Goal: Task Accomplishment & Management: Complete application form

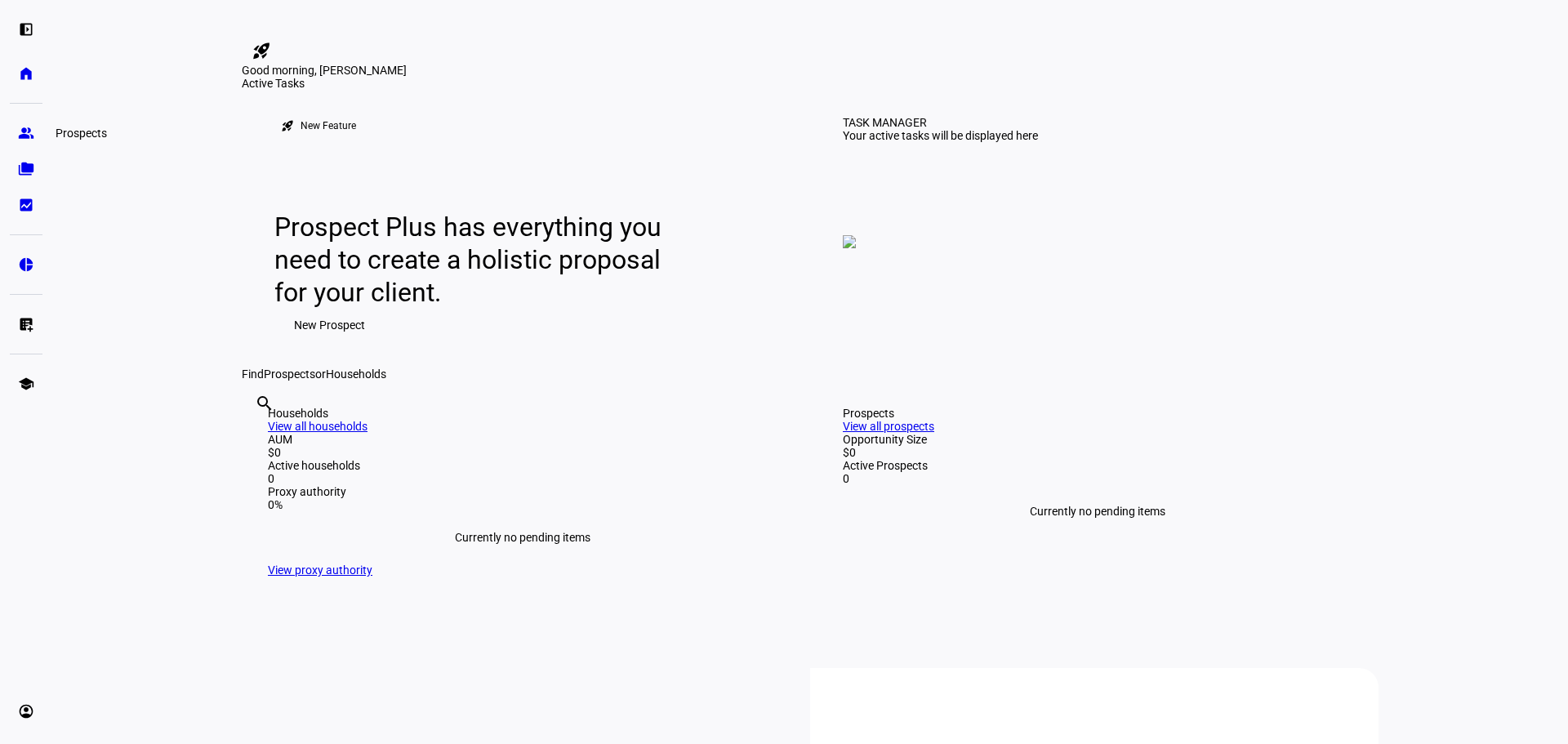
drag, startPoint x: 36, startPoint y: 129, endPoint x: 46, endPoint y: 138, distance: 13.5
click at [36, 129] on link "group Prospects" at bounding box center [26, 133] width 33 height 33
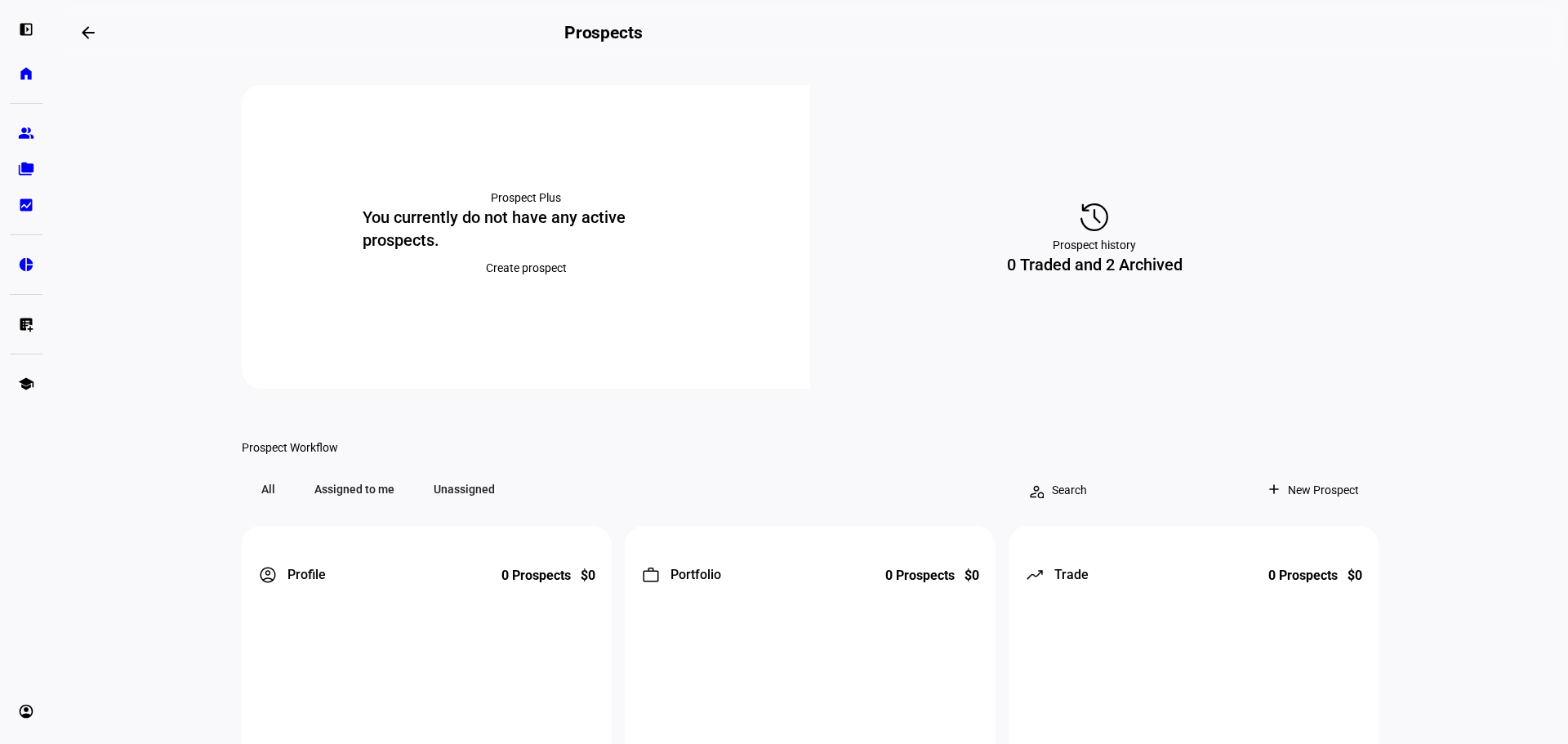
click at [1116, 276] on div "0 Traded and 2 Archived" at bounding box center [1095, 265] width 175 height 23
drag, startPoint x: 1039, startPoint y: 282, endPoint x: 1160, endPoint y: 270, distance: 121.6
click at [1160, 270] on div "0 Traded and 2 Archived" at bounding box center [1095, 265] width 175 height 23
click at [1166, 269] on div "0 Traded and 2 Archived" at bounding box center [1095, 265] width 175 height 23
click at [1130, 276] on div "0 Traded and 2 Archived" at bounding box center [1095, 265] width 175 height 23
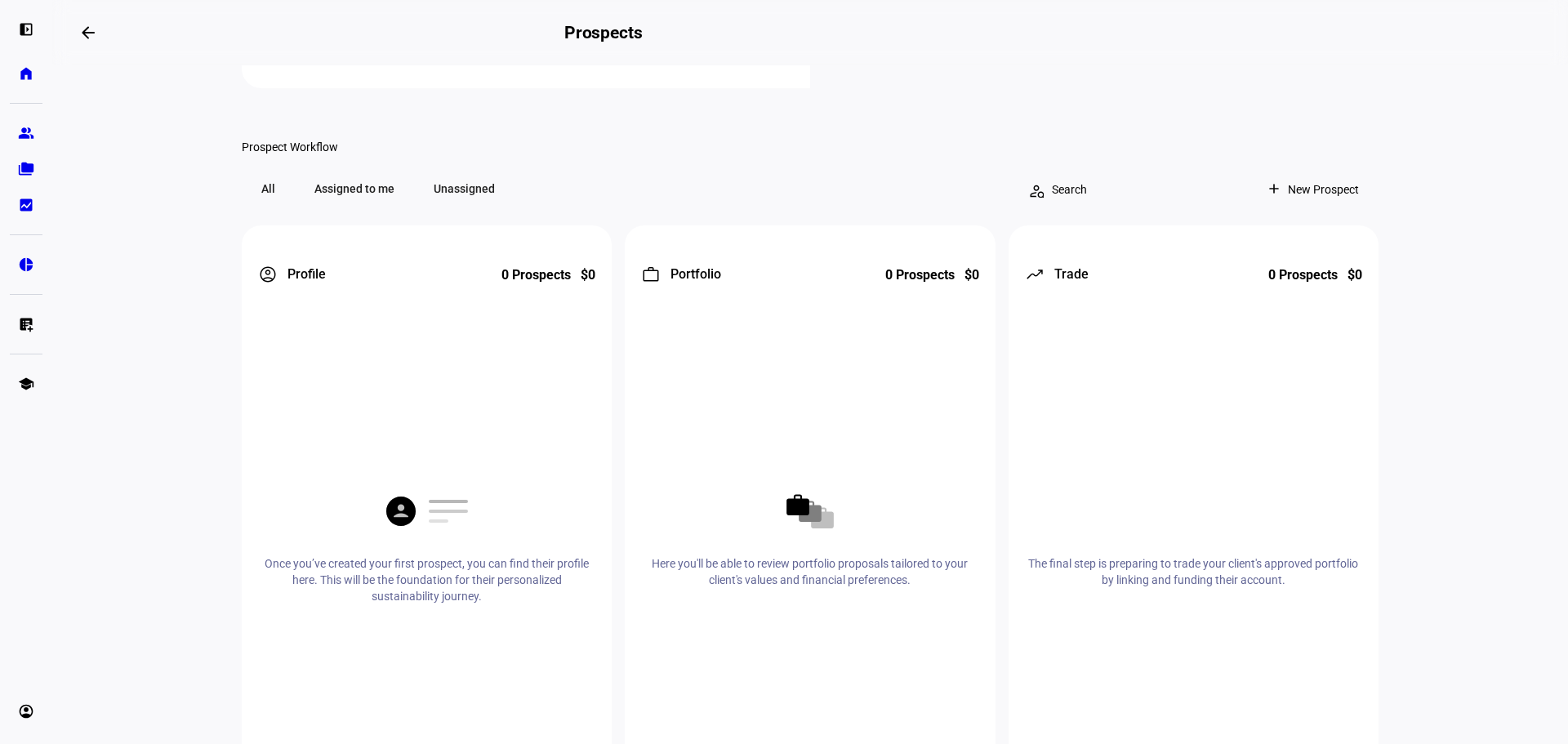
scroll to position [327, 0]
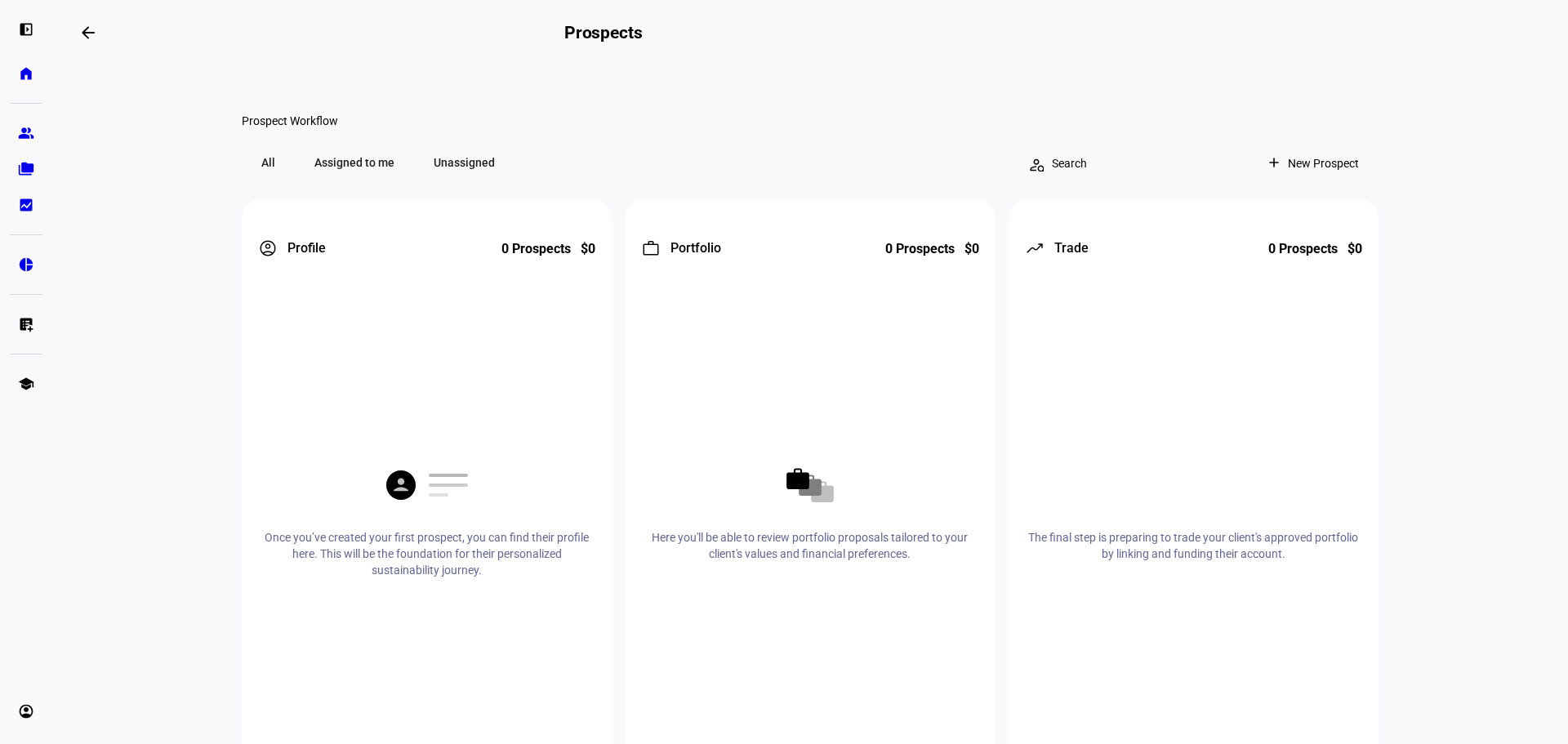
click at [268, 179] on span "All" at bounding box center [268, 162] width 53 height 33
click at [255, 171] on mat-pseudo-checkbox "Filter prospects by advisor" at bounding box center [259, 164] width 15 height 15
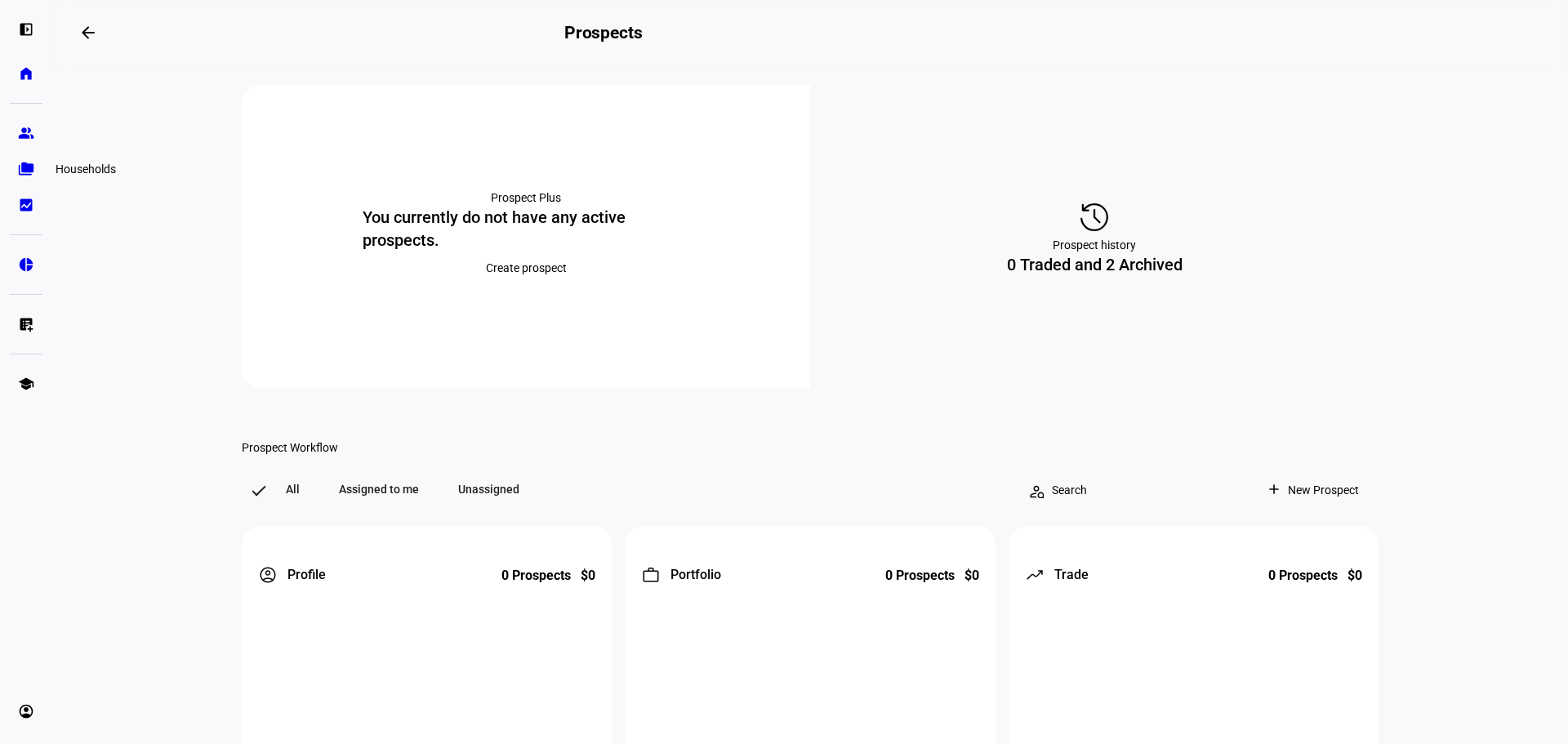
click at [27, 175] on eth-mat-symbol "folder_copy" at bounding box center [26, 169] width 16 height 16
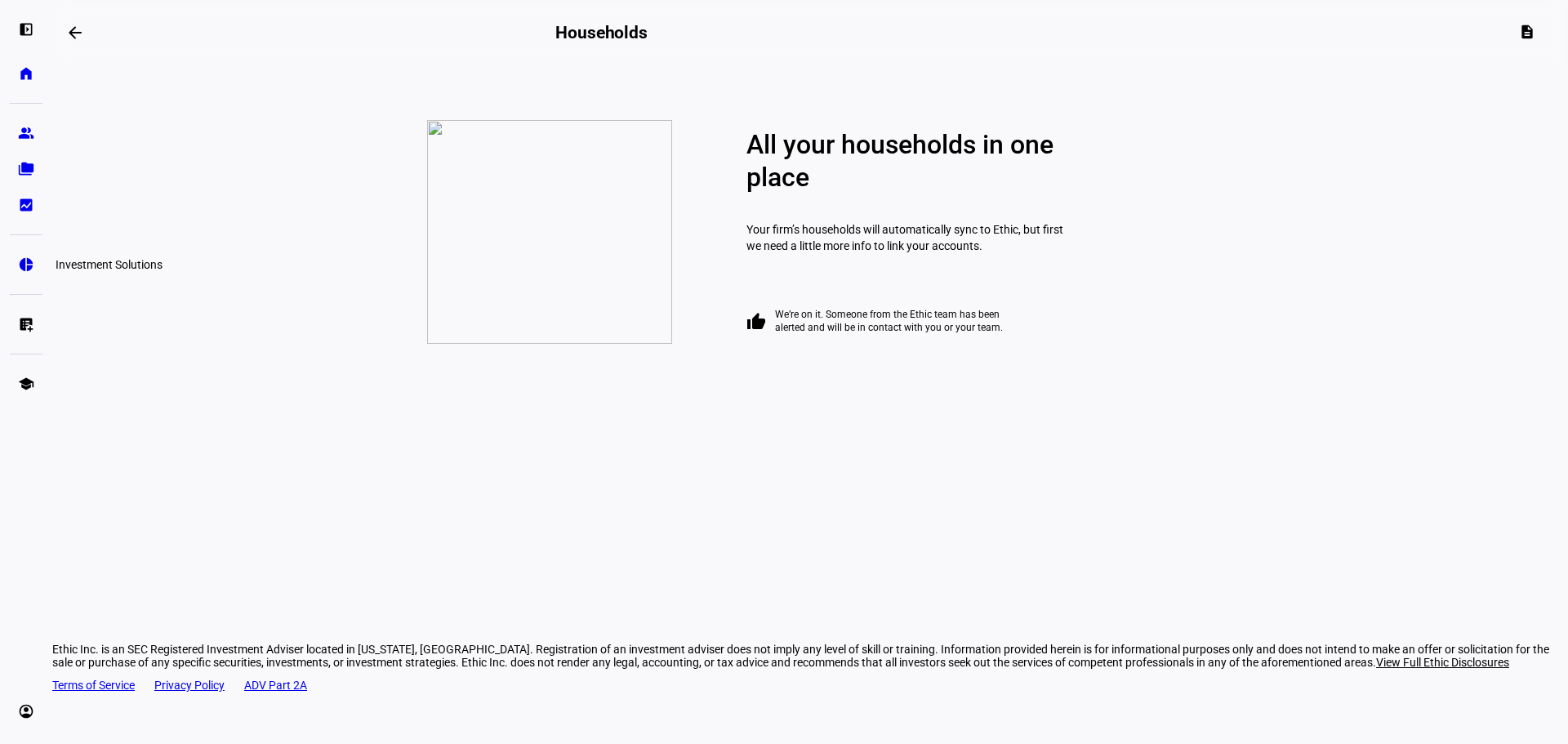
click at [26, 259] on eth-mat-symbol "pie_chart" at bounding box center [26, 265] width 16 height 16
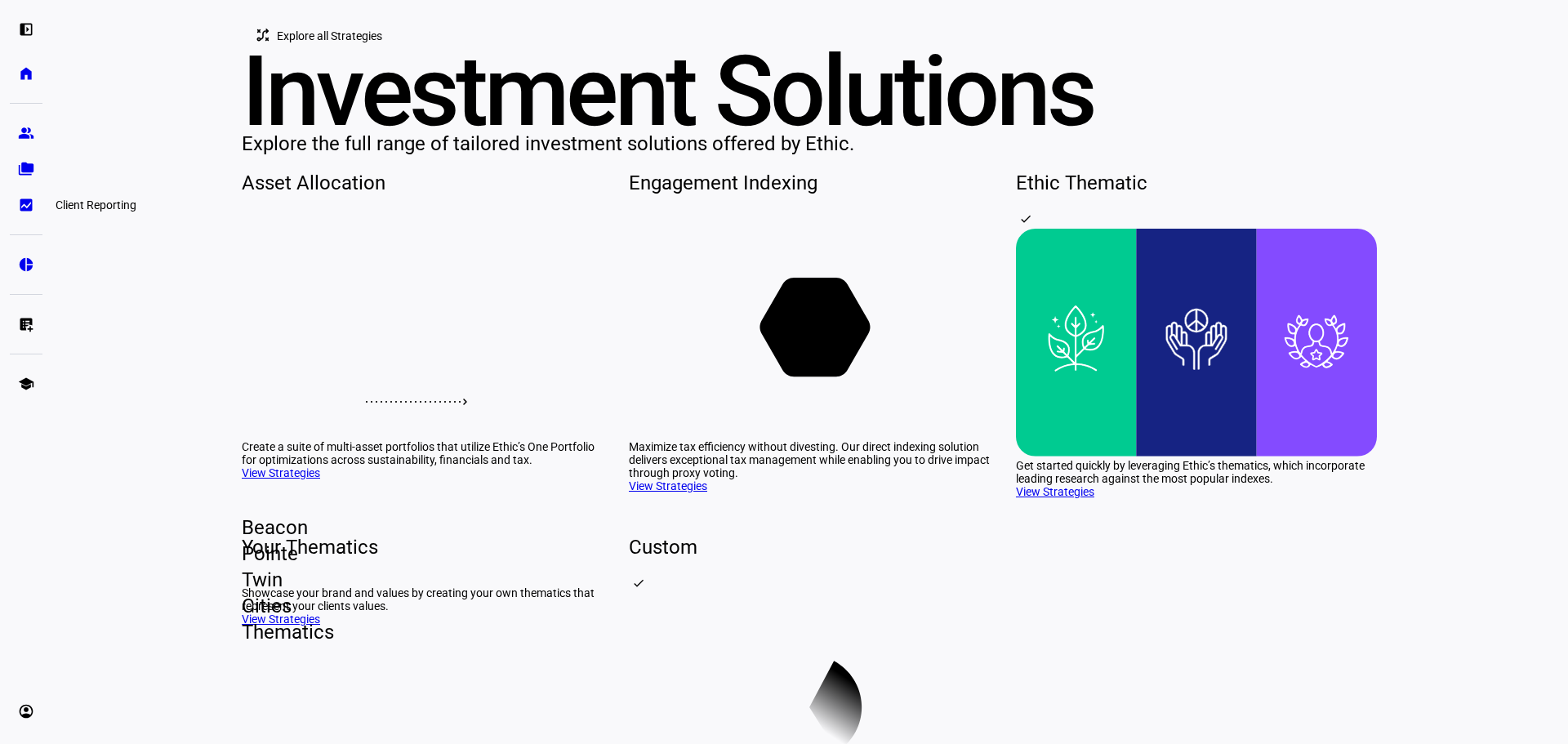
click at [26, 212] on eth-mat-symbol "bid_landscape" at bounding box center [26, 205] width 16 height 16
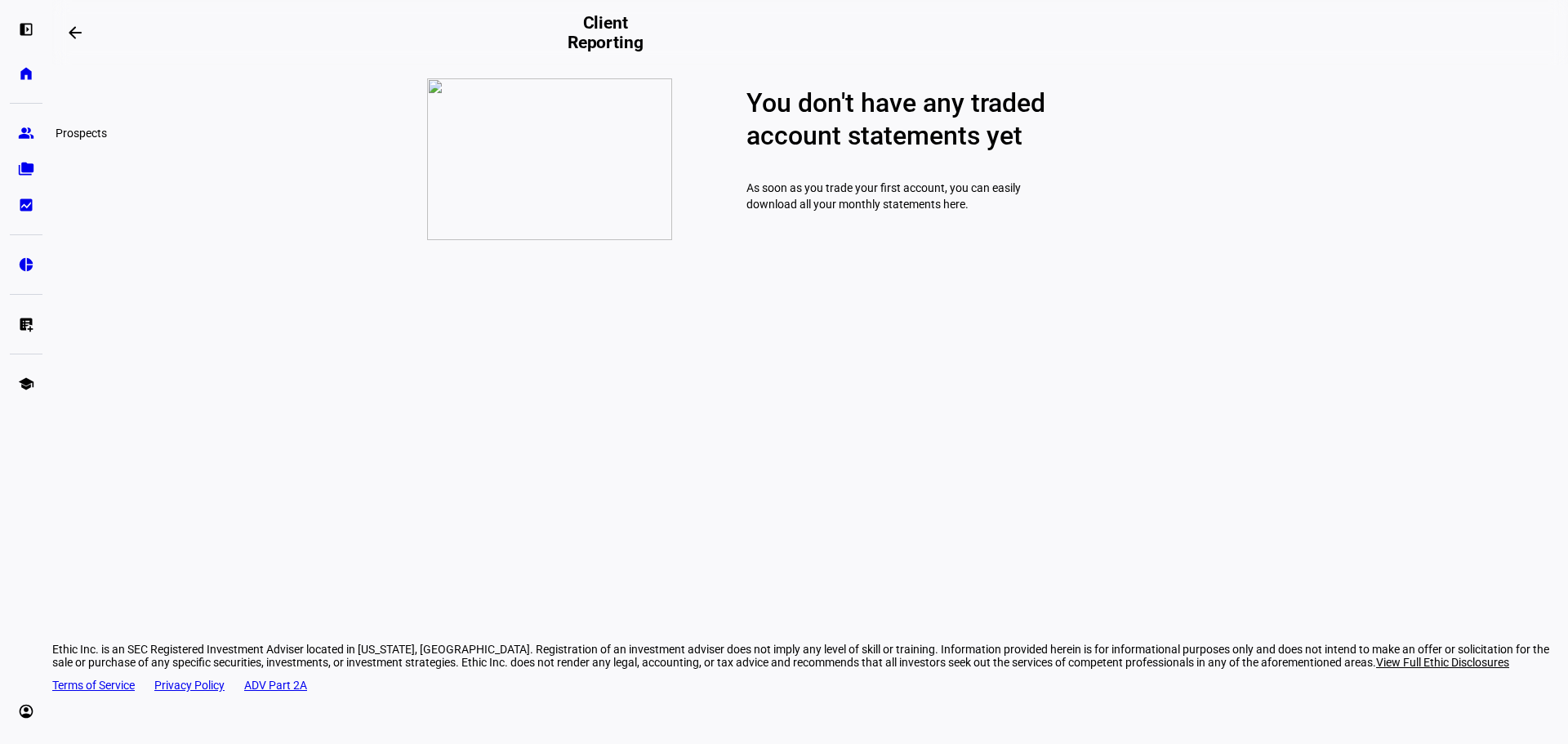
click at [28, 120] on link "group Prospects" at bounding box center [26, 133] width 33 height 33
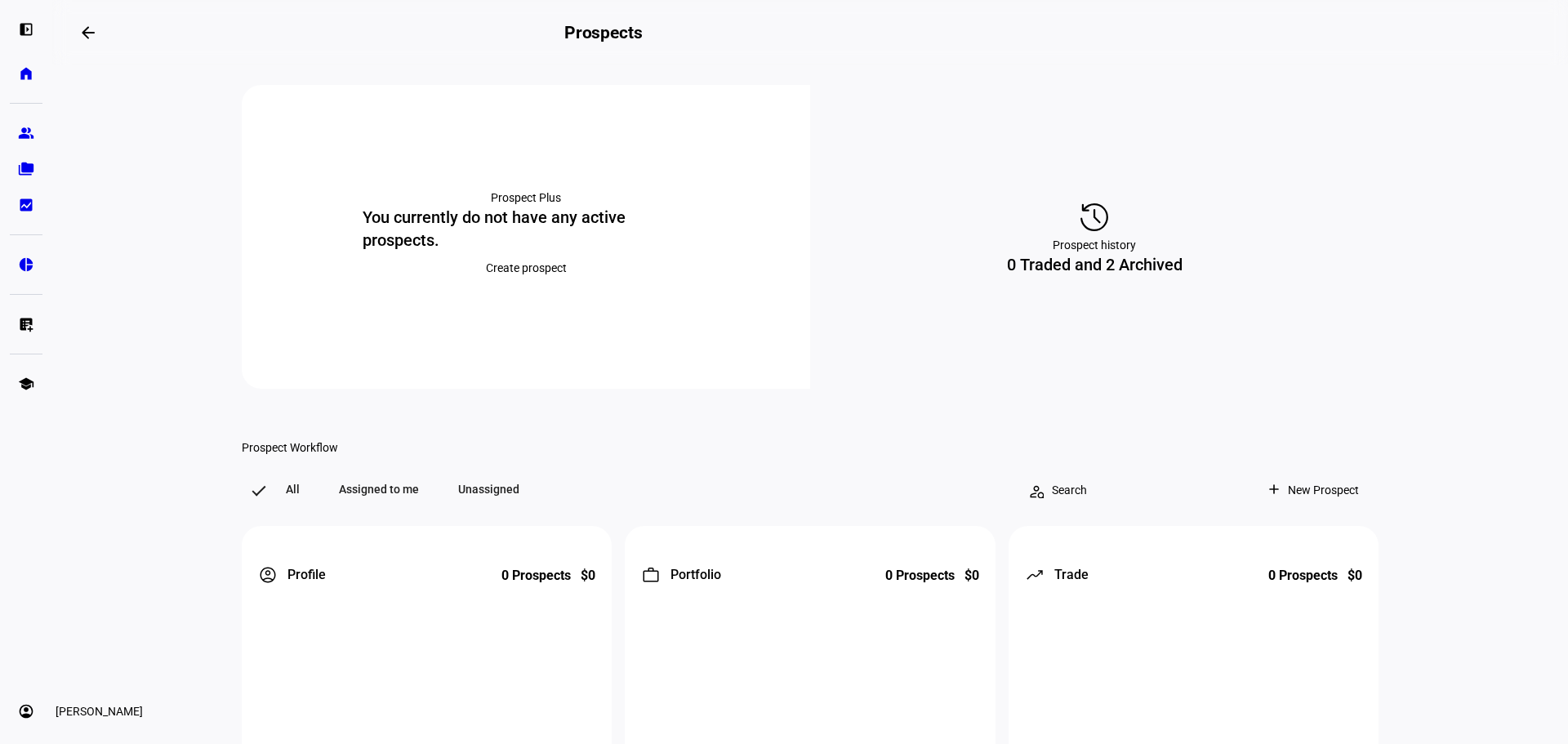
click at [25, 712] on eth-mat-symbol "account_circle" at bounding box center [26, 711] width 16 height 16
click at [80, 660] on span "My Team" at bounding box center [57, 668] width 46 height 16
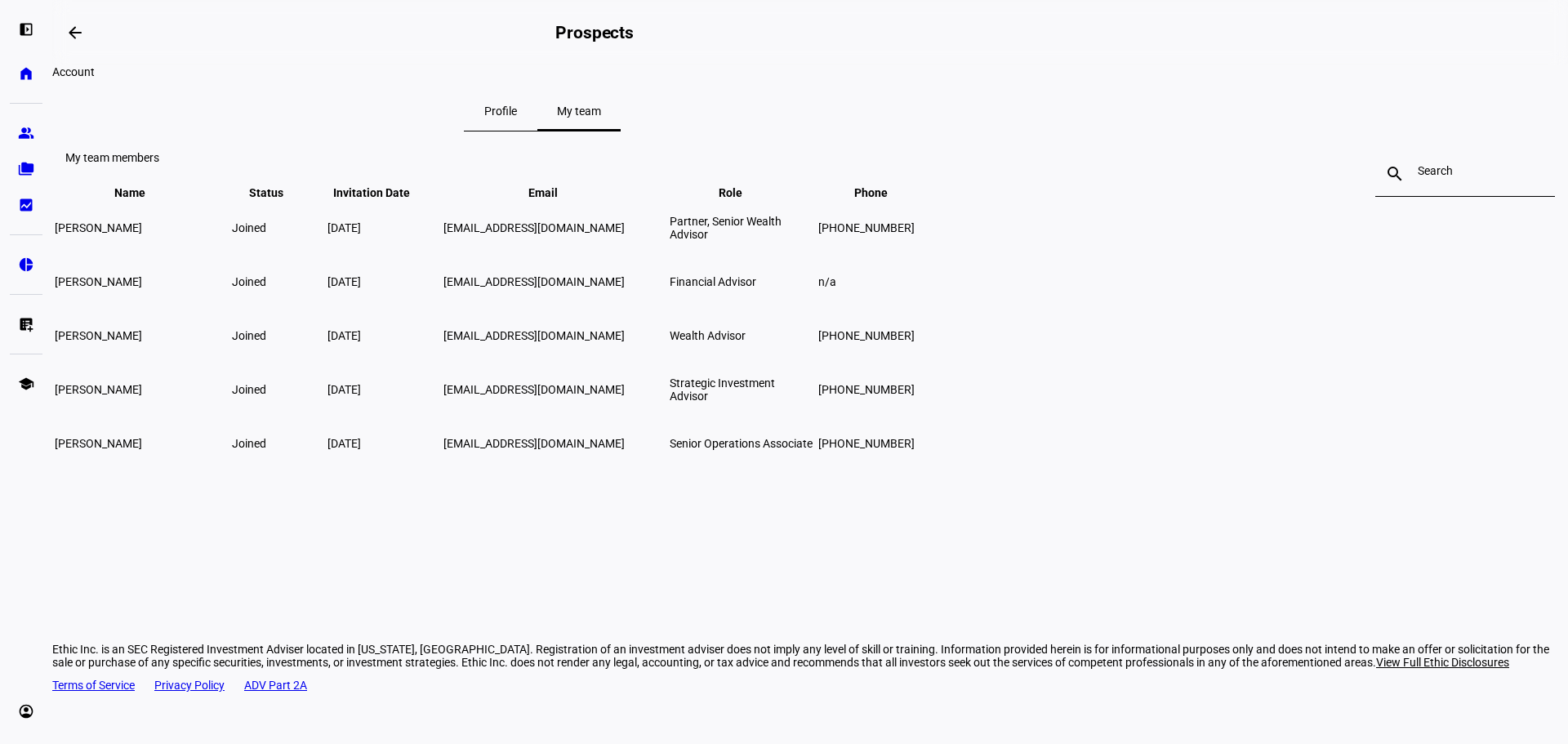
drag, startPoint x: 776, startPoint y: 136, endPoint x: 762, endPoint y: 136, distance: 14.0
click at [517, 116] on span "Profile" at bounding box center [501, 111] width 33 height 11
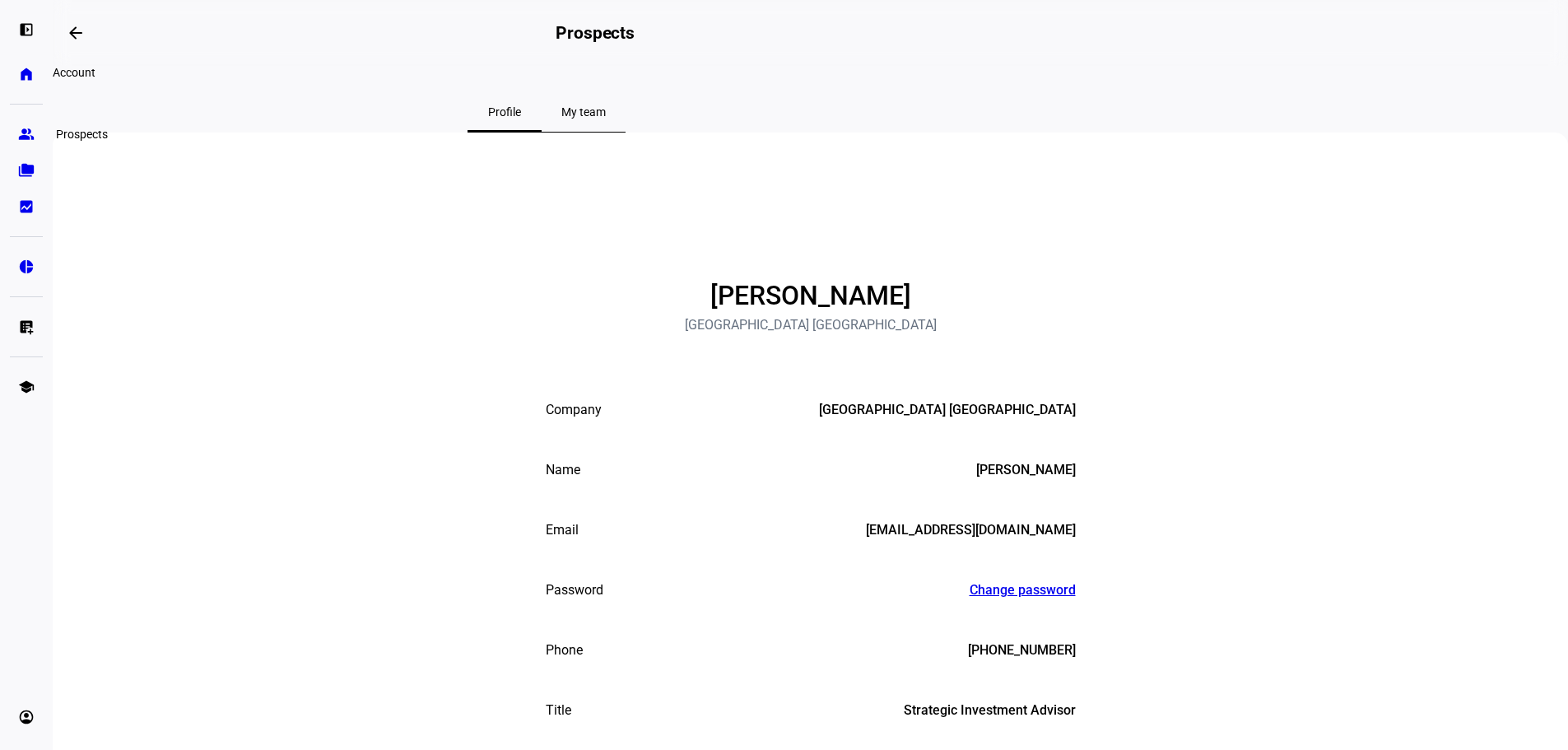
click at [27, 131] on eth-mat-symbol "group" at bounding box center [26, 134] width 17 height 17
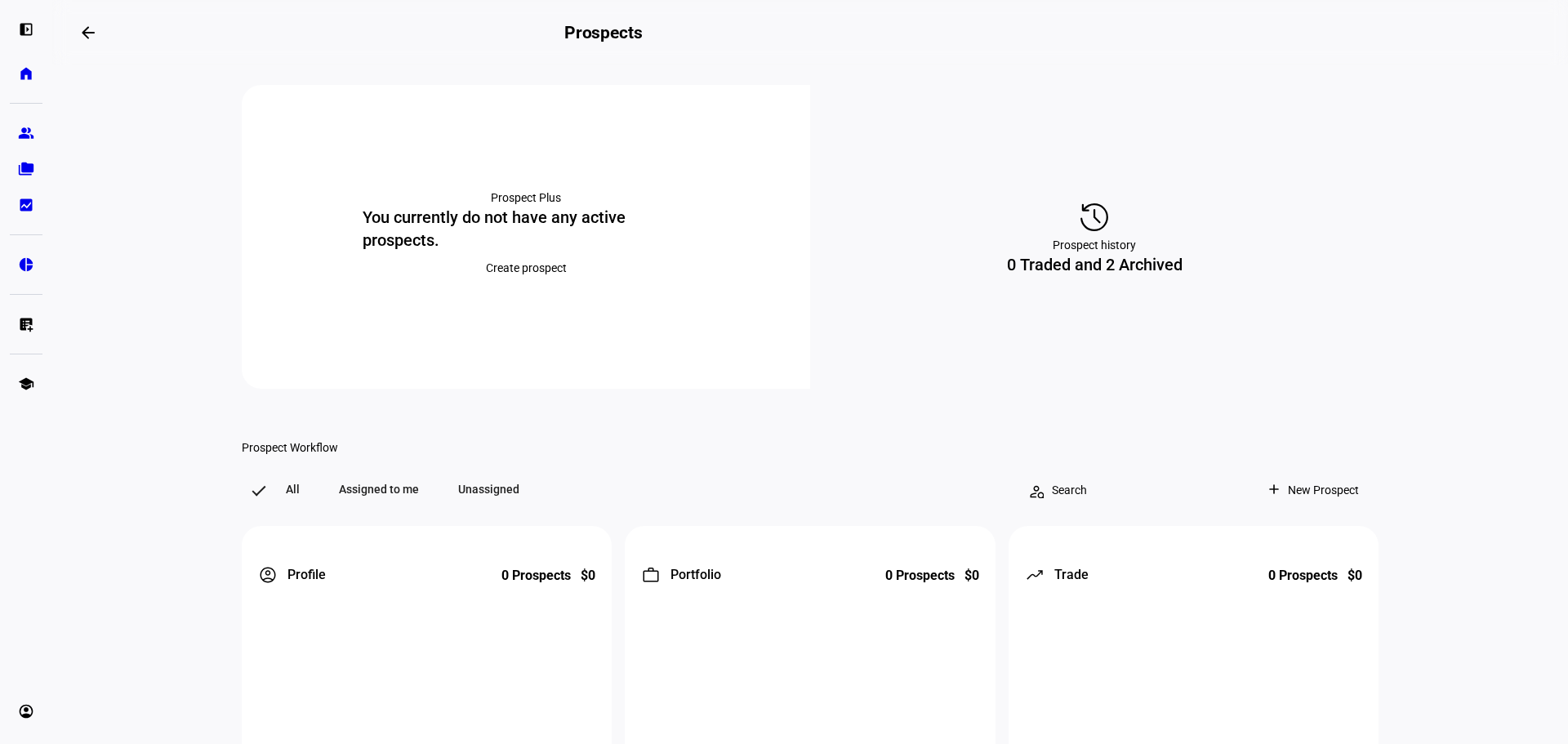
click at [498, 283] on span "Create prospect" at bounding box center [526, 268] width 81 height 33
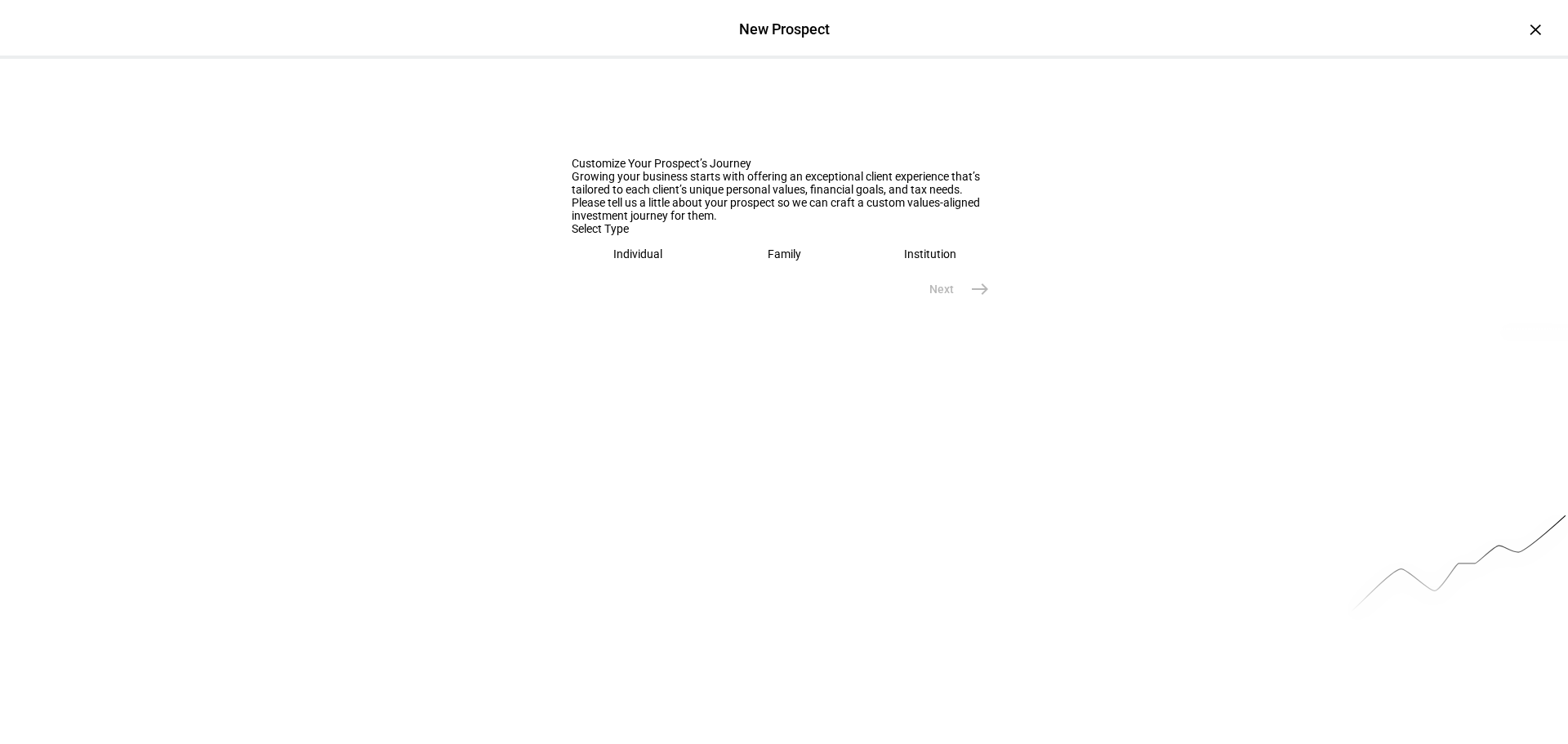
click at [437, 276] on div "Customize Your Prospect’s Journey Growing your business starts with offering an…" at bounding box center [784, 182] width 1568 height 247
click at [656, 261] on div "Individual" at bounding box center [638, 254] width 49 height 13
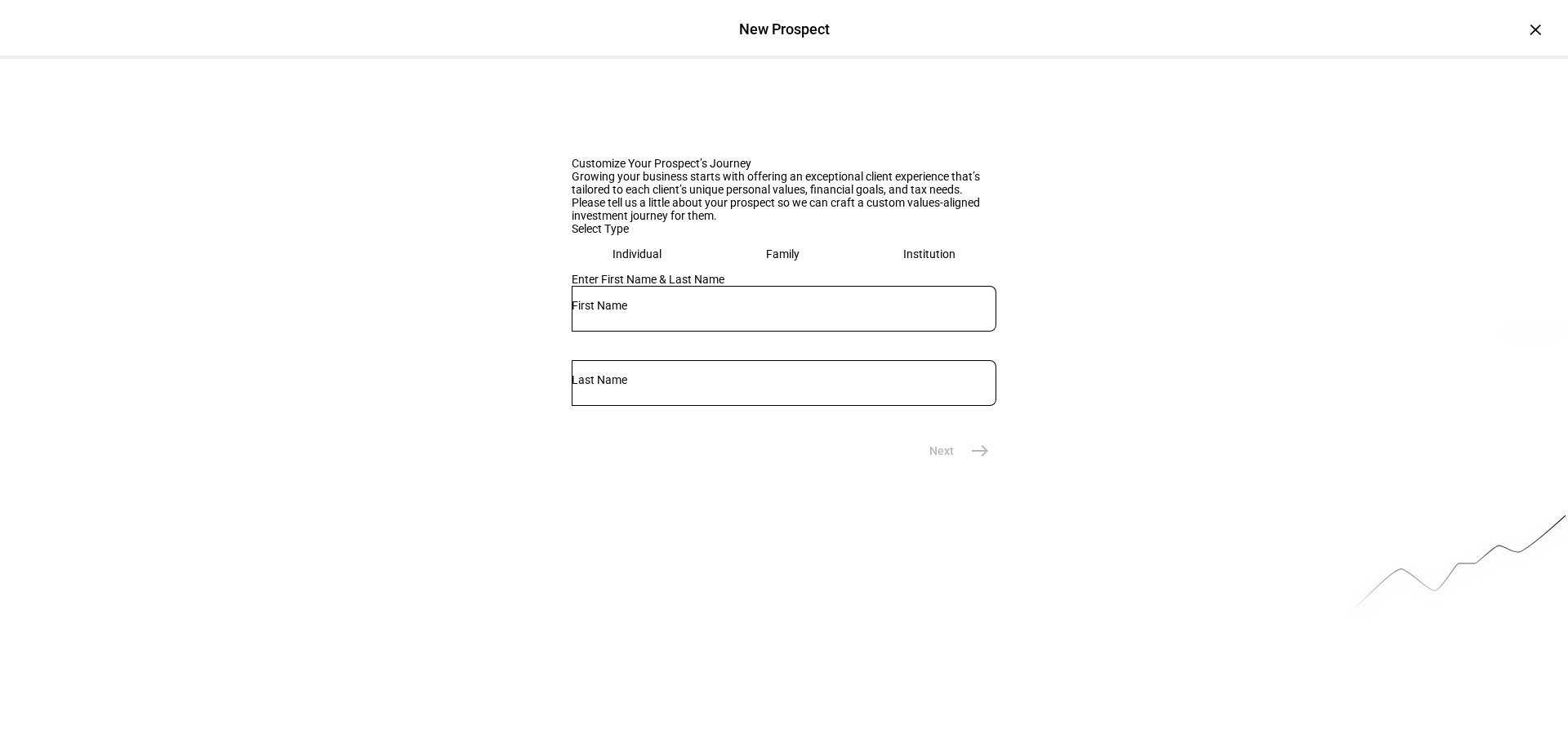
click at [747, 273] on eth-mega-radio-button "Family" at bounding box center [783, 254] width 134 height 38
click at [655, 312] on input "text" at bounding box center [784, 306] width 425 height 13
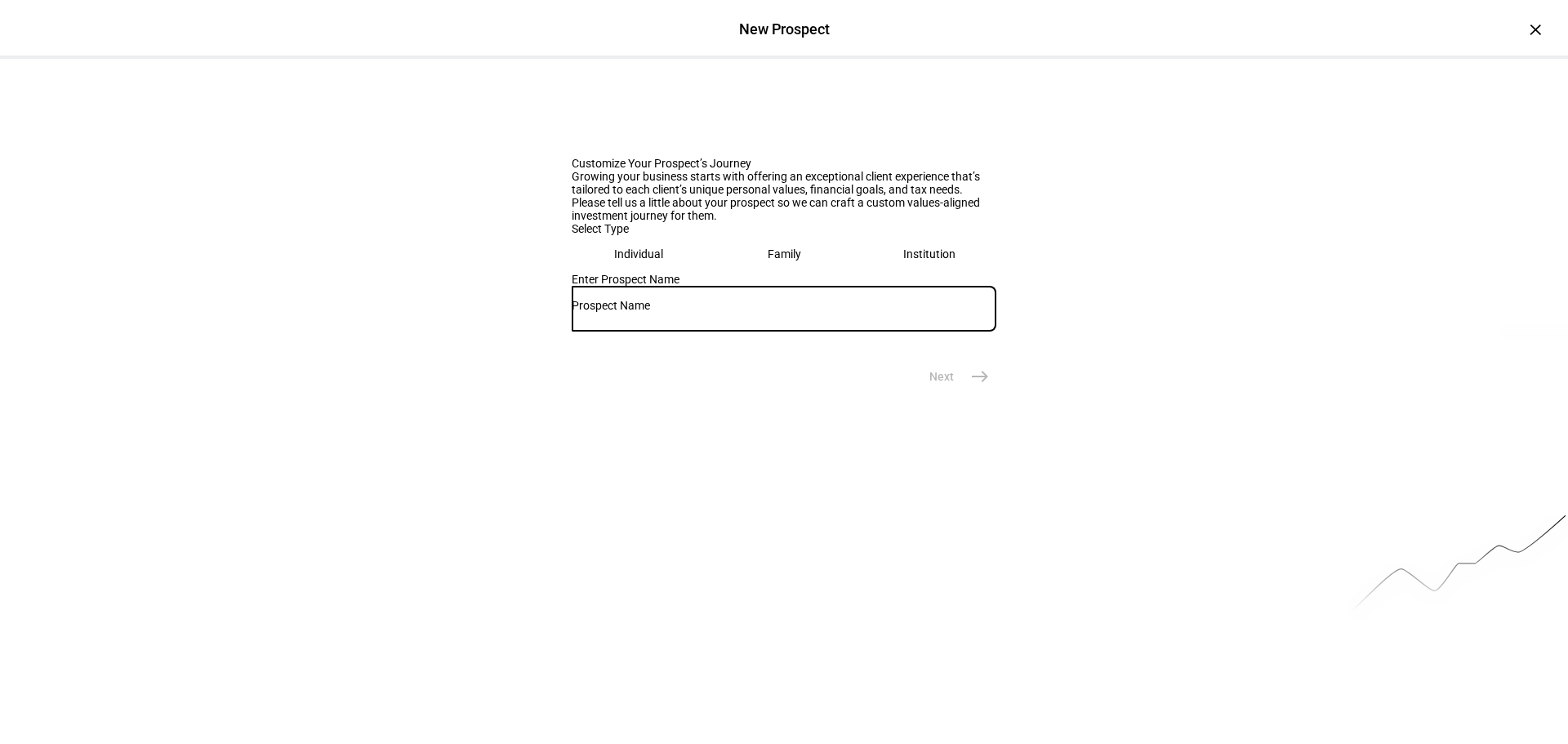
click at [627, 273] on eth-mega-radio-button "Individual" at bounding box center [638, 254] width 134 height 38
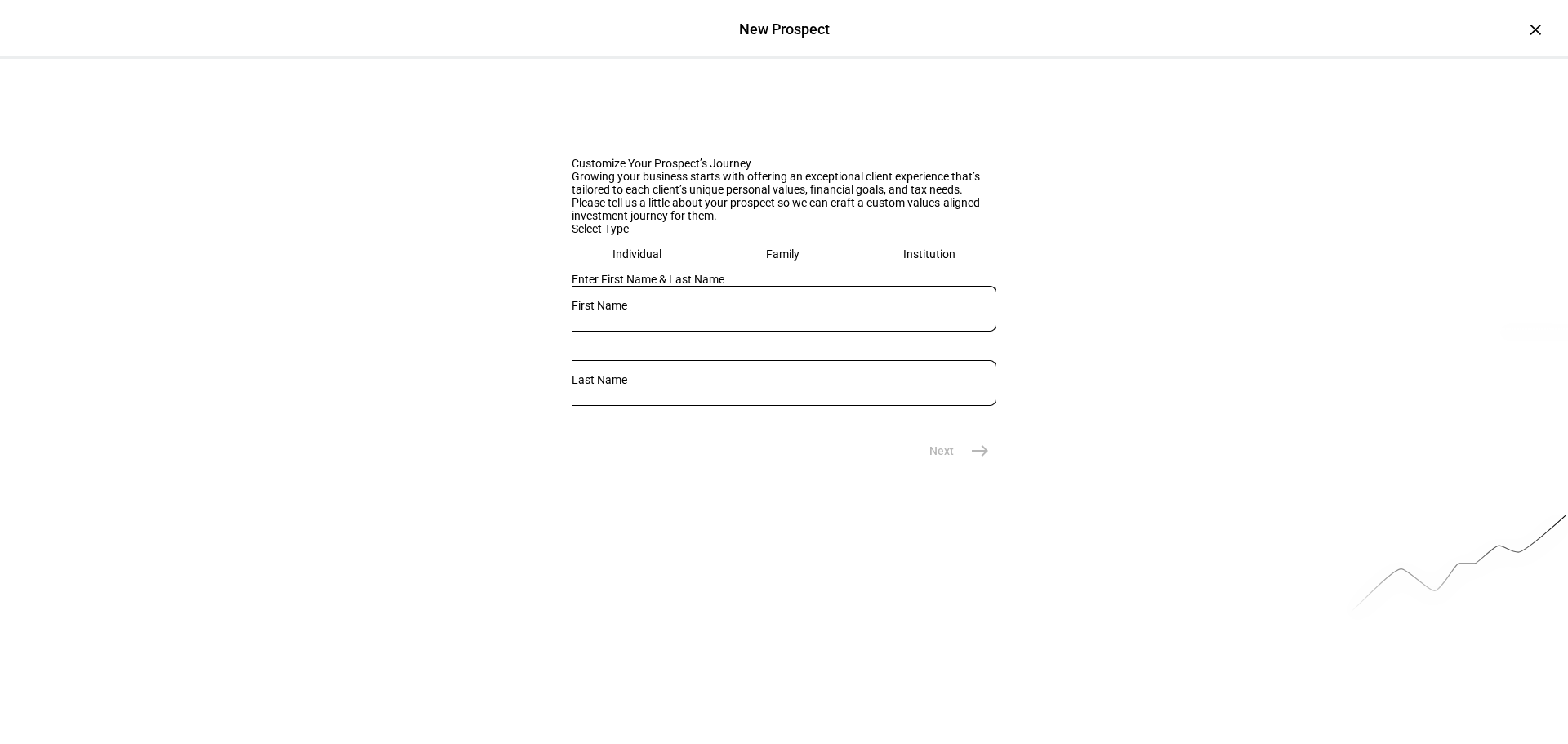
click at [729, 273] on eth-mega-radio-button "Family" at bounding box center [783, 254] width 134 height 38
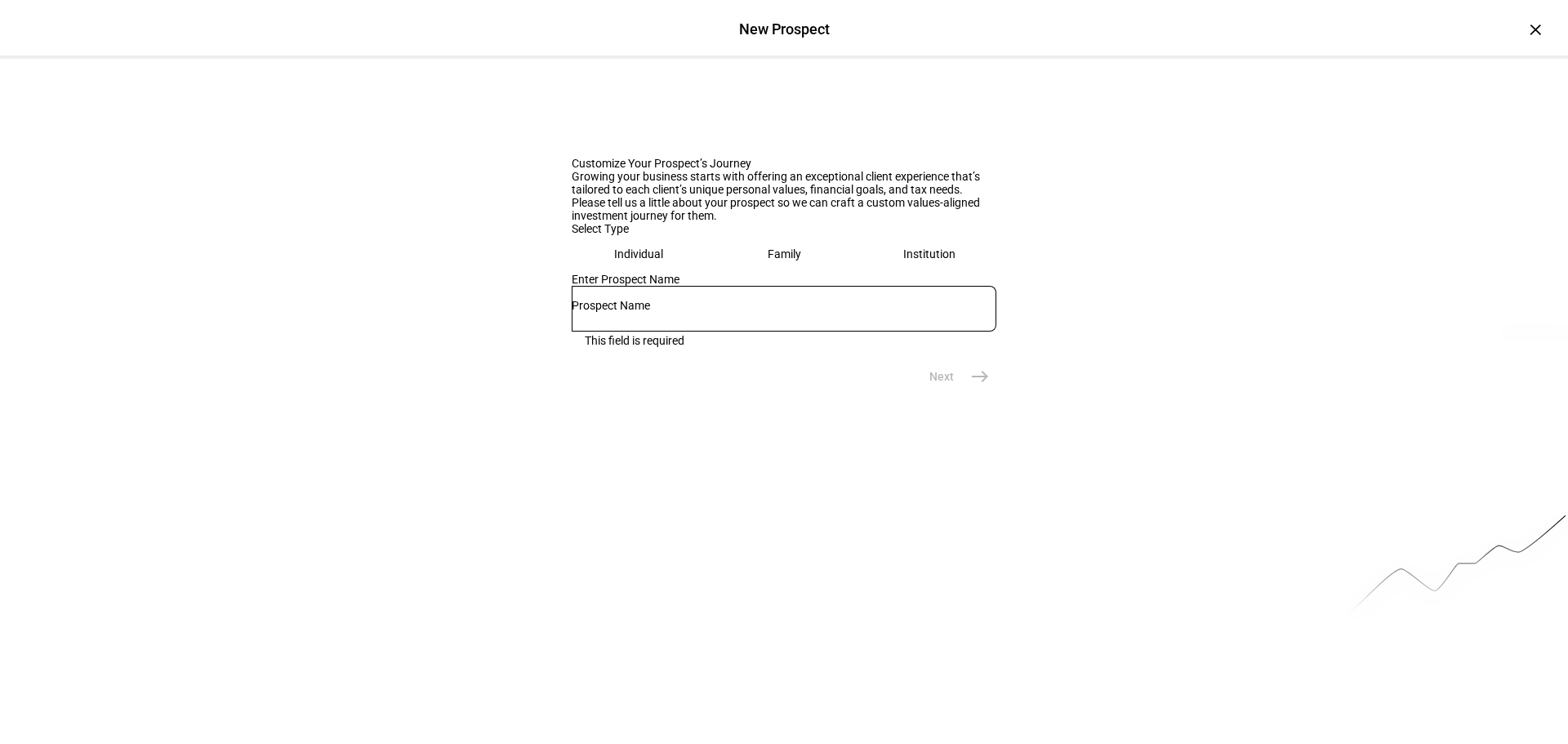
click at [613, 273] on eth-mega-radio-button "Individual" at bounding box center [638, 254] width 134 height 38
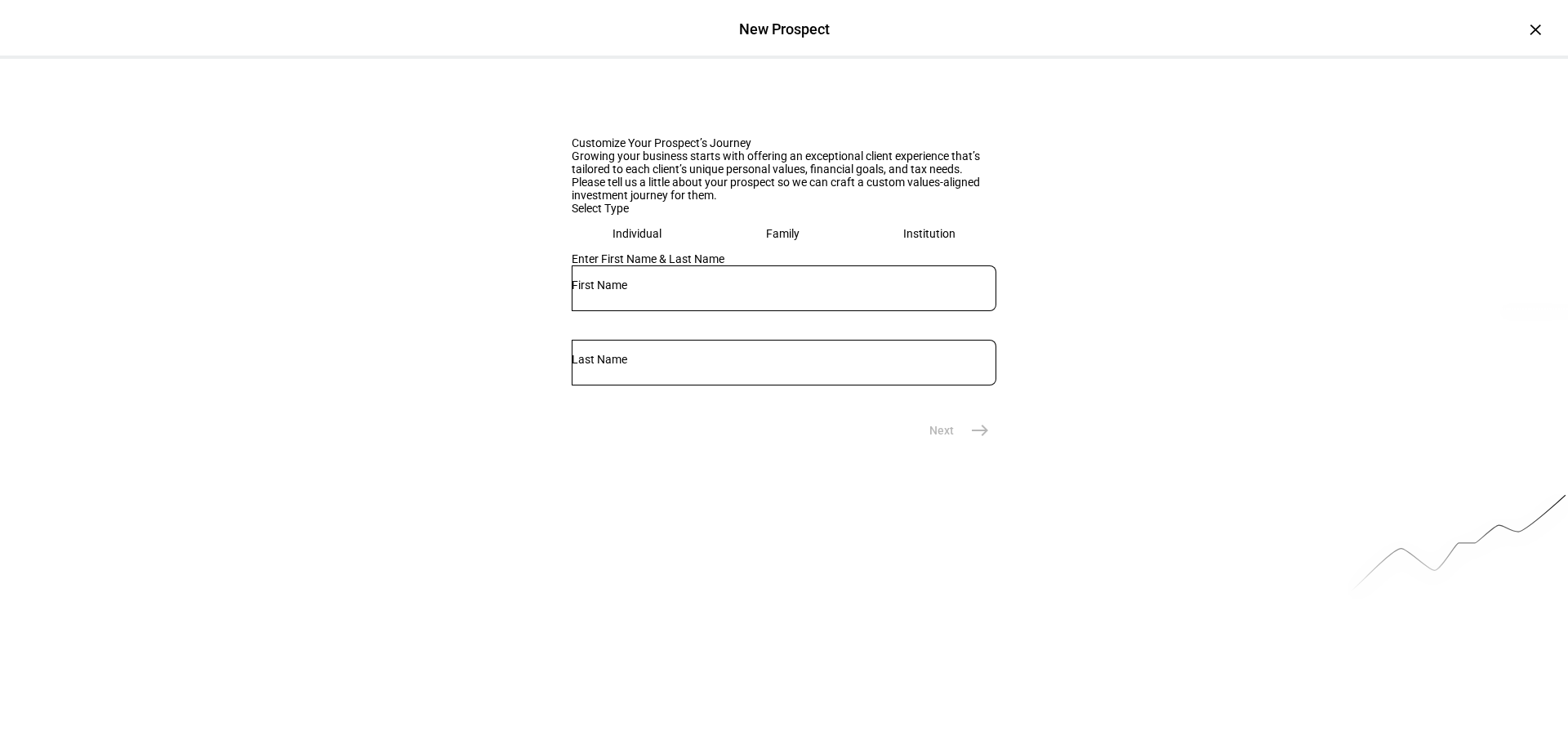
scroll to position [25, 0]
click at [799, 247] on eth-mega-radio-button "Family" at bounding box center [783, 229] width 134 height 38
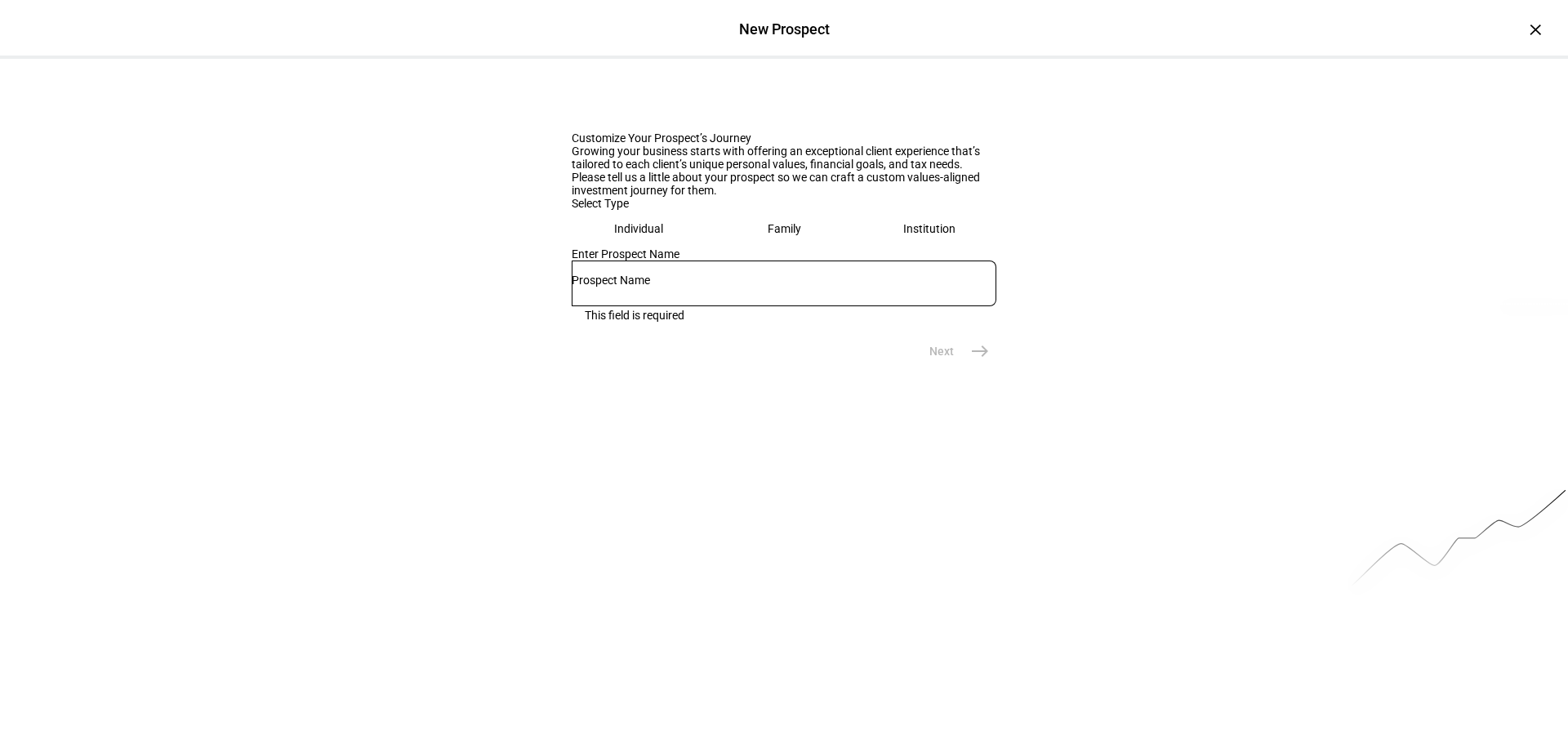
click at [677, 306] on div at bounding box center [784, 284] width 425 height 46
click at [675, 287] on input "text" at bounding box center [784, 280] width 425 height 13
type input "Brown Family Survivors Trust"
click at [970, 361] on mat-icon "east" at bounding box center [980, 351] width 20 height 20
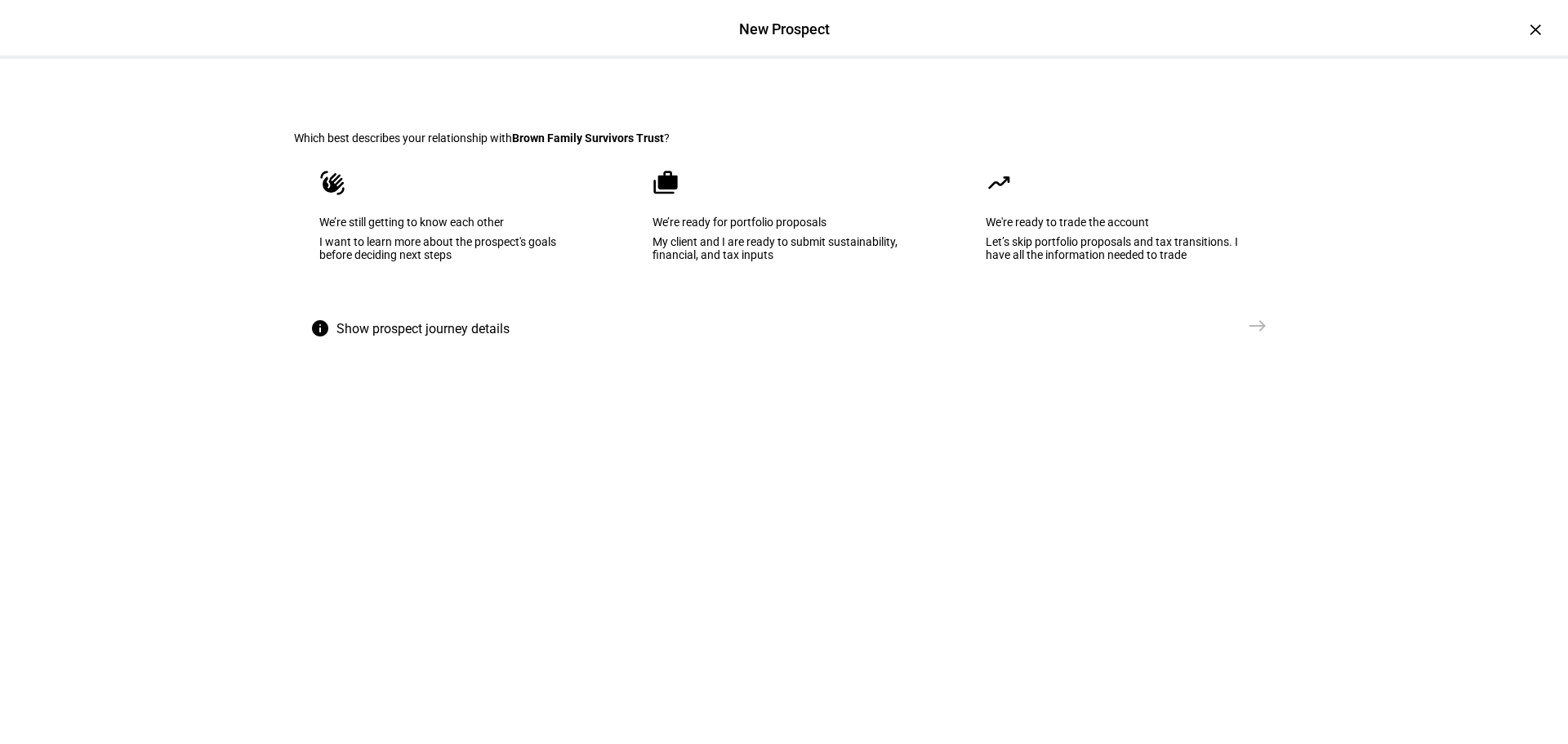
click at [678, 261] on div "My client and I are ready to submit sustainability, financial, and tax inputs" at bounding box center [784, 248] width 263 height 26
click at [1152, 334] on span "Create Prospect Profile" at bounding box center [1170, 326] width 120 height 16
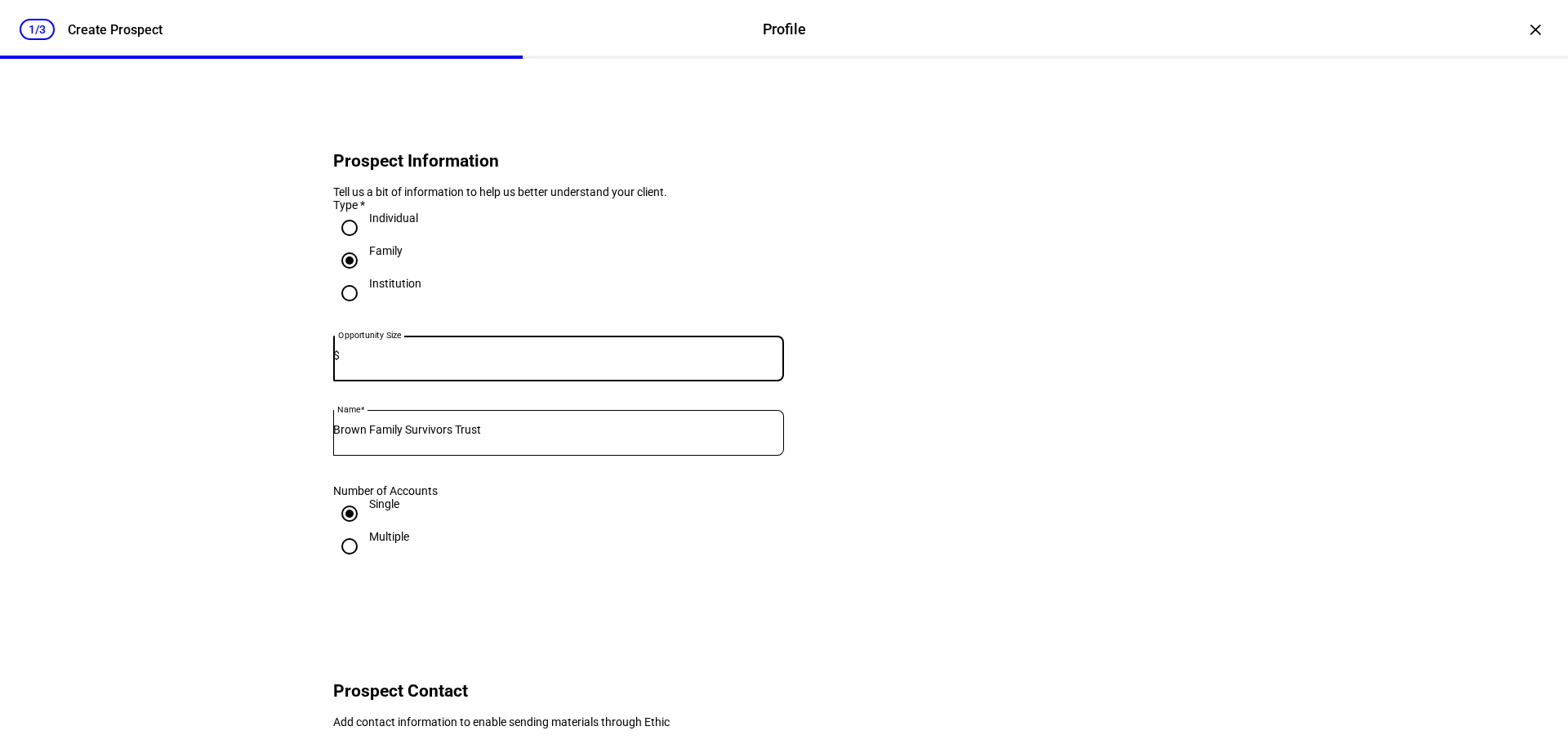
click at [402, 361] on input at bounding box center [561, 355] width 444 height 13
type input "1,400,000"
click at [934, 288] on eth-form-card "Prospect Information Tell us a bit of information to help us better understand …" at bounding box center [784, 350] width 980 height 504
drag, startPoint x: 476, startPoint y: 388, endPoint x: 401, endPoint y: 388, distance: 75.0
click at [401, 361] on input "1,400,000" at bounding box center [561, 355] width 444 height 13
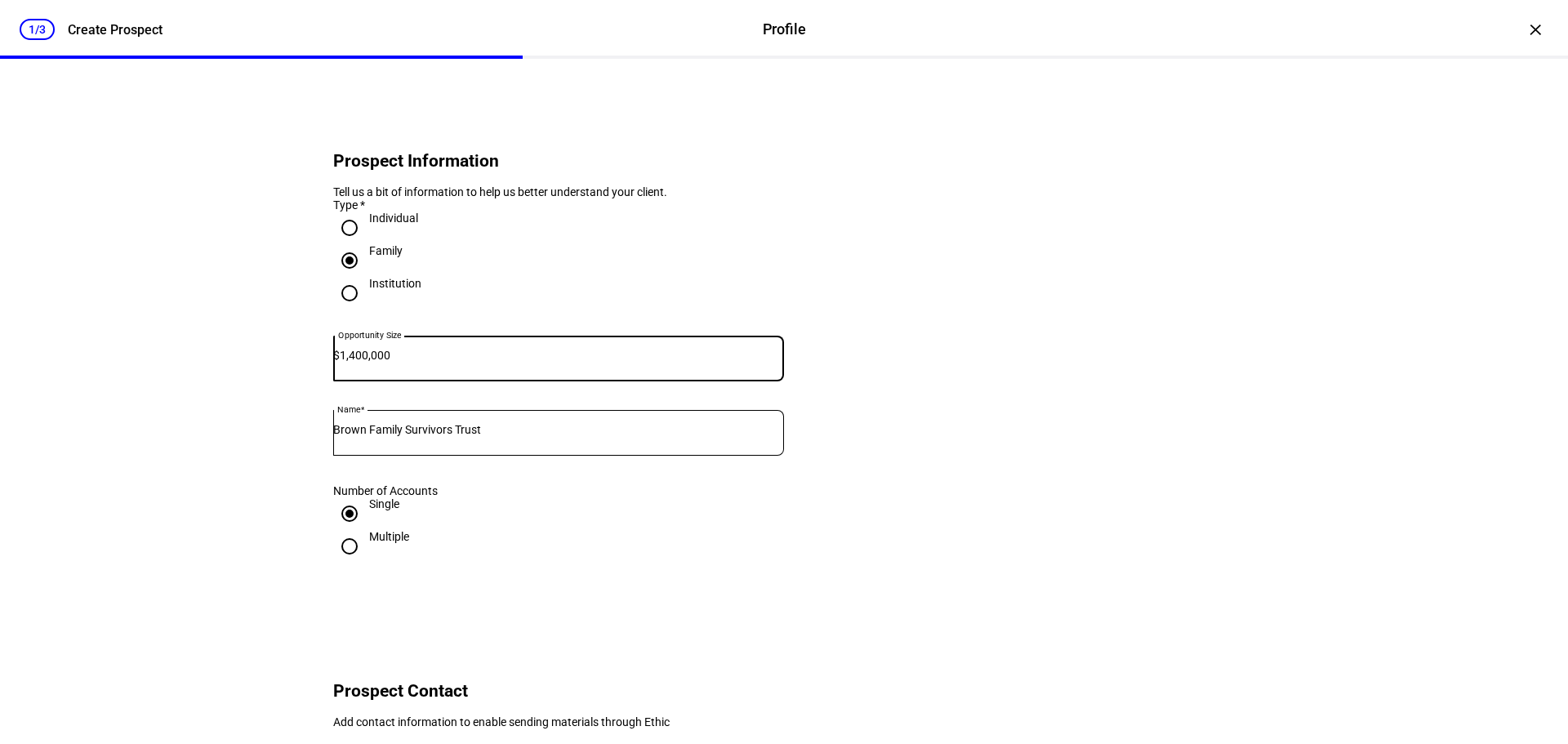
click at [540, 530] on div "Single" at bounding box center [559, 514] width 451 height 33
click at [607, 436] on input "Brown Family Survivors Trust" at bounding box center [559, 429] width 451 height 13
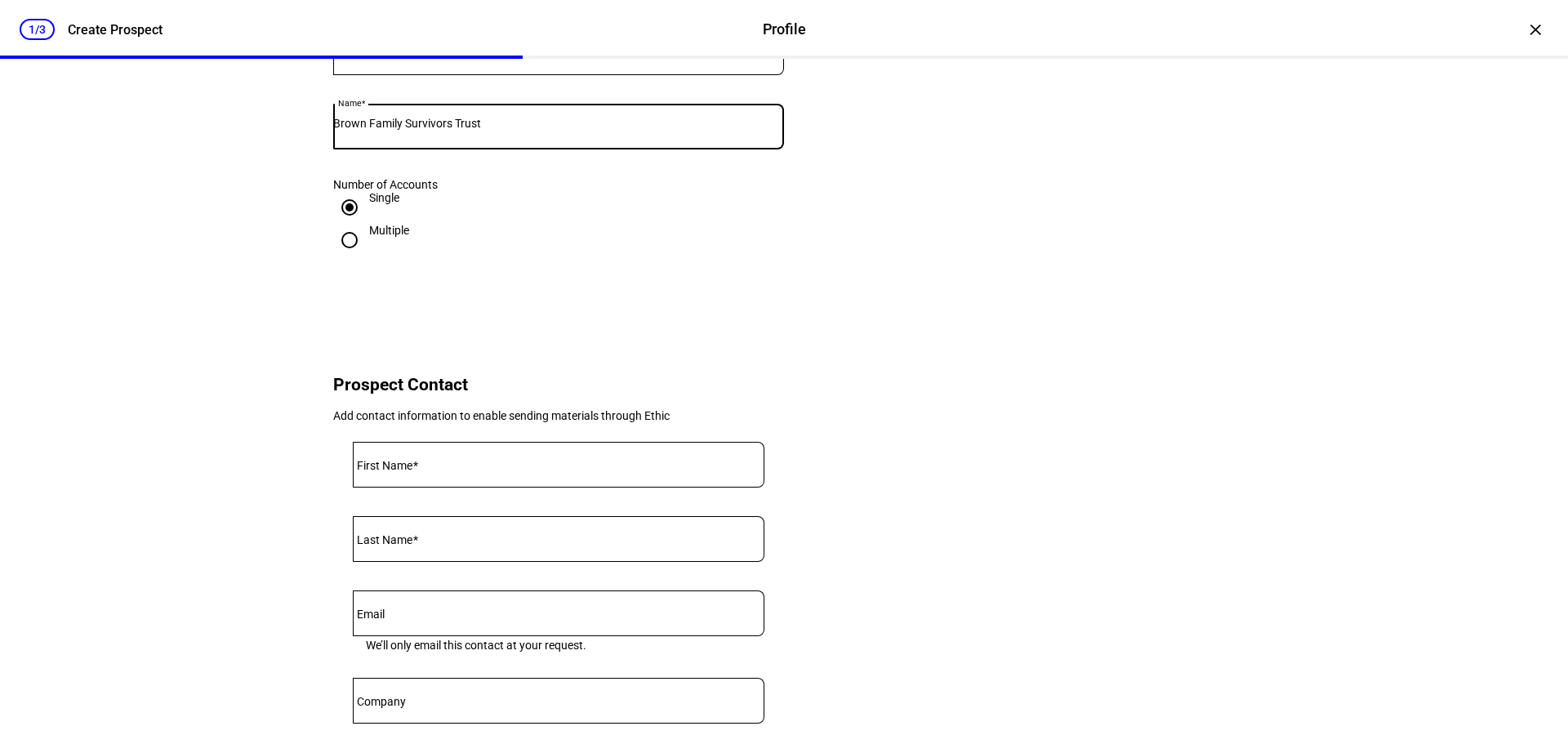
scroll to position [327, 0]
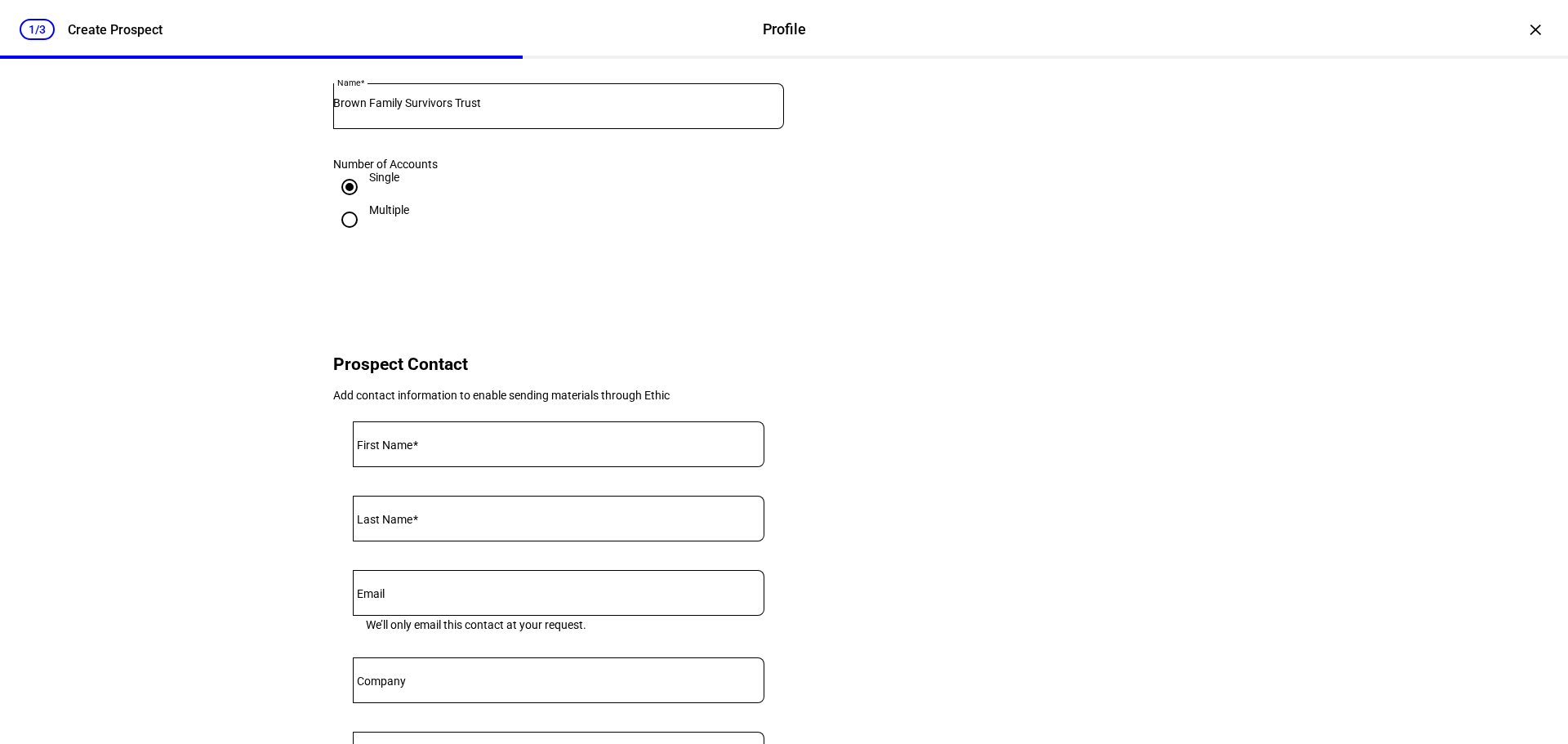
drag, startPoint x: 525, startPoint y: 413, endPoint x: 725, endPoint y: 415, distance: 200.0
click at [725, 401] on div "Add contact information to enable sending materials through Ethic" at bounding box center [559, 395] width 451 height 13
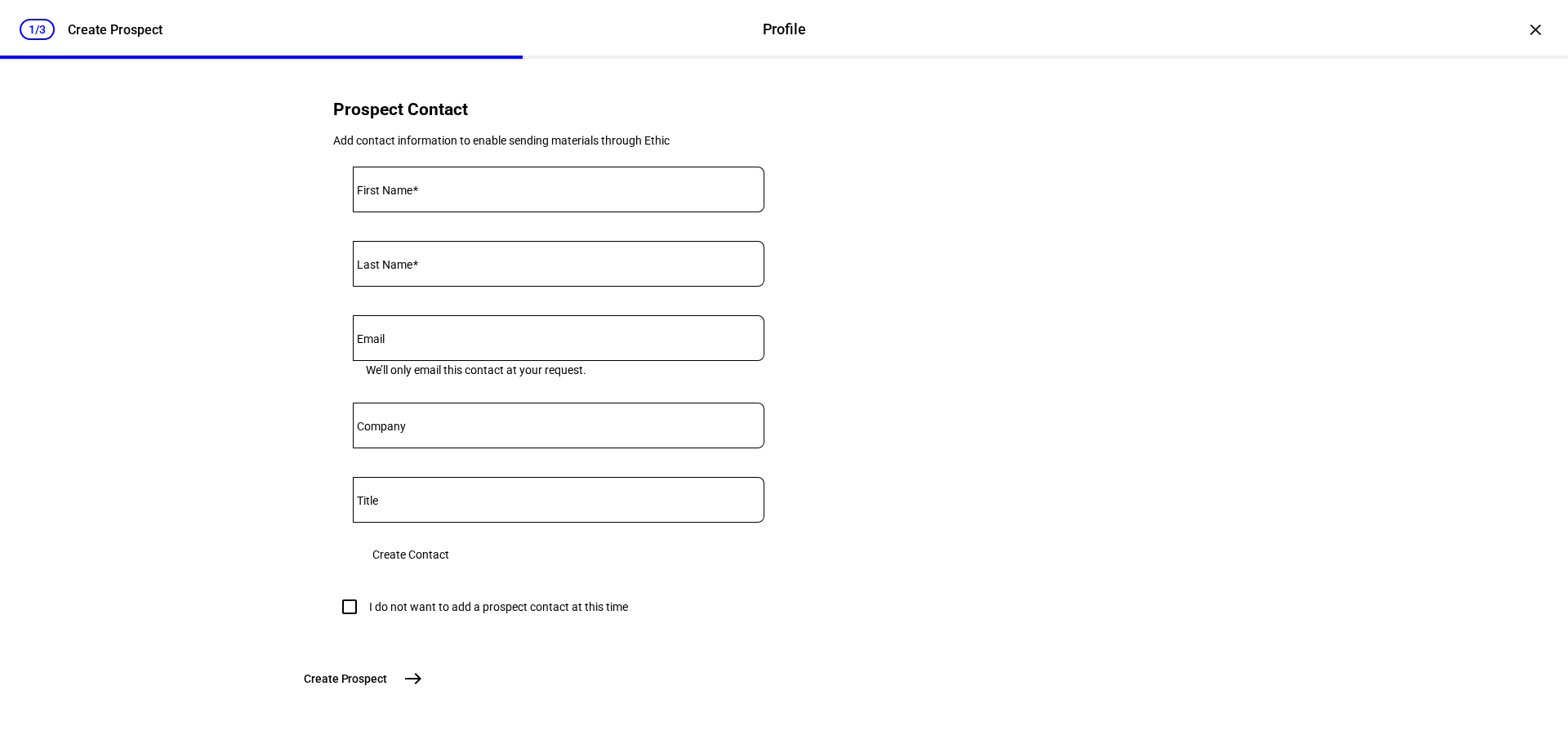
scroll to position [705, 0]
click at [348, 590] on input "I do not want to add a prospect contact at this time" at bounding box center [350, 606] width 33 height 33
checkbox input "true"
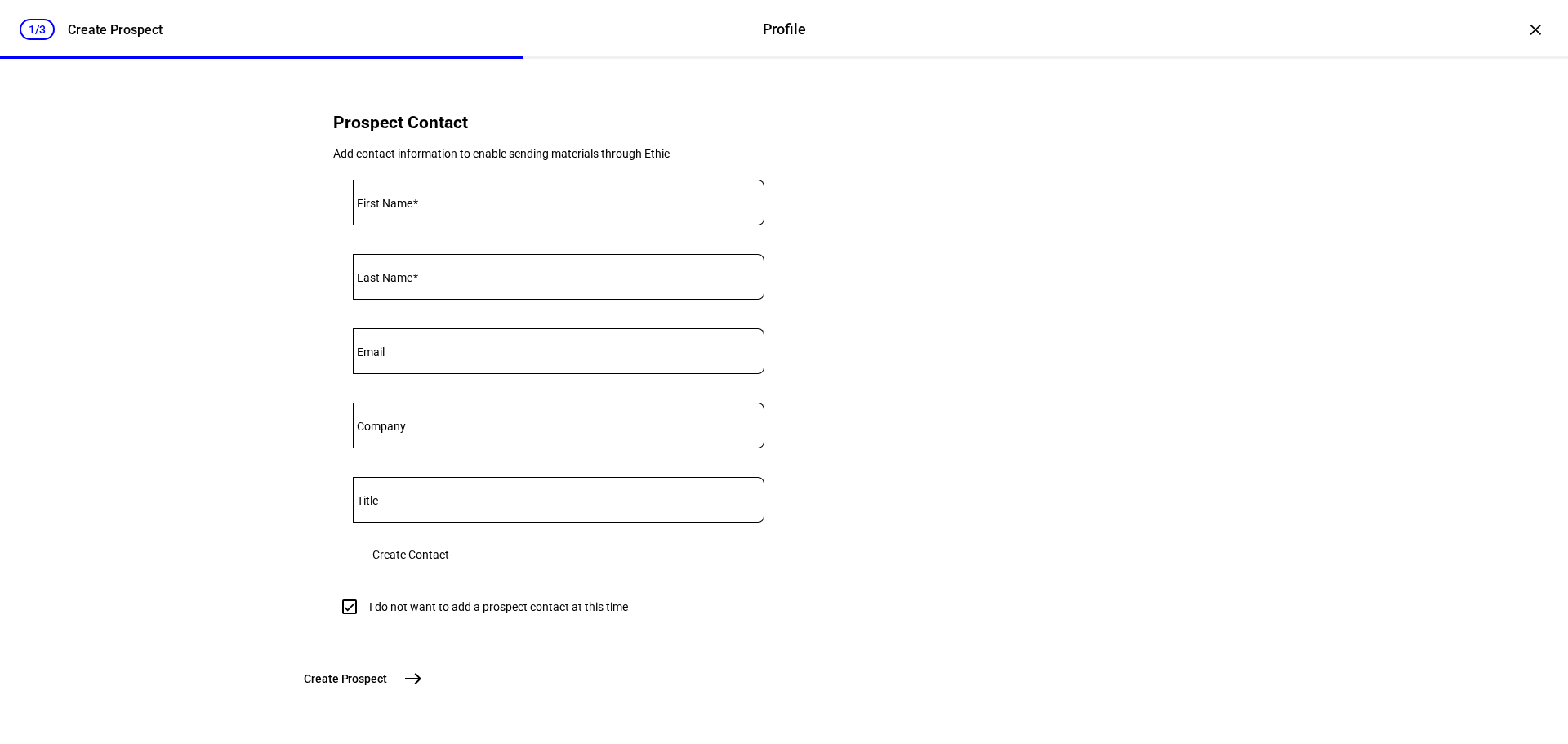
click at [387, 681] on span "Create Prospect" at bounding box center [346, 678] width 84 height 16
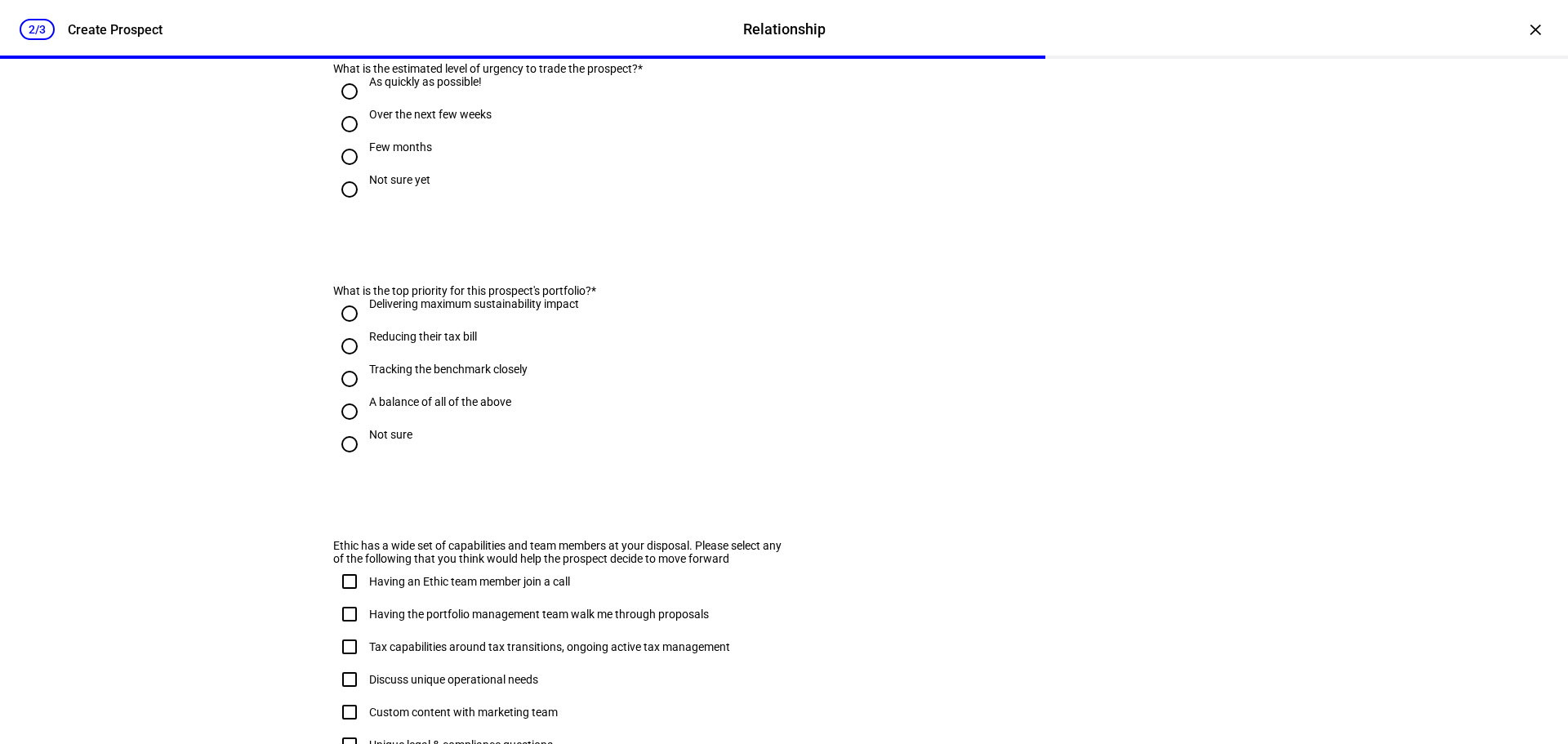
scroll to position [0, 0]
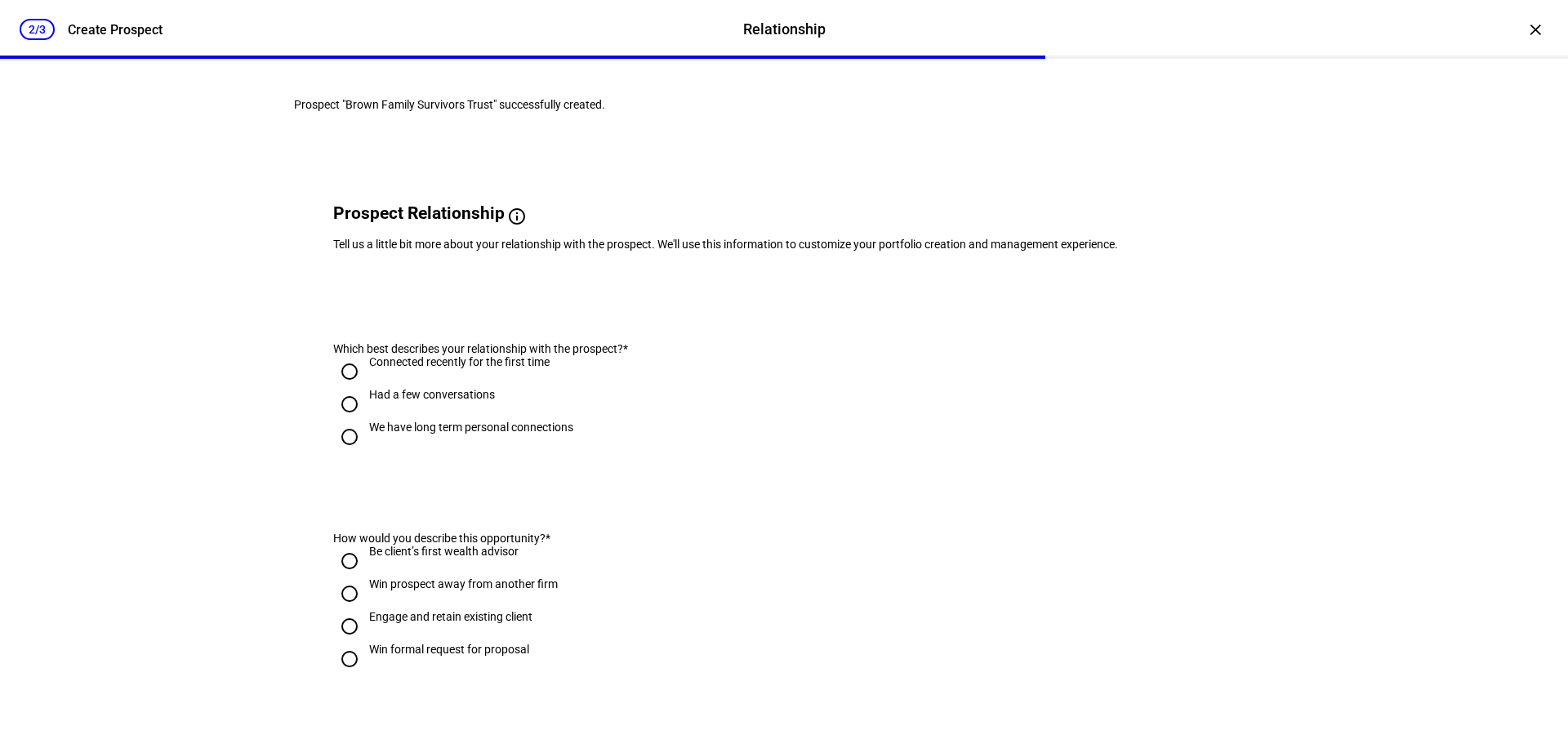
click at [340, 453] on input "We have long term personal connections" at bounding box center [350, 437] width 33 height 33
radio input "true"
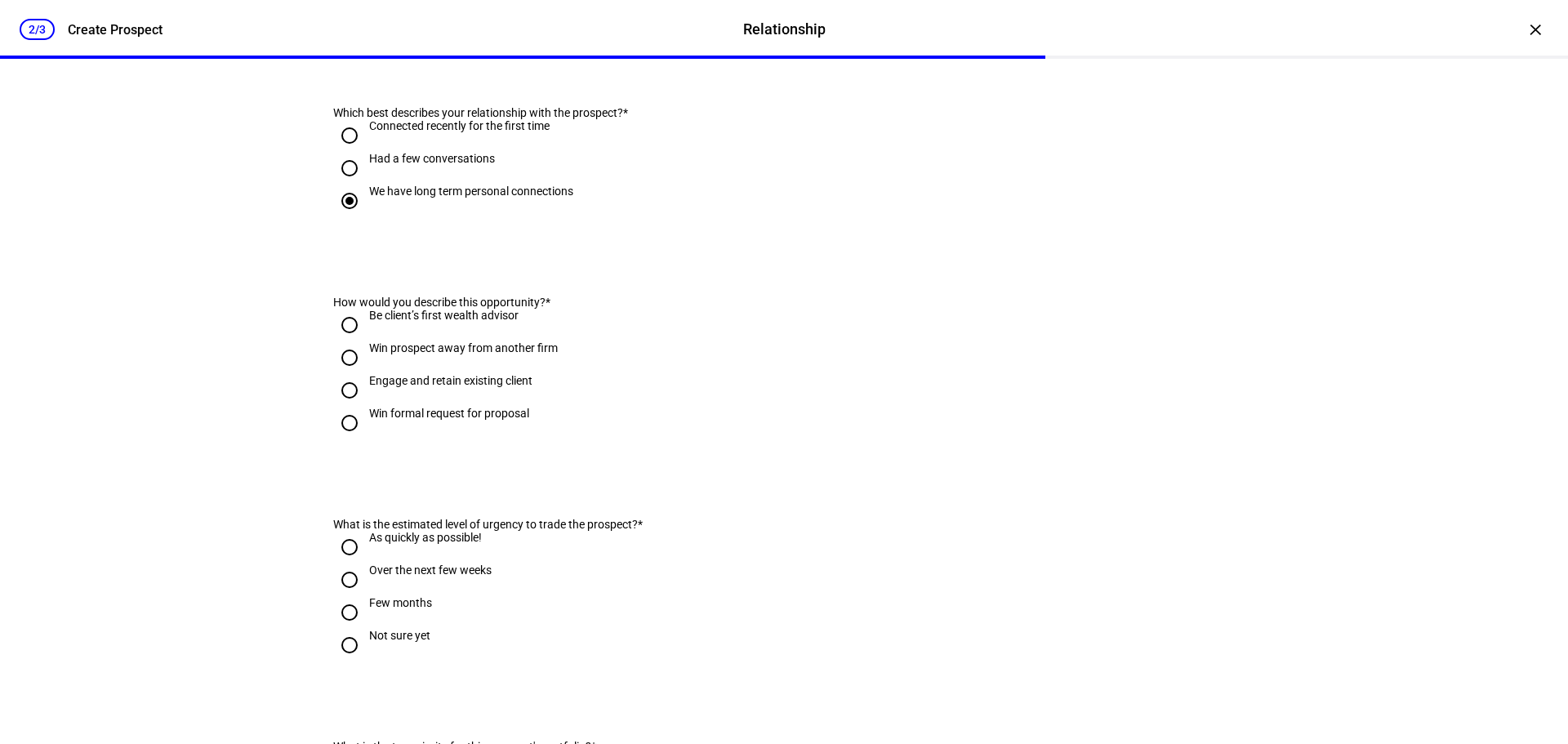
scroll to position [245, 0]
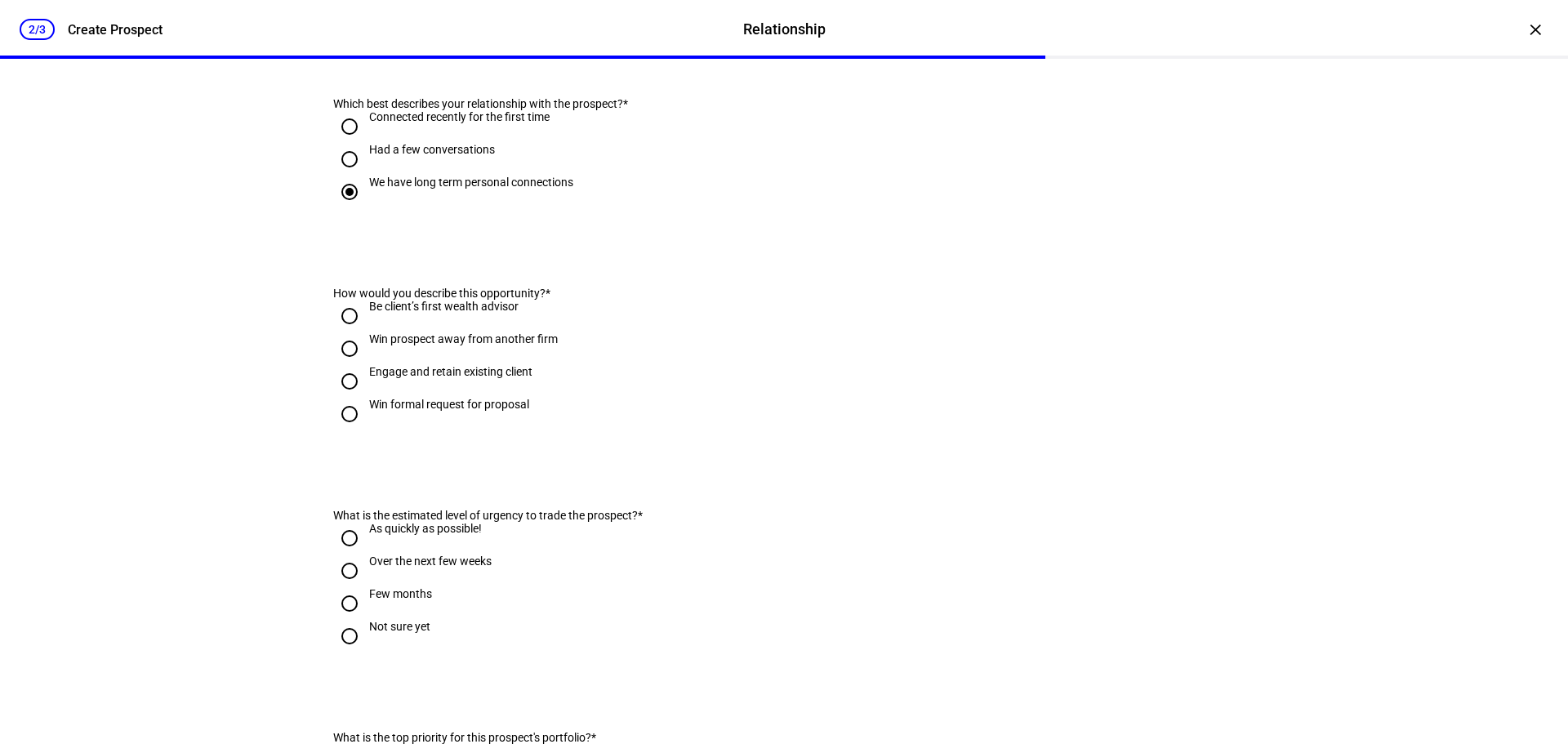
click at [341, 397] on input "Engage and retain existing client" at bounding box center [350, 381] width 33 height 33
radio input "true"
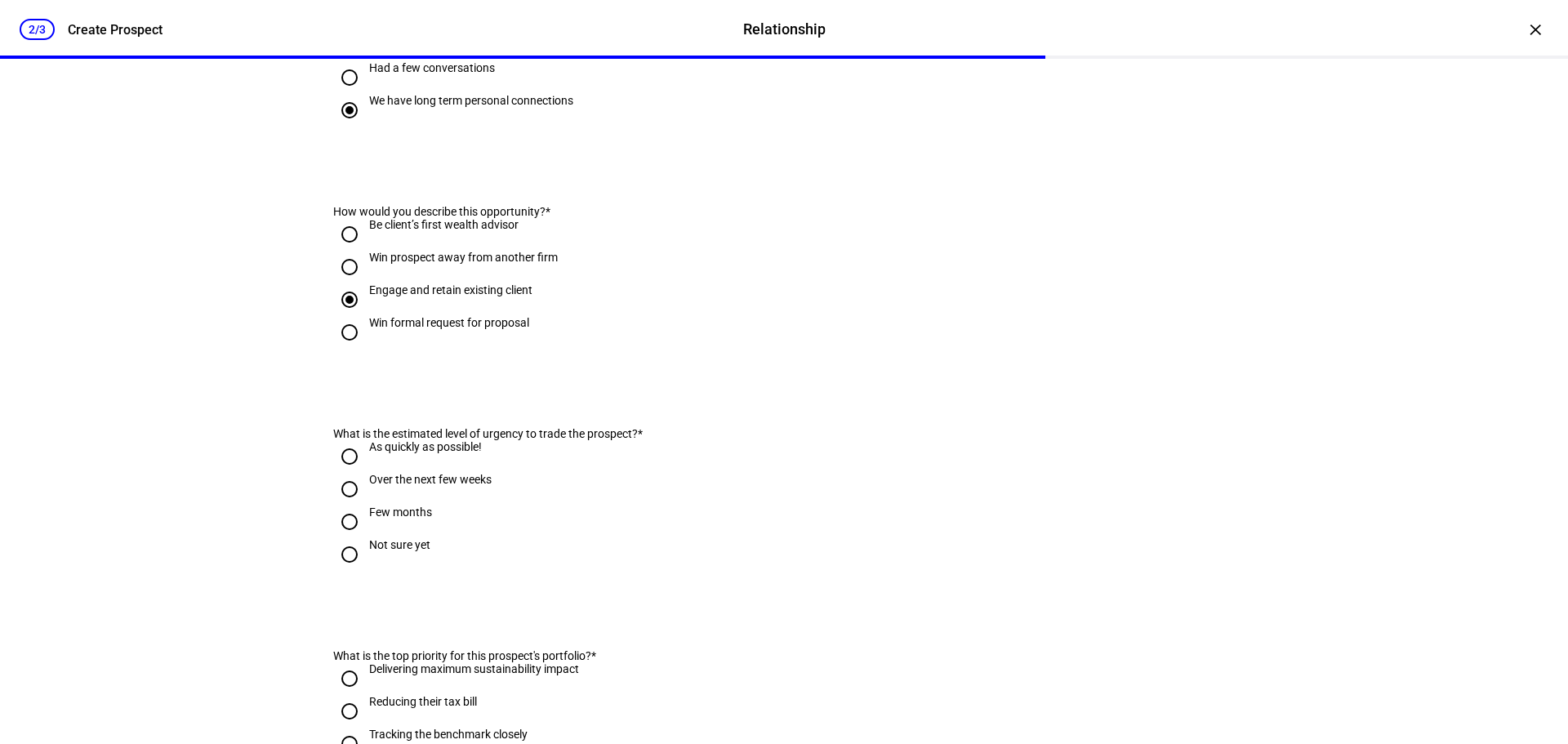
click at [340, 473] on input "As quickly as possible!" at bounding box center [350, 456] width 33 height 33
radio input "true"
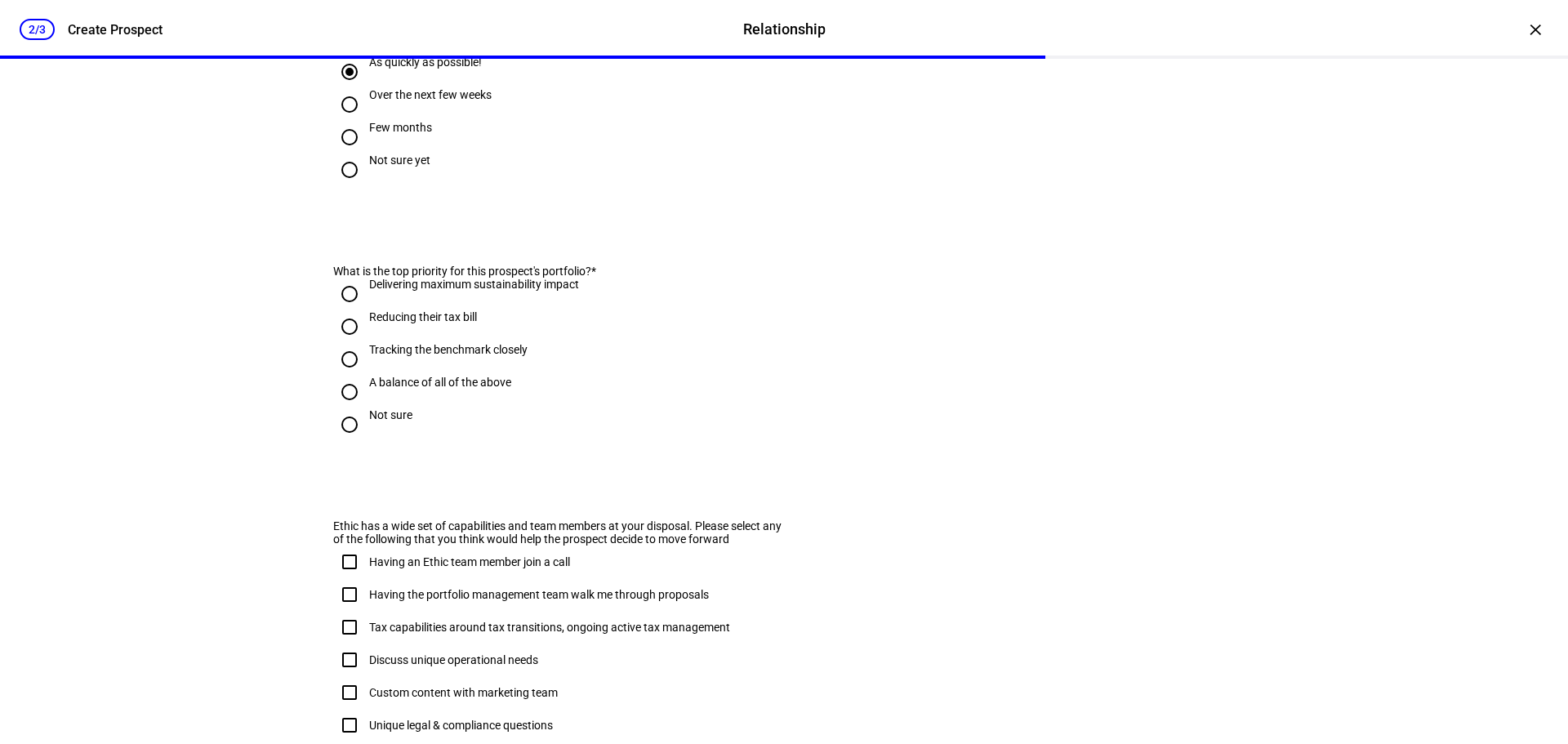
scroll to position [735, 0]
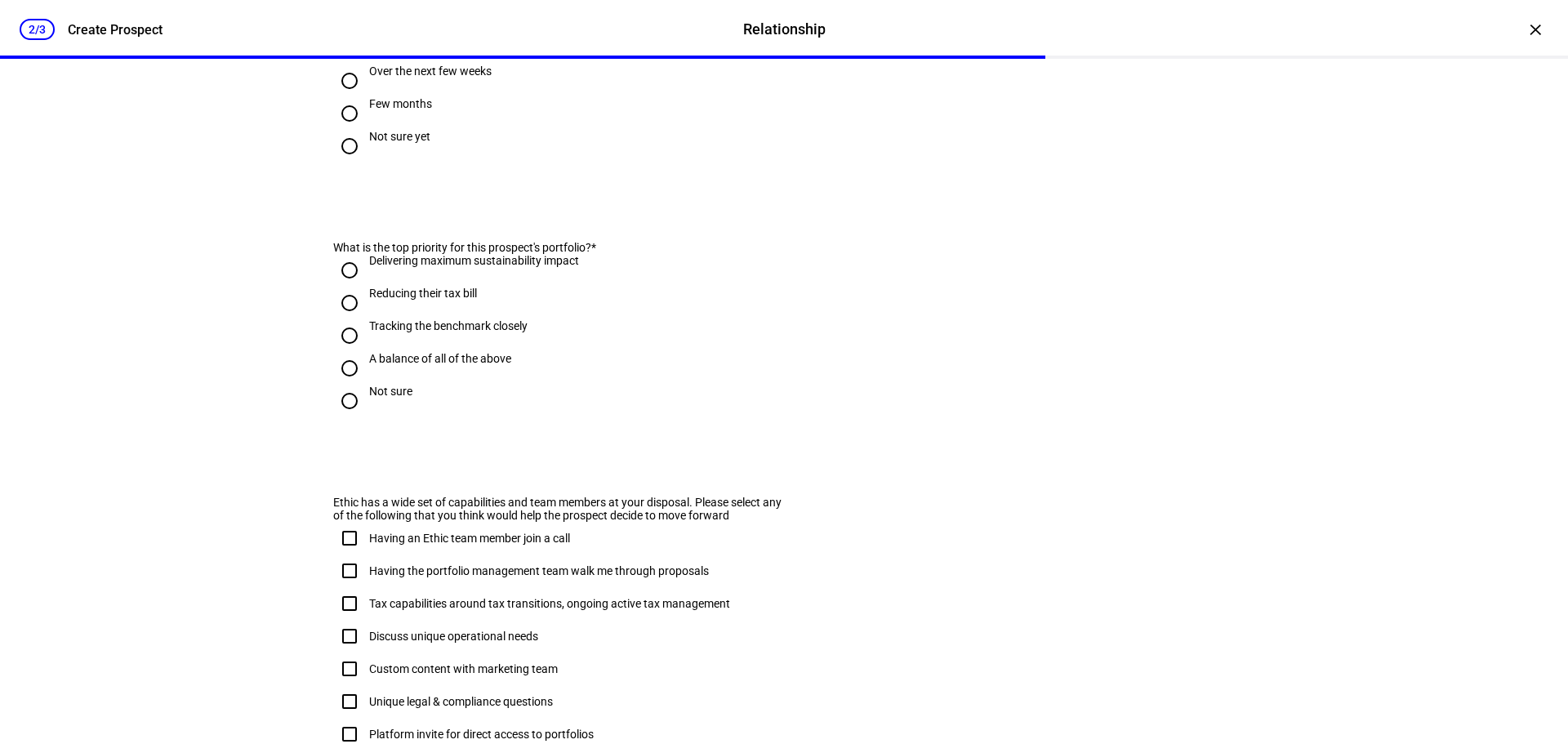
click at [347, 287] on input "Delivering maximum sustainability impact" at bounding box center [350, 270] width 33 height 33
radio input "true"
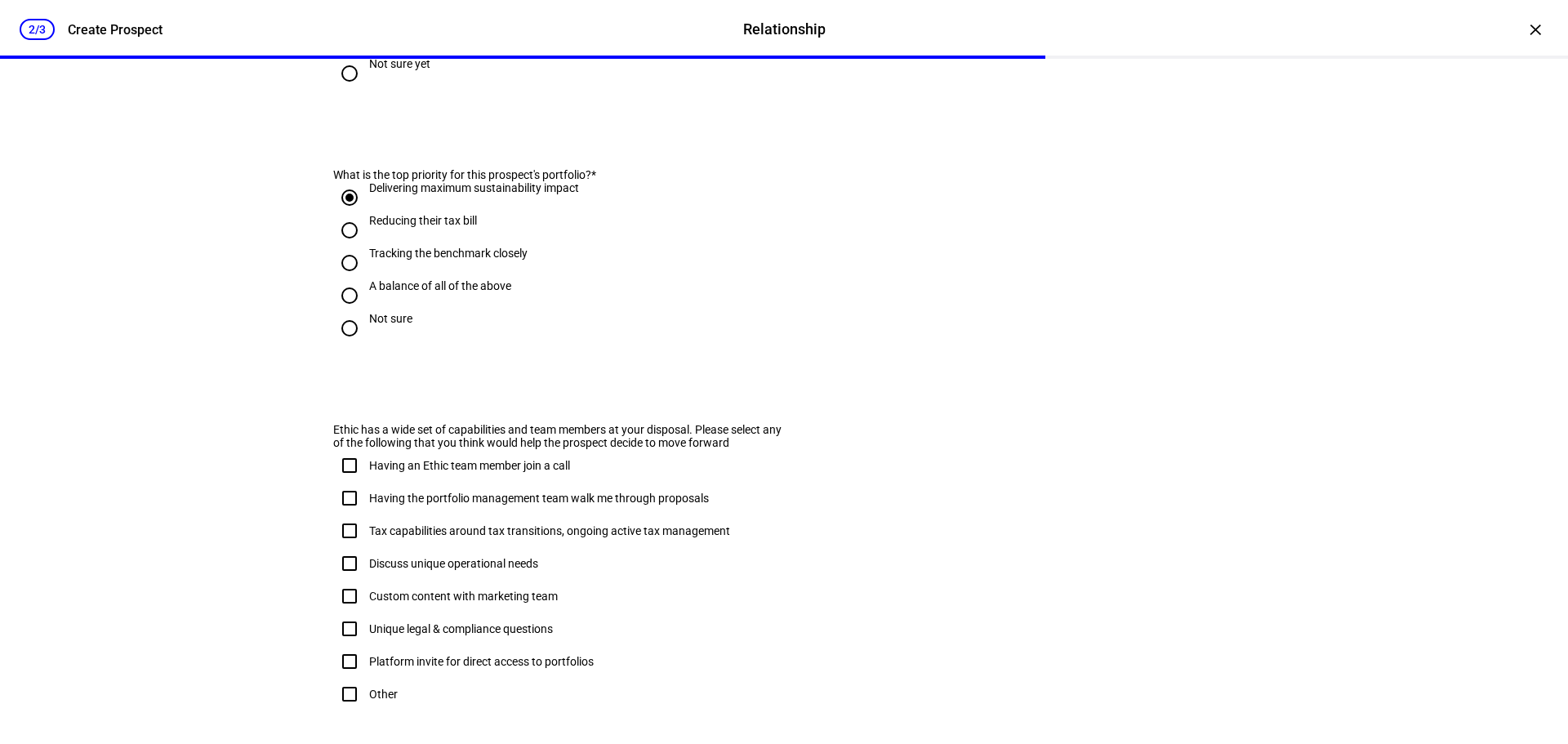
scroll to position [898, 0]
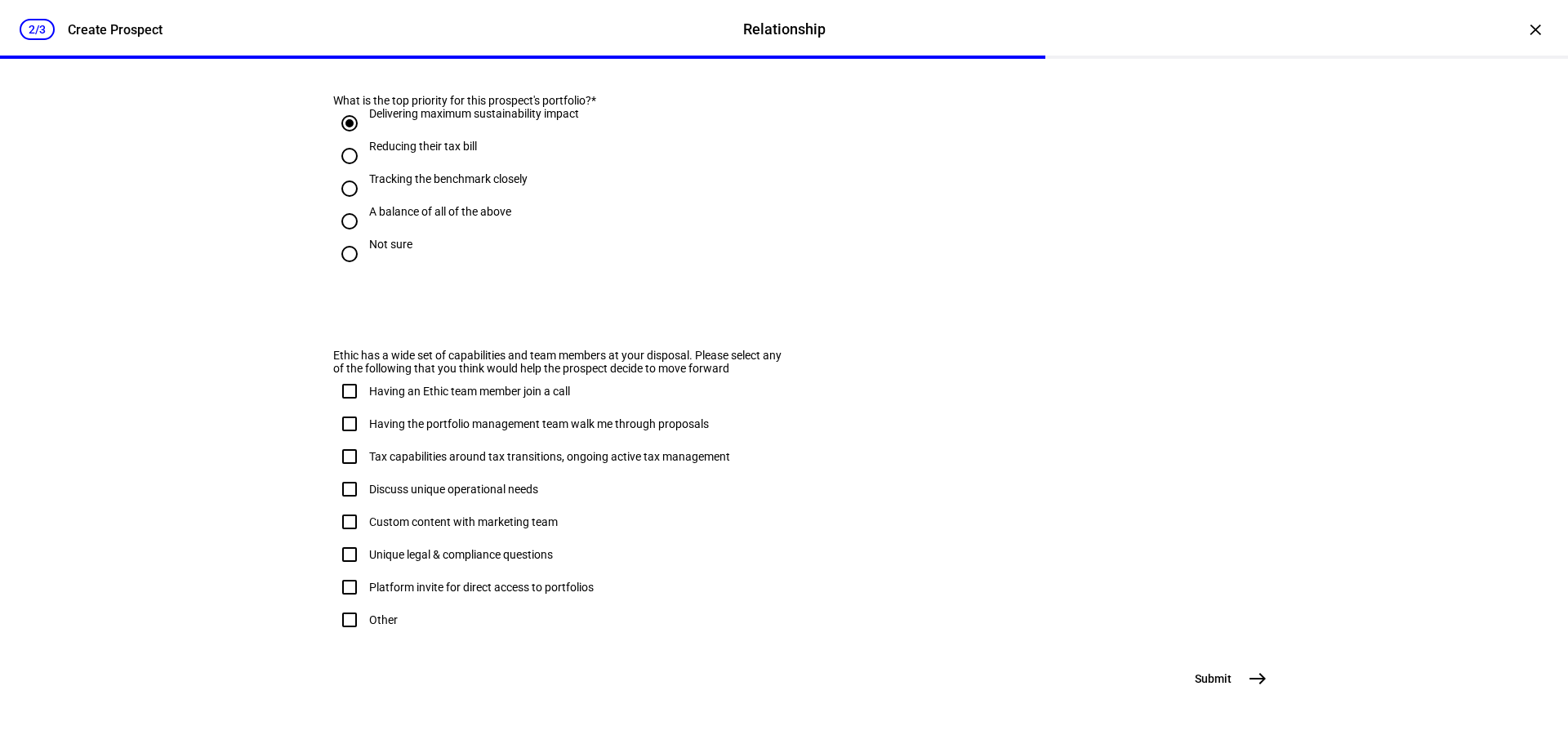
click at [344, 238] on input "A balance of all of the above" at bounding box center [350, 221] width 33 height 33
radio input "true"
click at [1261, 667] on span "east" at bounding box center [1257, 678] width 33 height 33
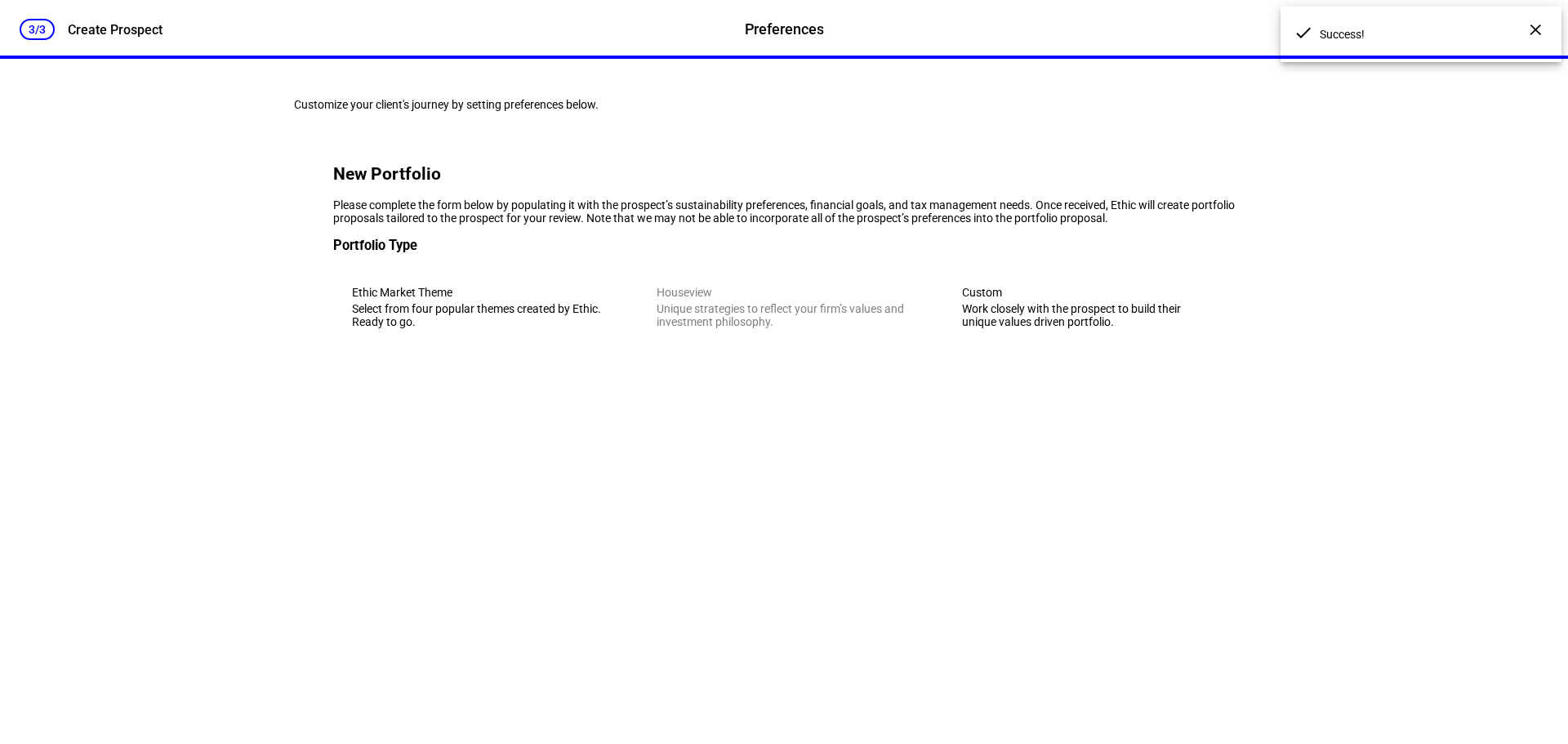
scroll to position [0, 0]
click at [1025, 299] on div "Custom" at bounding box center [1089, 293] width 254 height 13
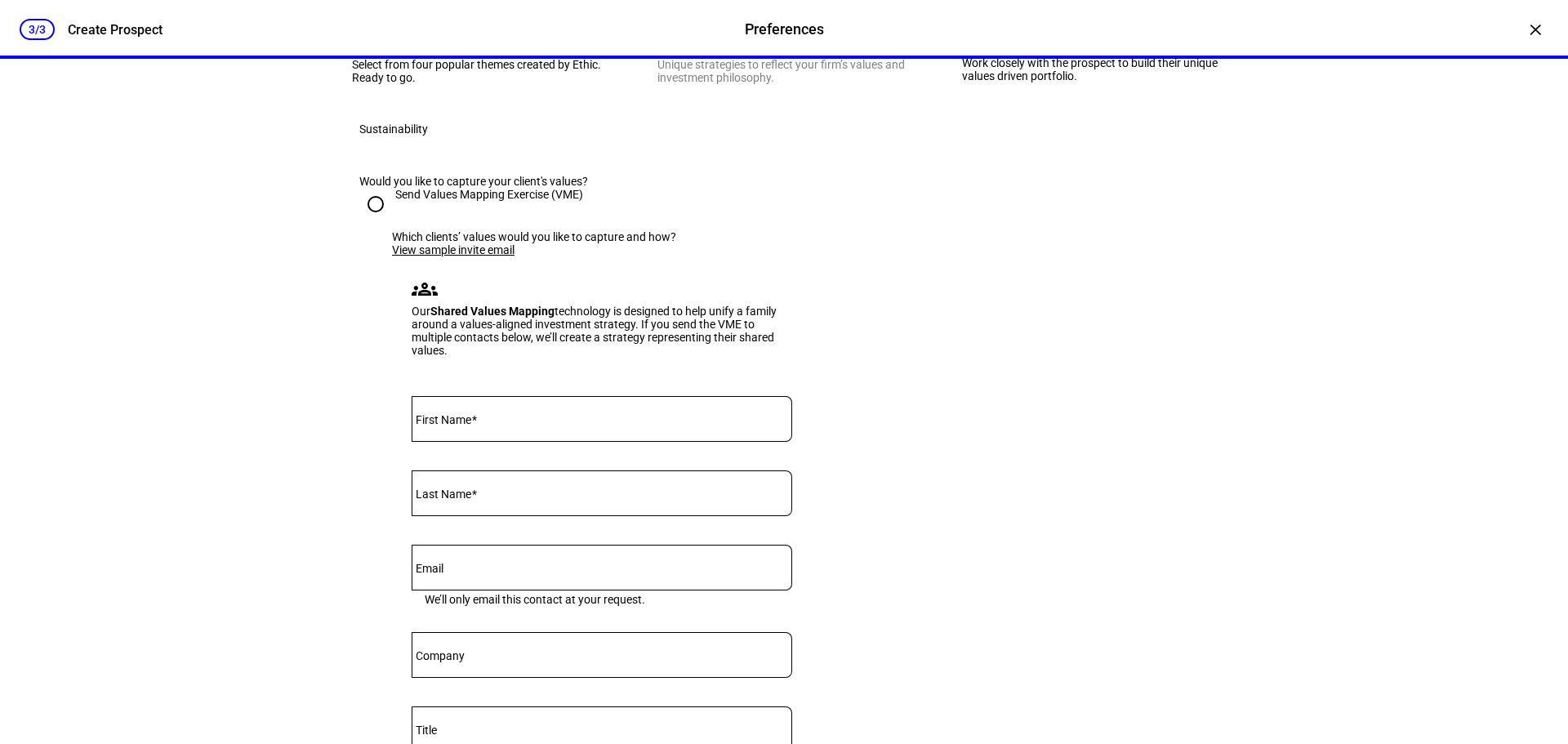
scroll to position [245, 0]
drag, startPoint x: 402, startPoint y: 335, endPoint x: 564, endPoint y: 333, distance: 162.0
click at [562, 187] on div "Would you like to capture your client's values?" at bounding box center [784, 180] width 849 height 13
click at [586, 187] on div "Would you like to capture your client's values?" at bounding box center [784, 180] width 849 height 13
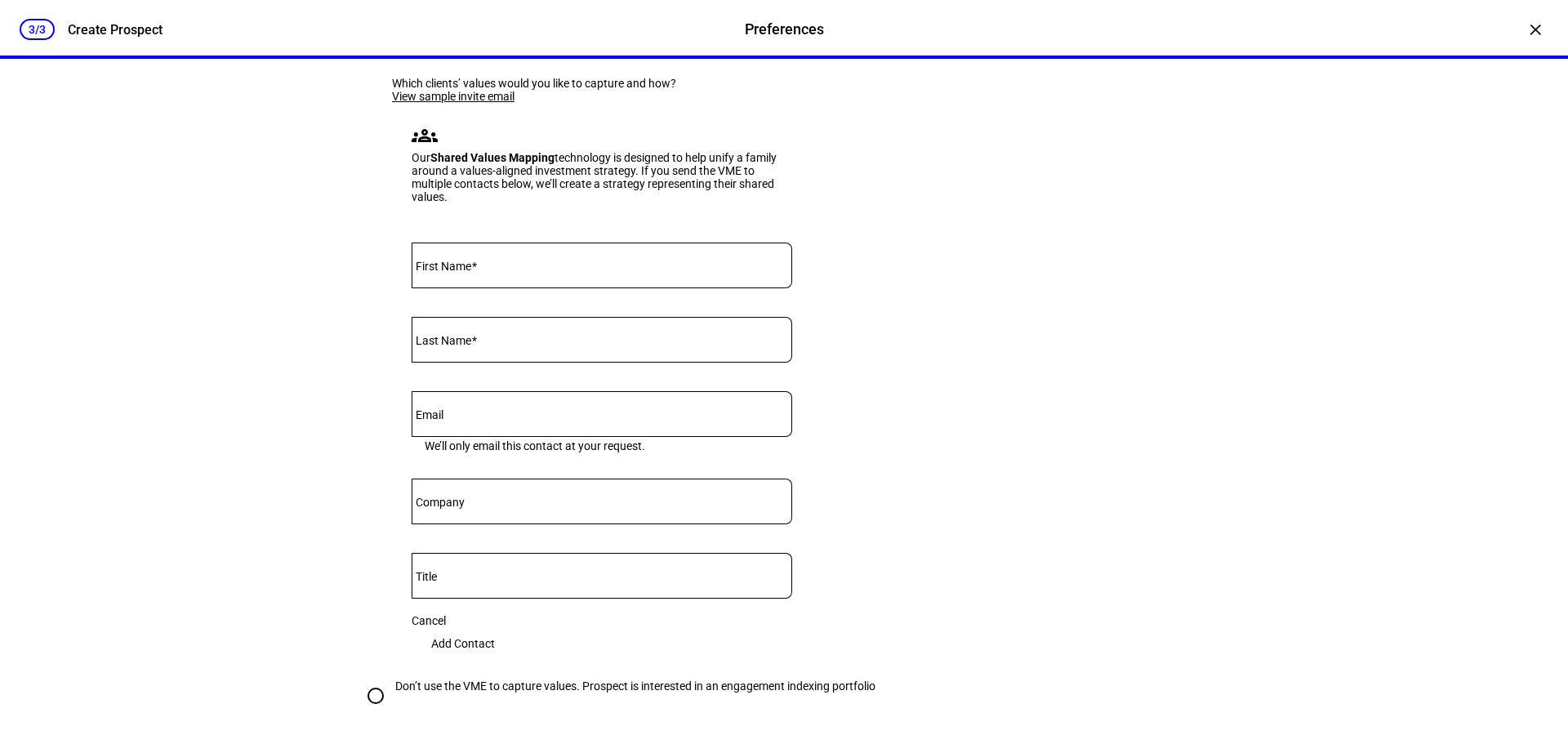
scroll to position [735, 0]
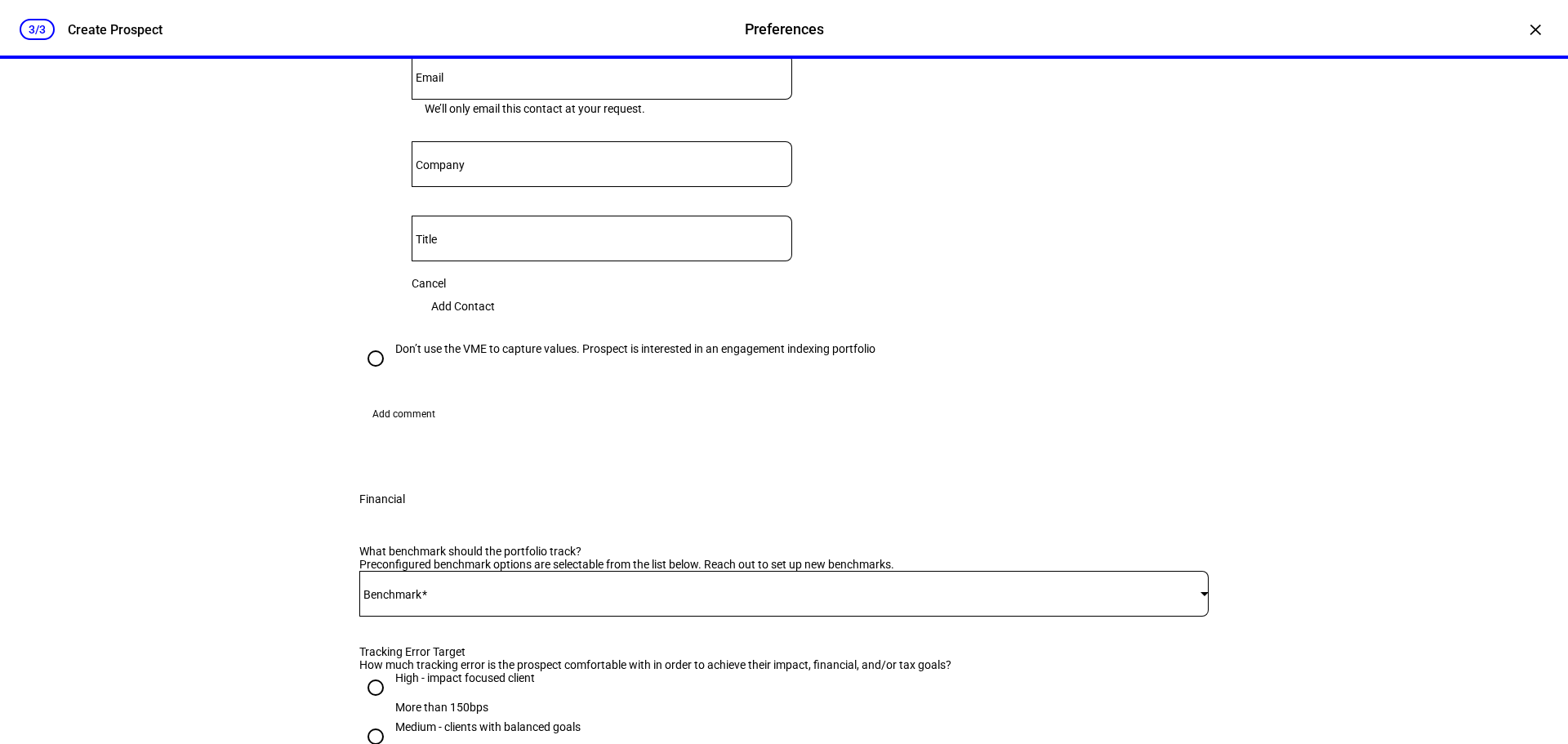
click at [377, 374] on input "Don’t use the VME to capture values. Prospect is interested in an engagement in…" at bounding box center [375, 358] width 33 height 33
radio input "true"
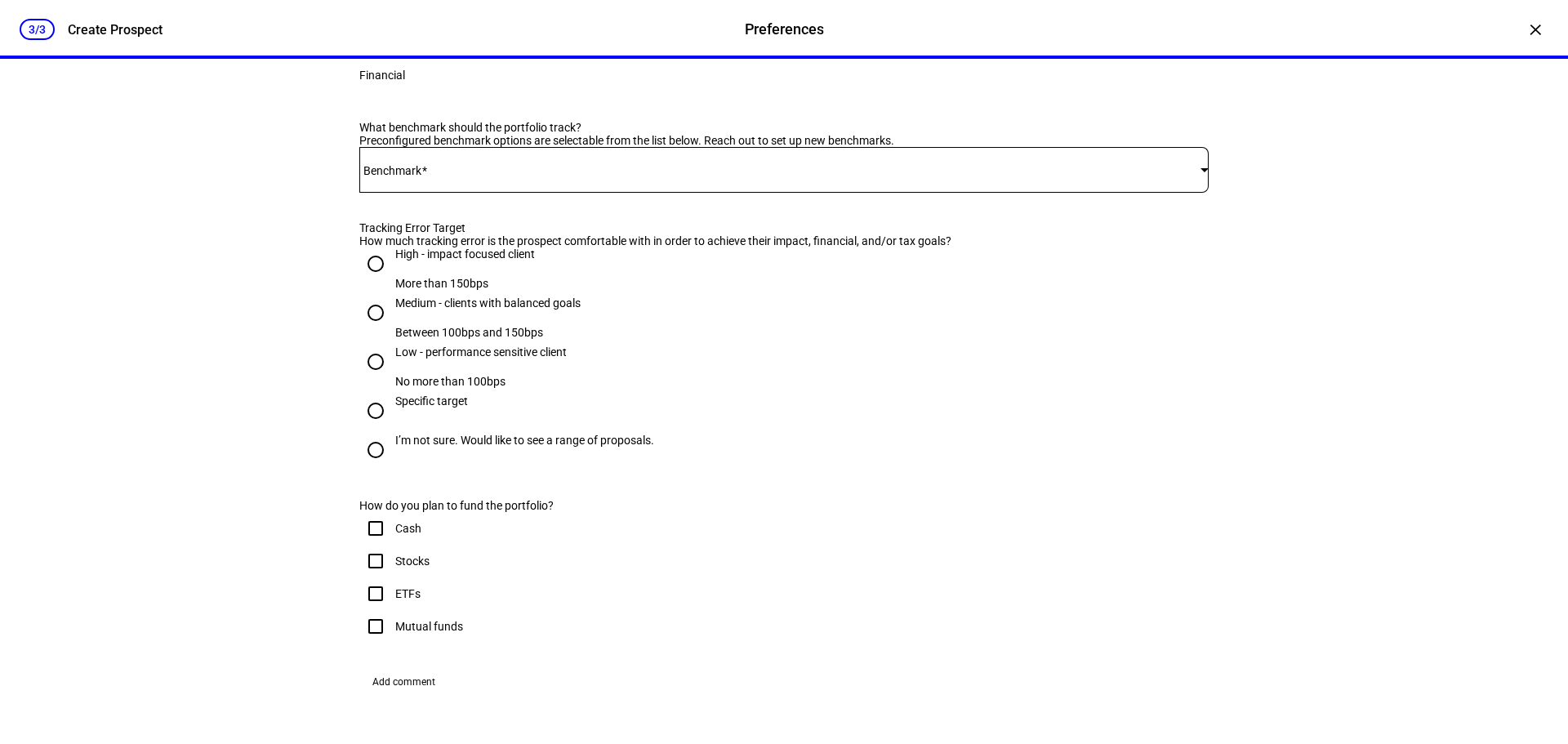
scroll to position [571, 0]
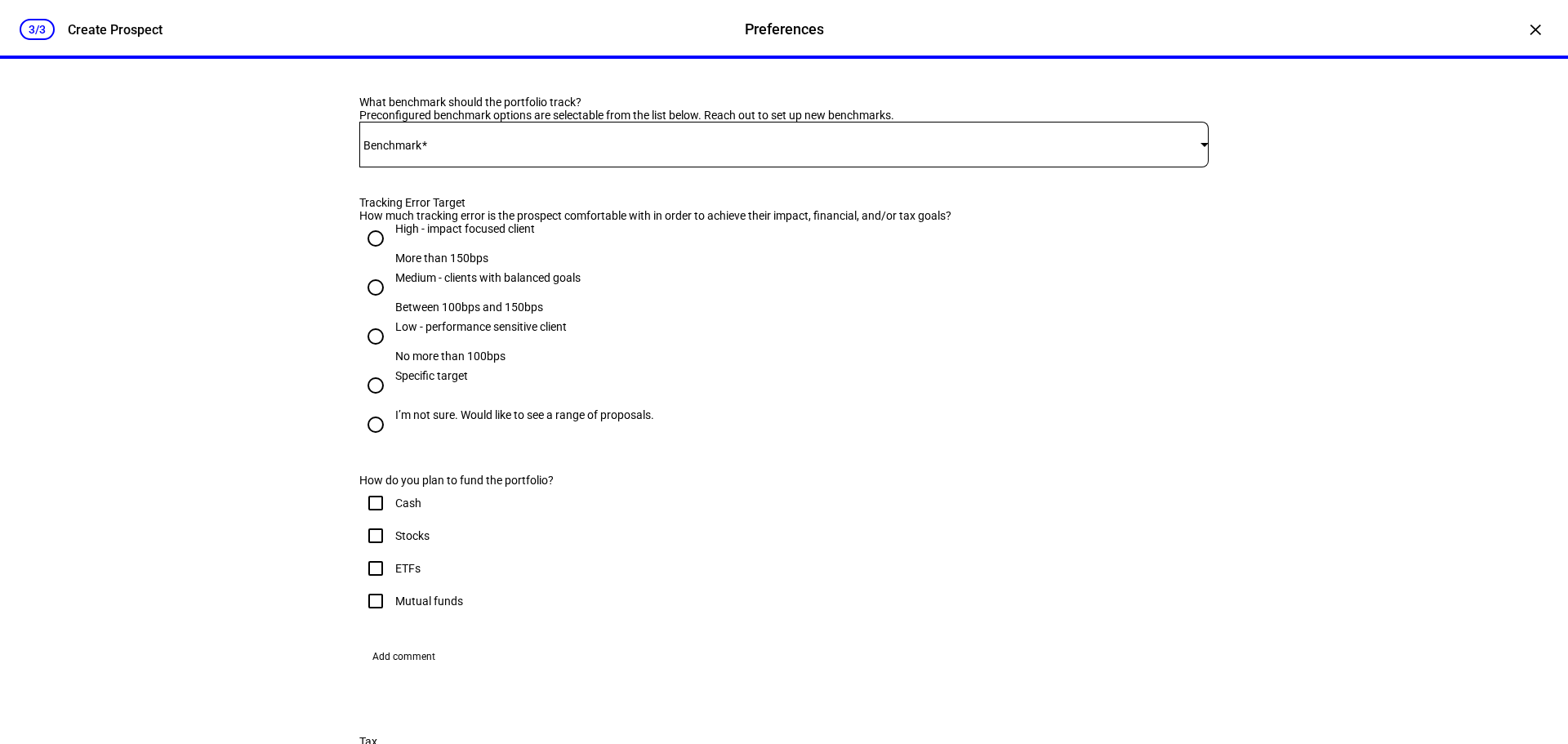
click at [434, 151] on span at bounding box center [779, 144] width 841 height 13
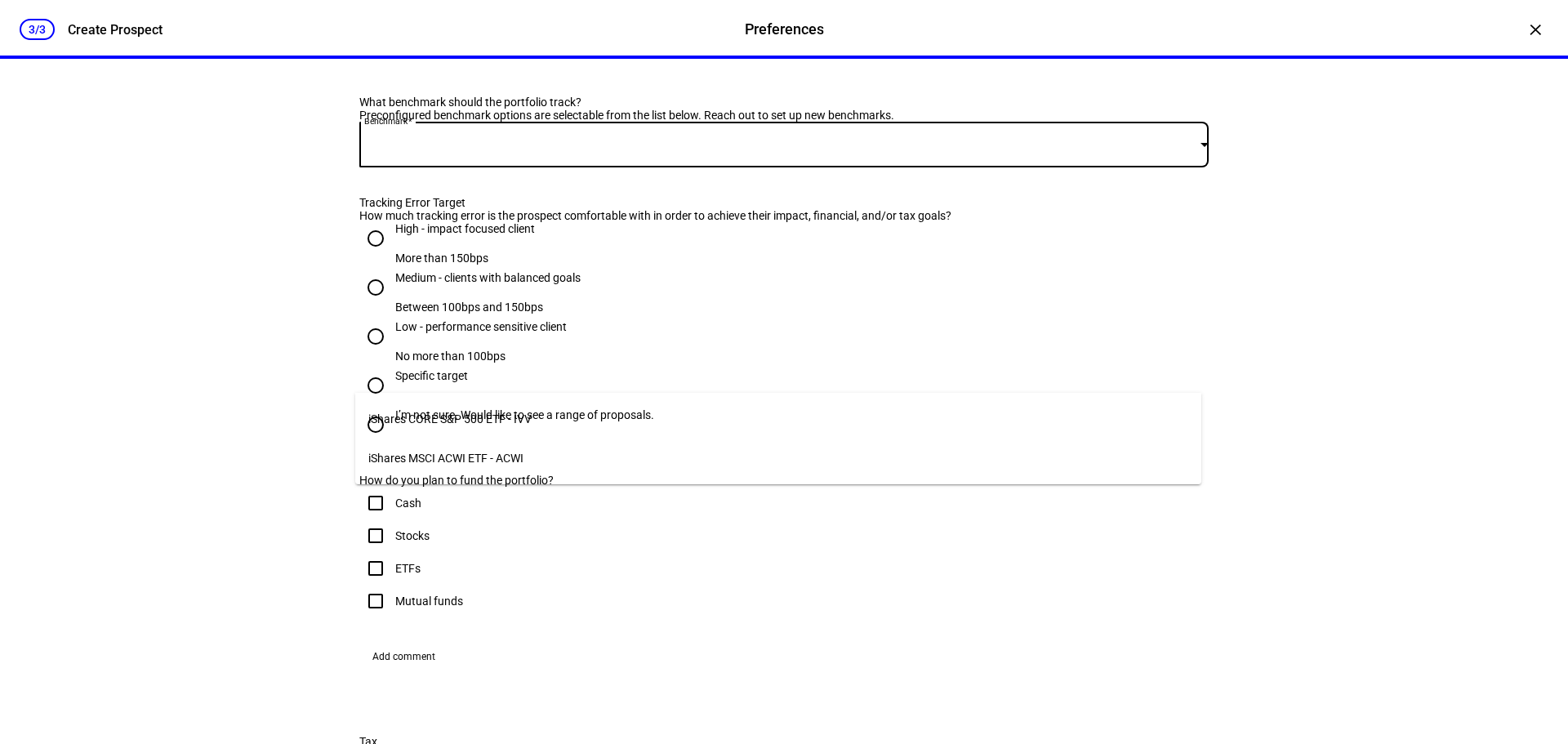
click at [442, 415] on span "iShares CORE S&P 500 ETF - IVV" at bounding box center [449, 419] width 163 height 13
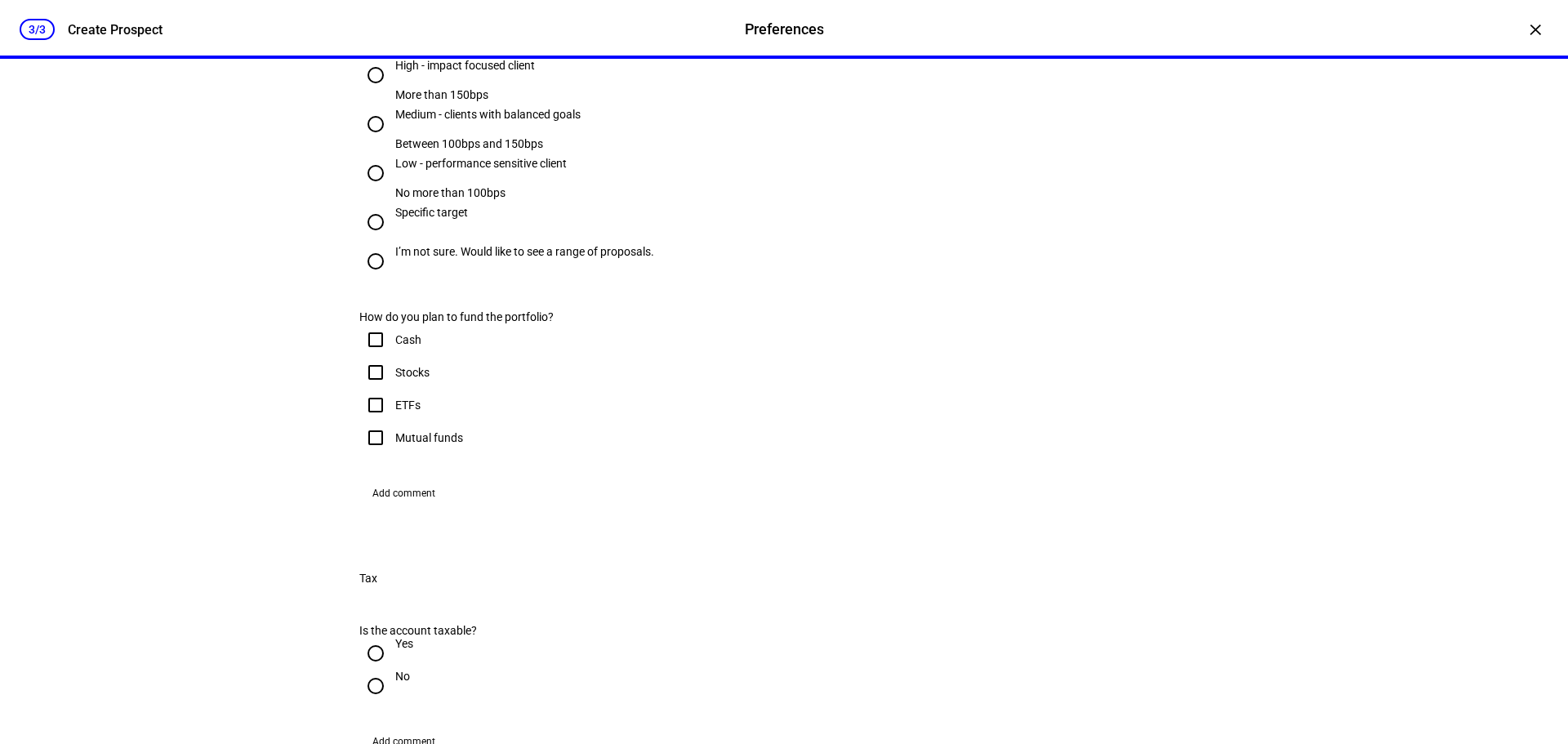
scroll to position [816, 0]
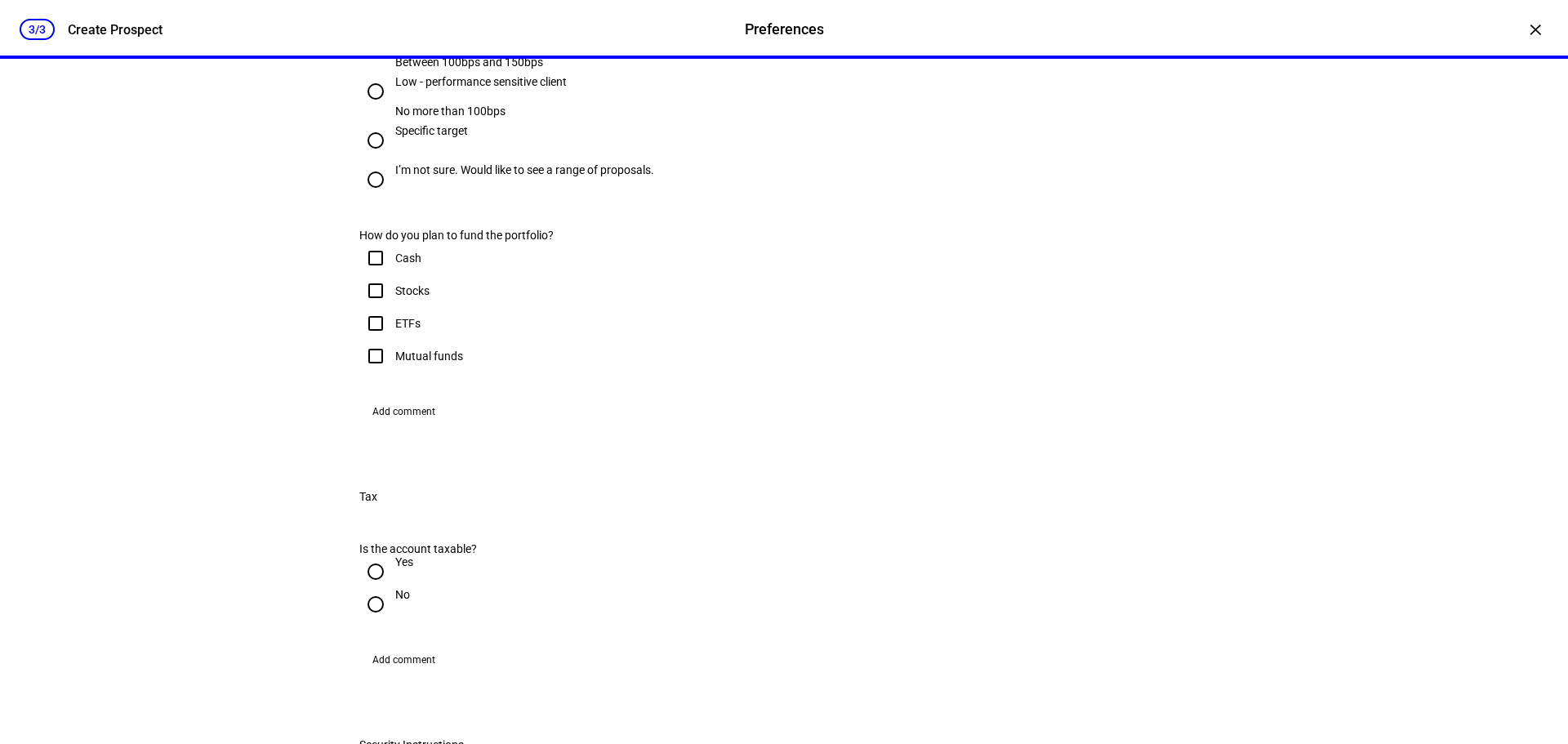
click at [374, 196] on input "I’m not sure. Would like to see a range of proposals." at bounding box center [375, 179] width 33 height 33
radio input "true"
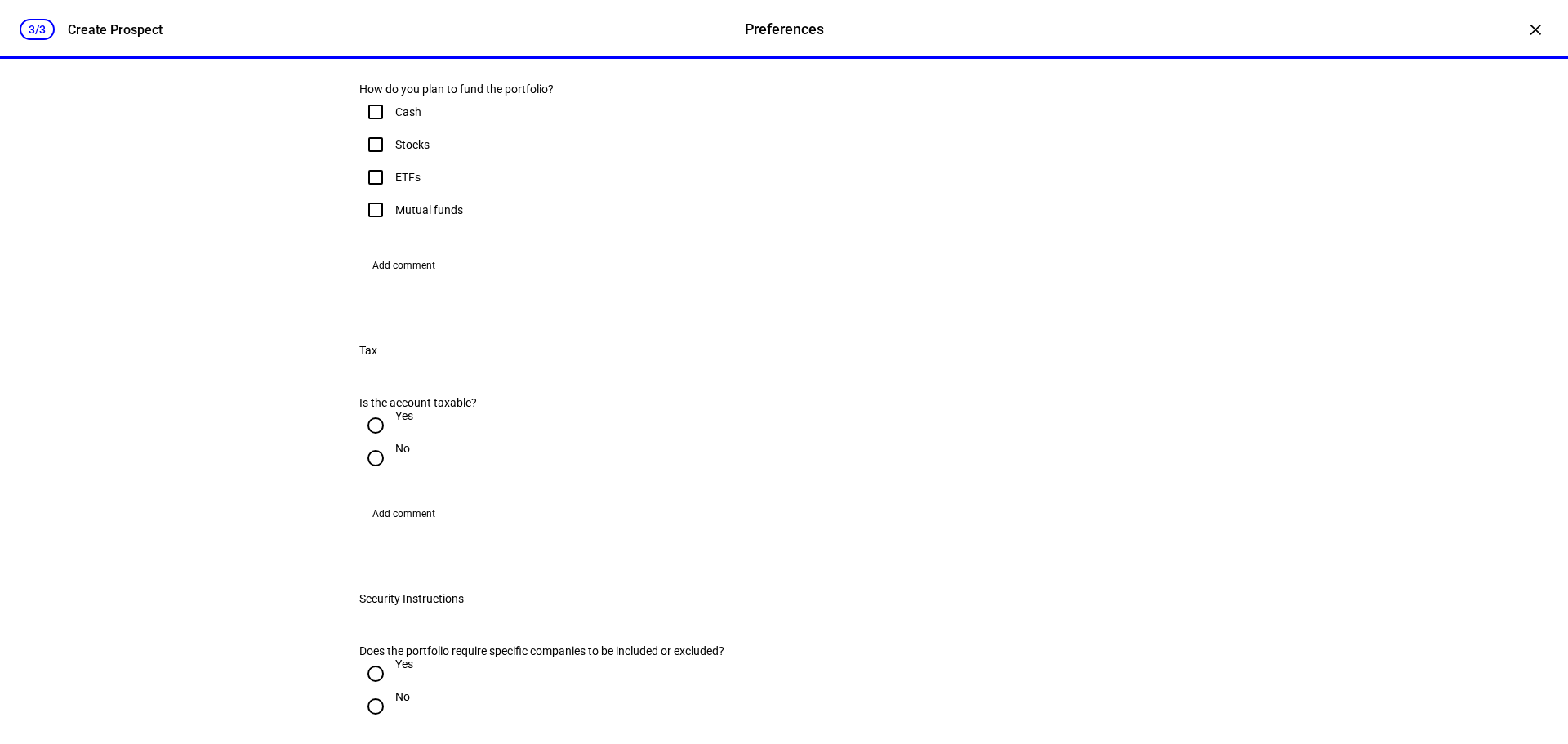
scroll to position [980, 0]
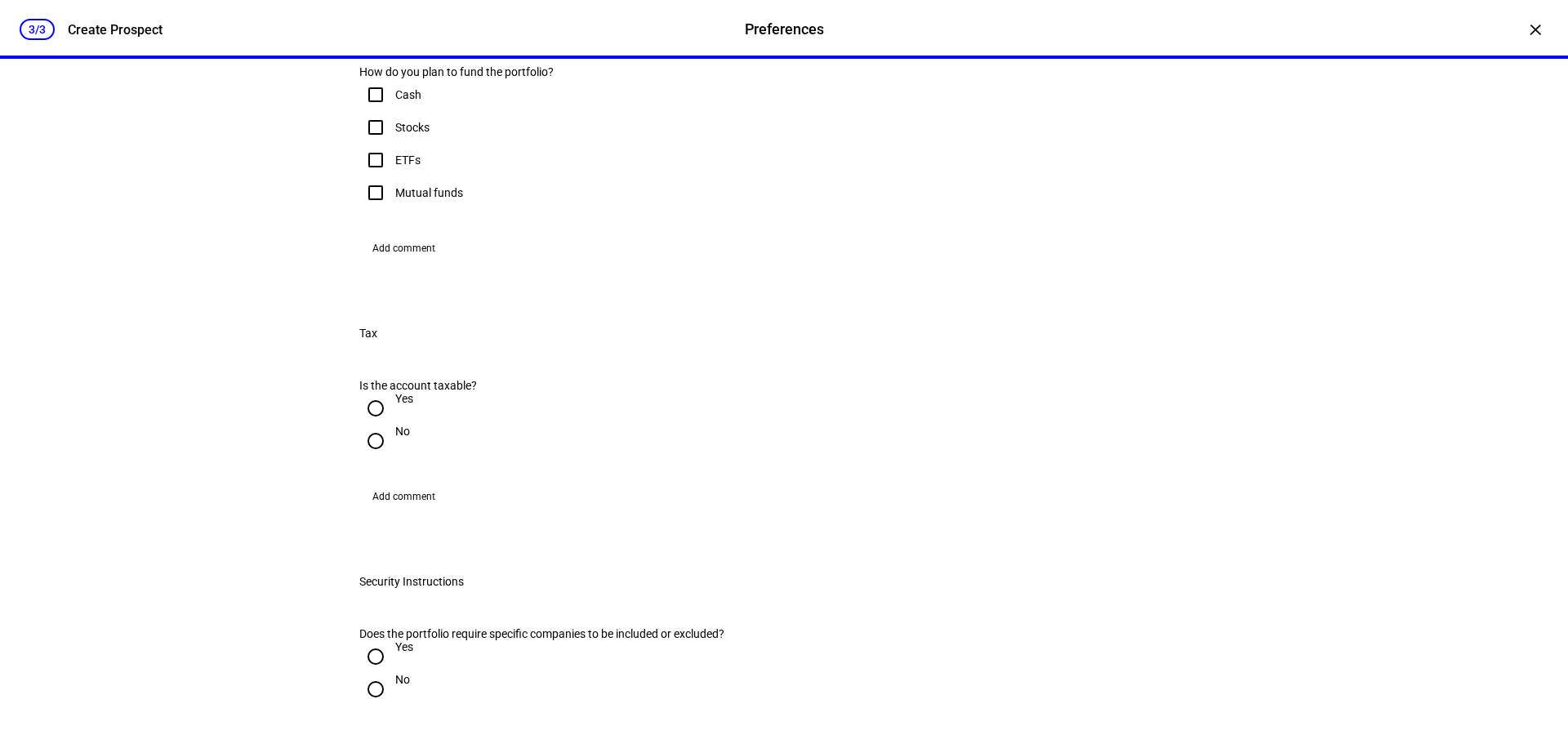
click at [370, 111] on input "Cash" at bounding box center [375, 95] width 33 height 33
checkbox input "true"
click at [370, 143] on input "Stocks" at bounding box center [375, 128] width 33 height 33
checkbox input "true"
click at [375, 176] on input "ETFs" at bounding box center [375, 160] width 33 height 33
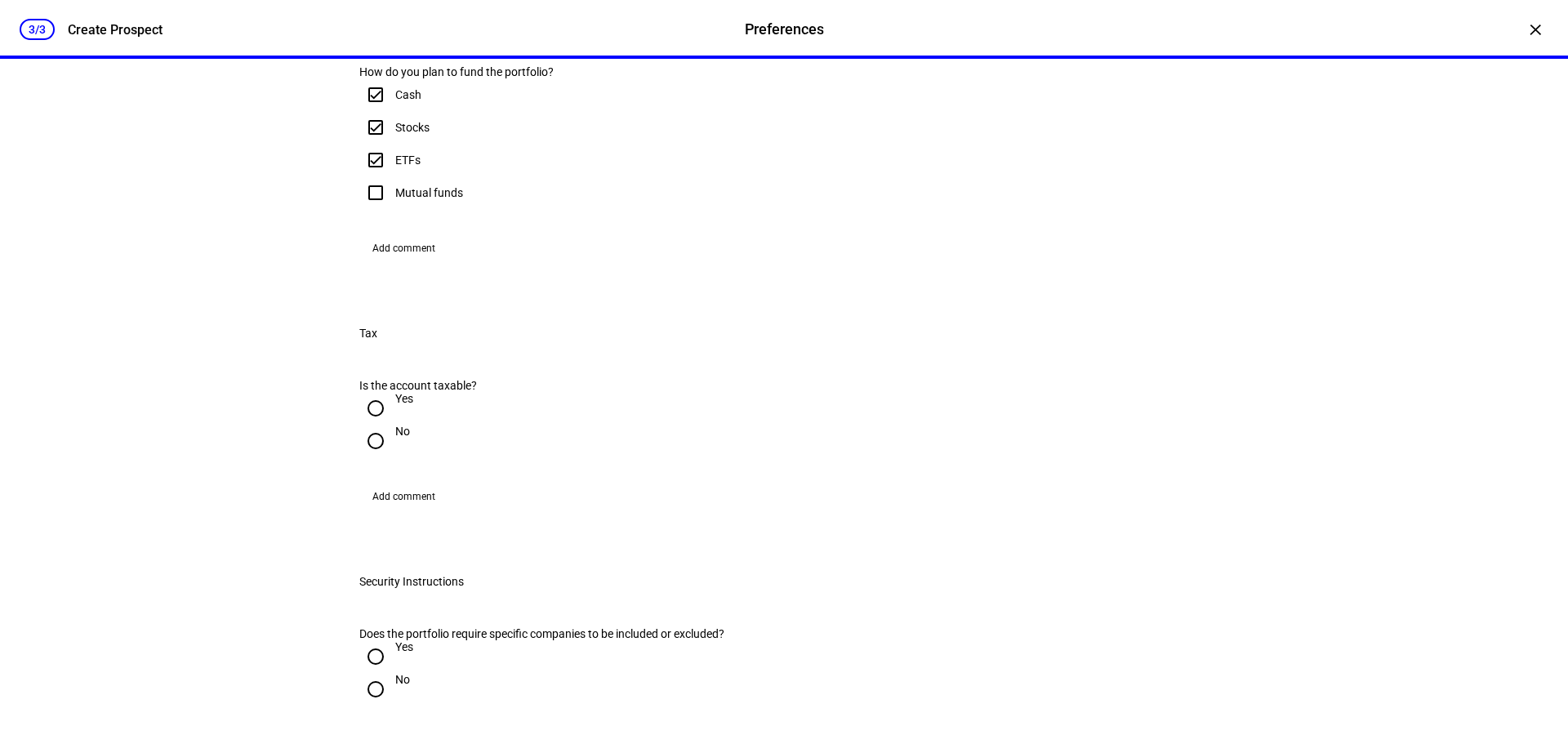
checkbox input "true"
drag, startPoint x: 368, startPoint y: 503, endPoint x: 373, endPoint y: 518, distance: 15.8
click at [369, 209] on input "Mutual funds" at bounding box center [375, 193] width 33 height 33
checkbox input "true"
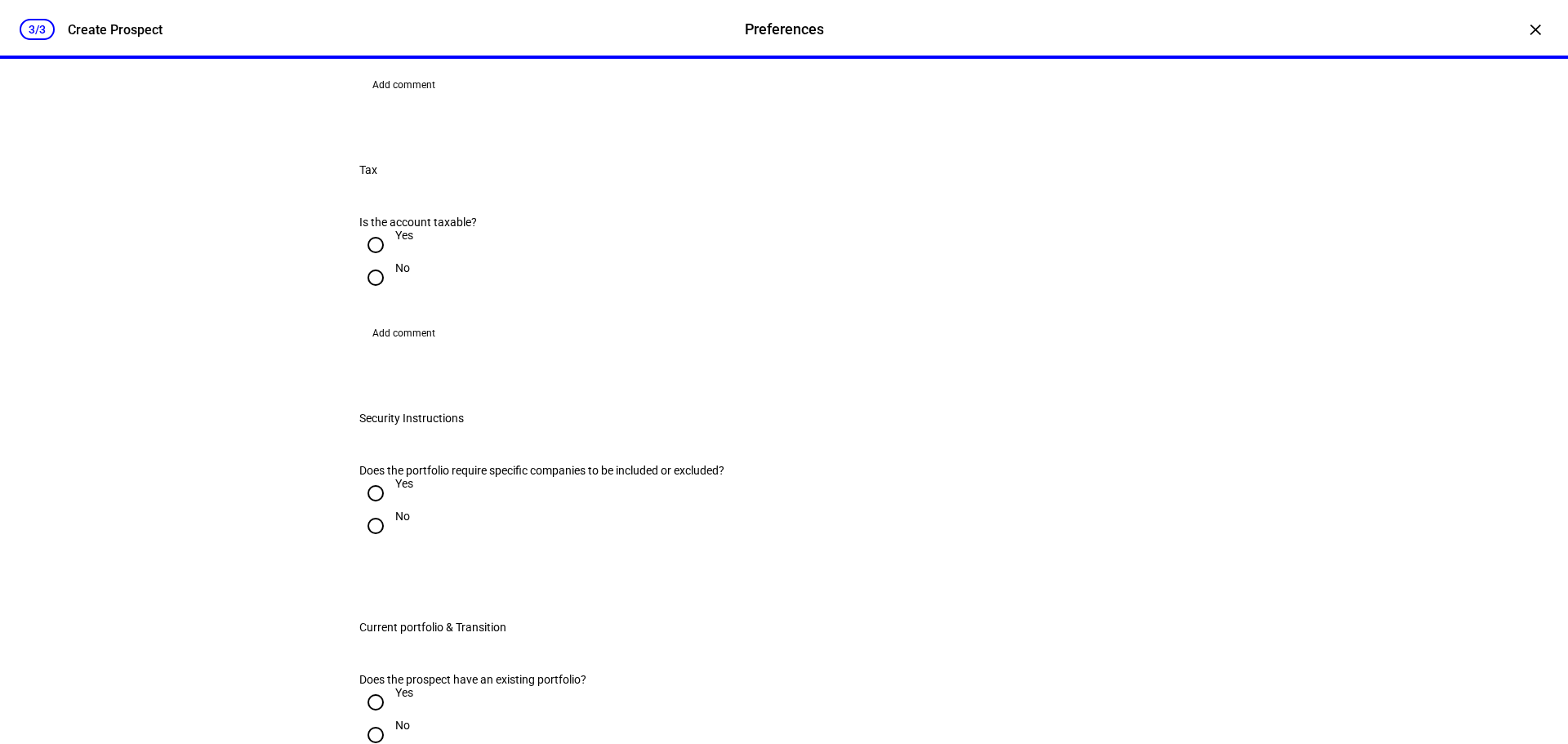
click at [380, 261] on input "Yes" at bounding box center [375, 245] width 33 height 33
radio input "true"
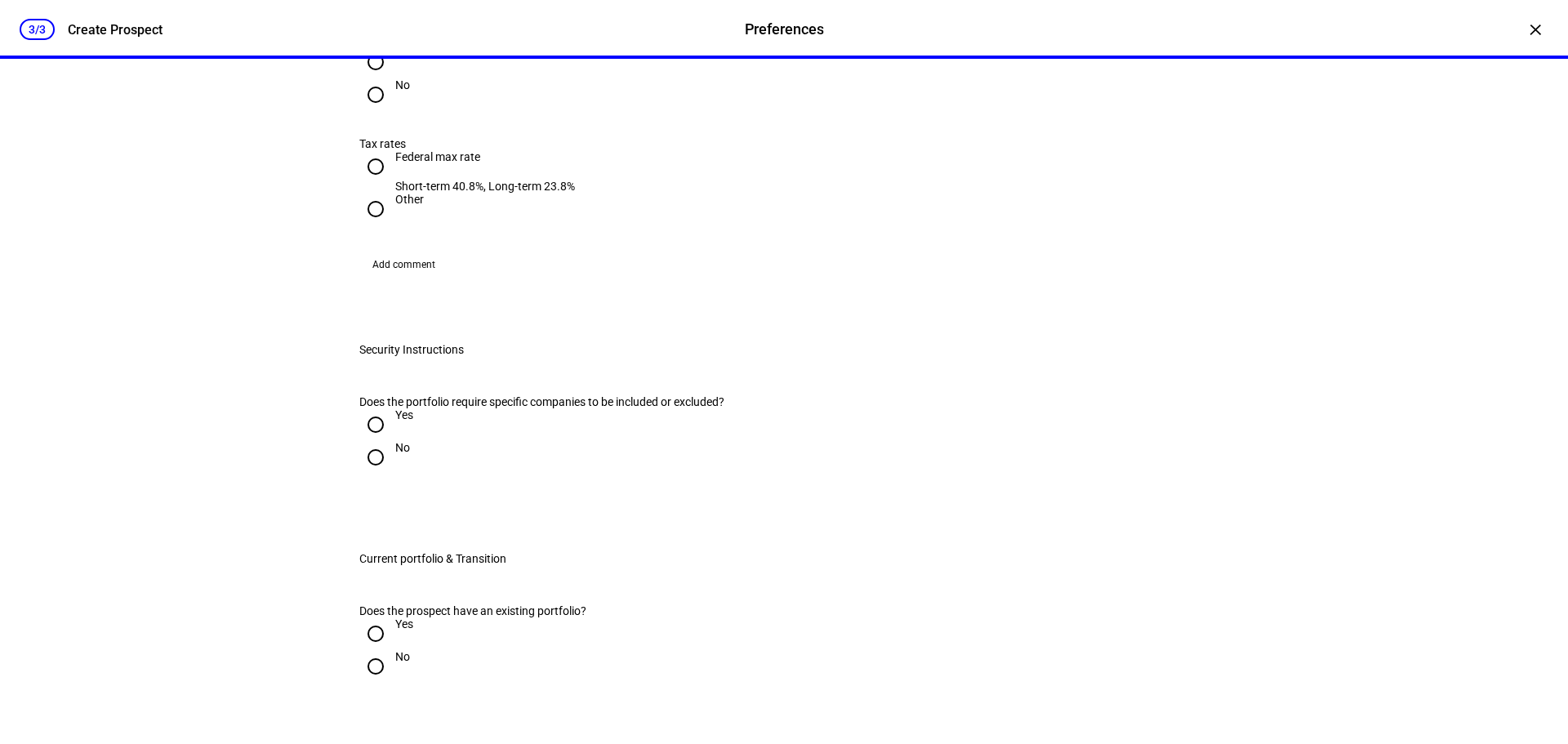
scroll to position [1469, 0]
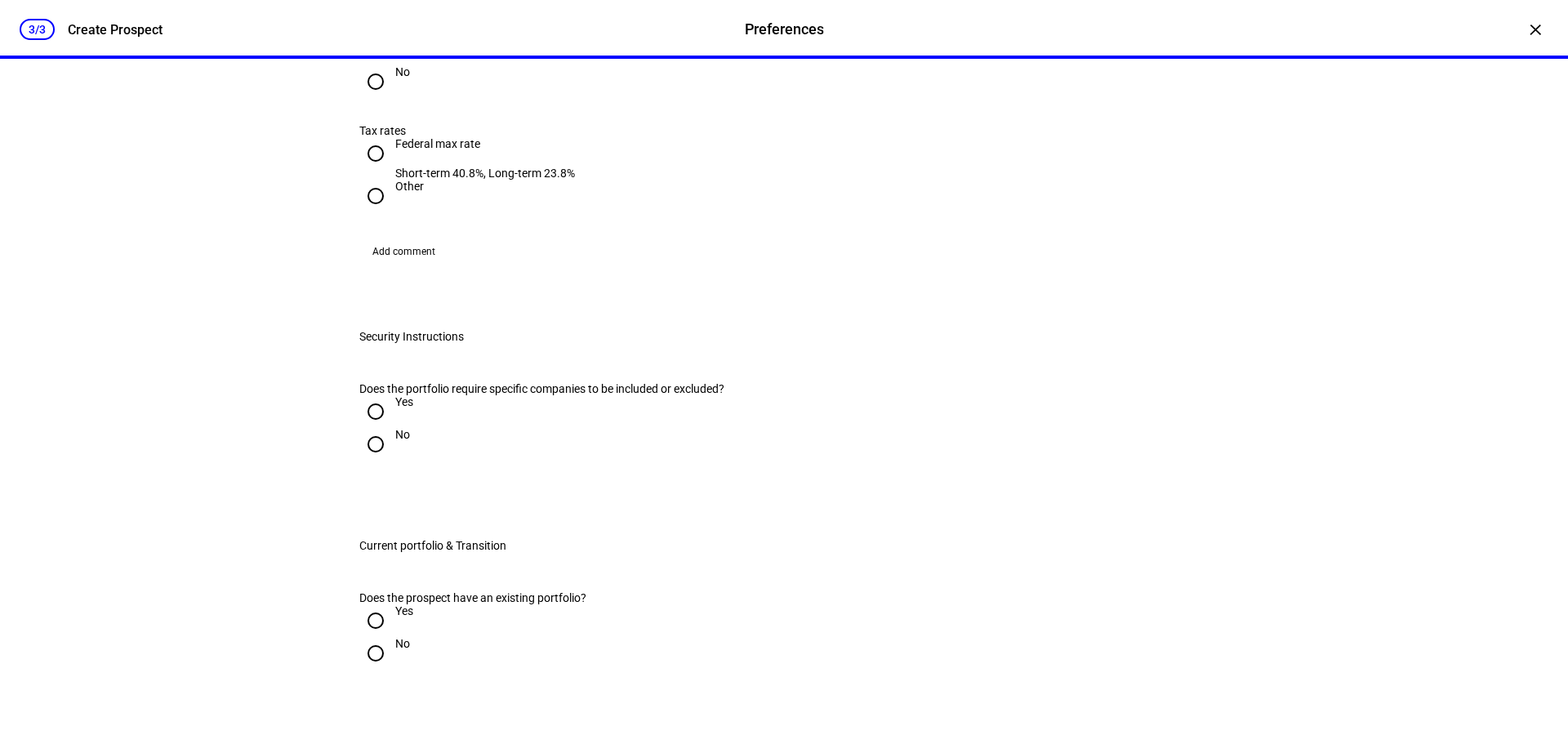
click at [370, 66] on input "Yes" at bounding box center [375, 49] width 33 height 33
radio input "true"
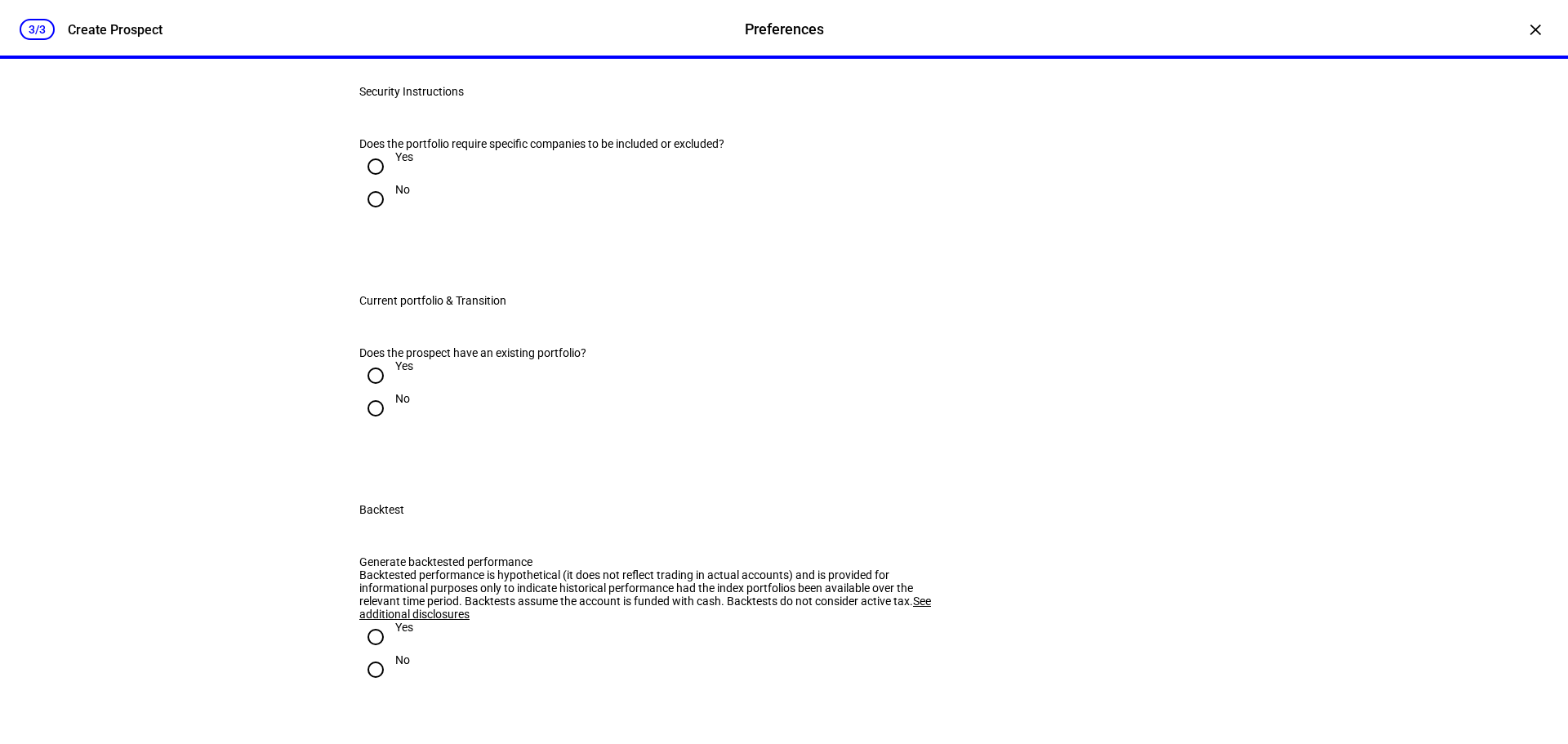
scroll to position [1633, 0]
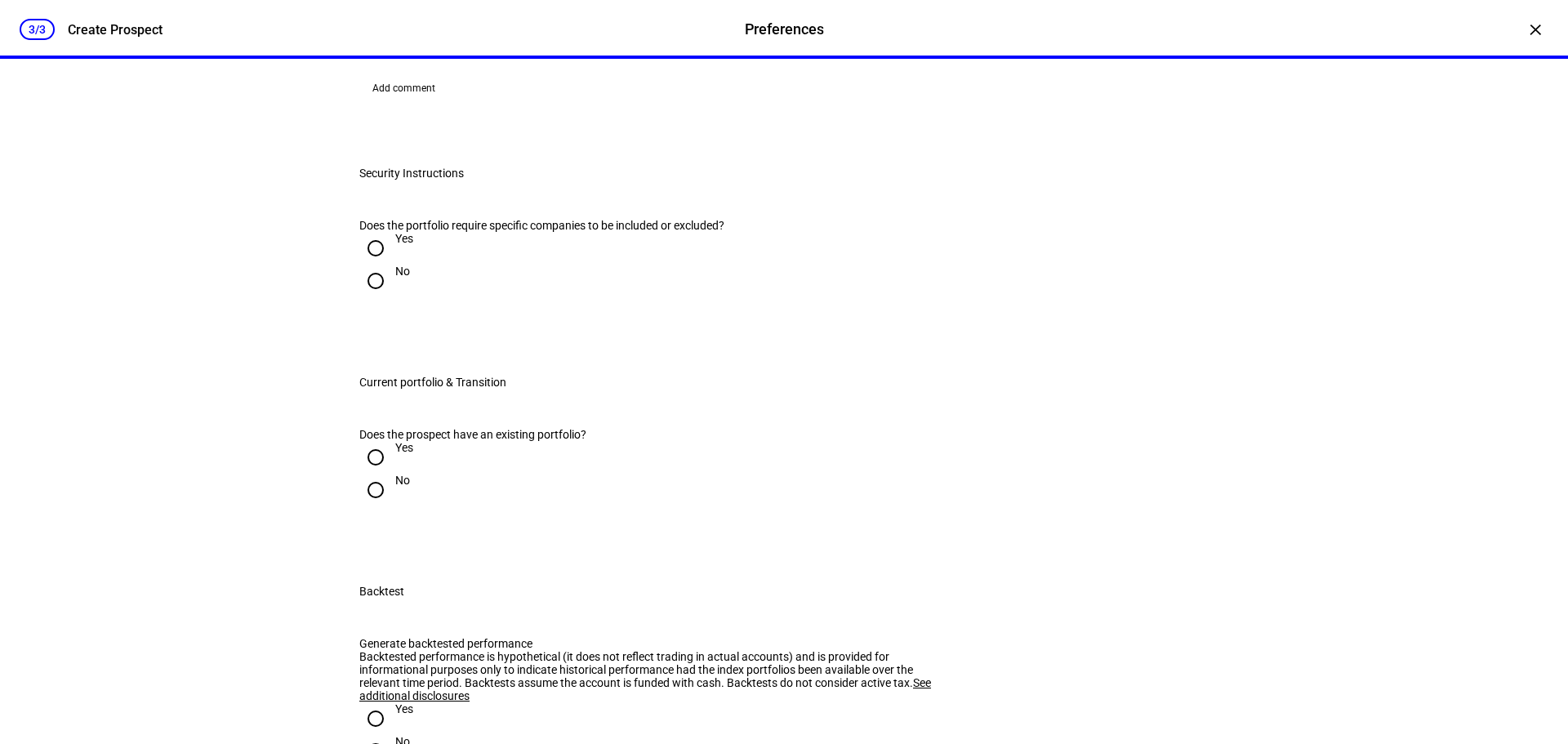
click at [366, 49] on input "Other" at bounding box center [375, 33] width 33 height 33
radio input "true"
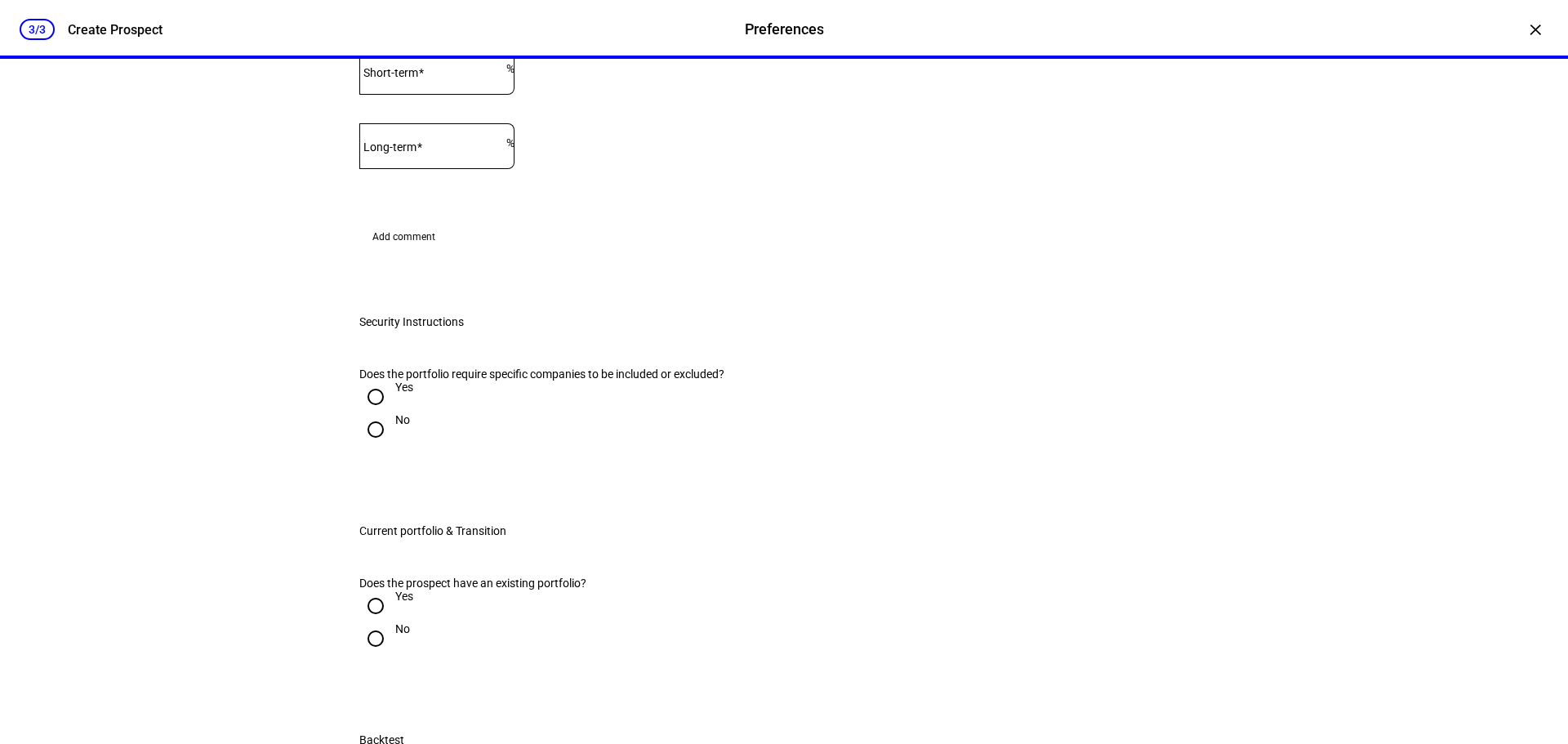
radio input "true"
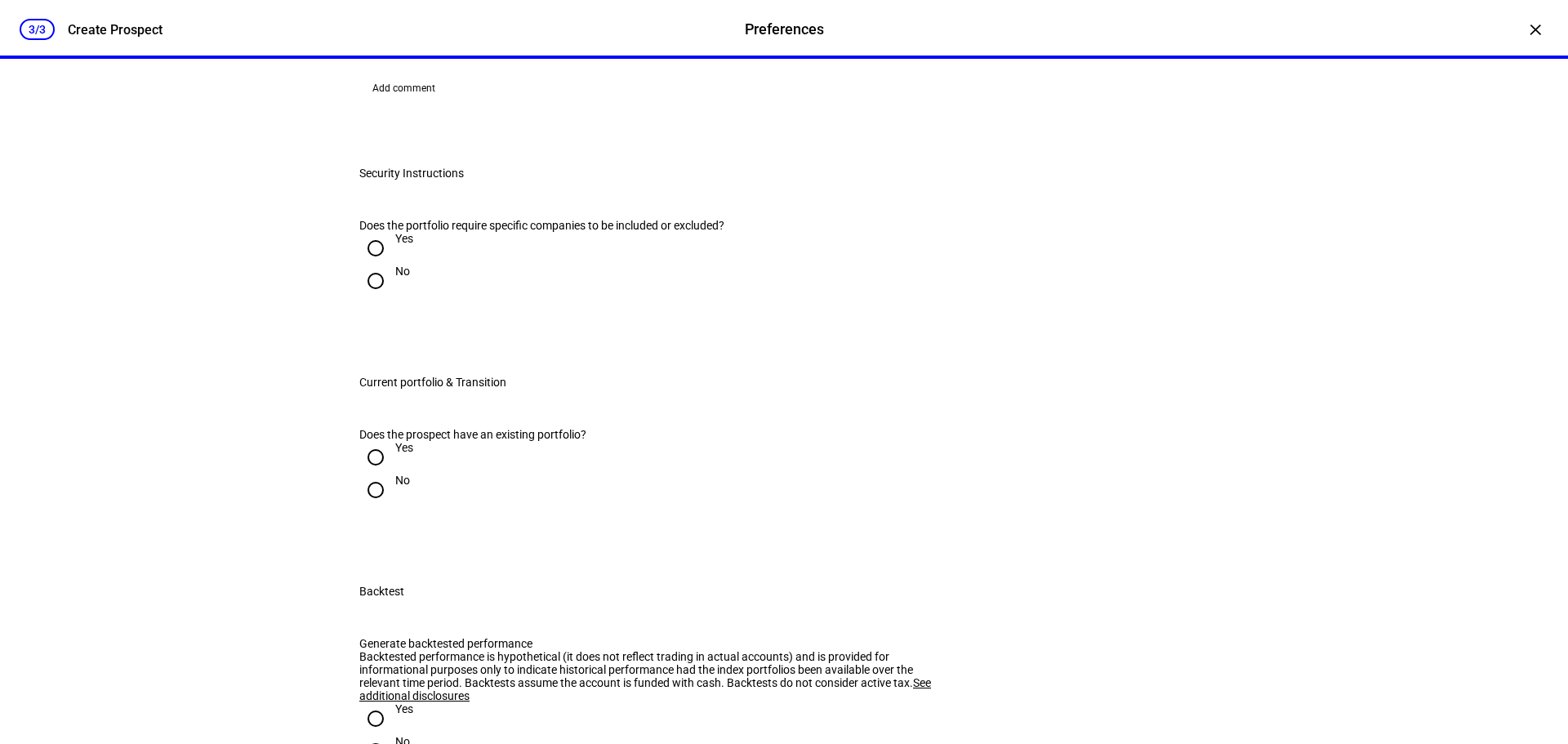
click at [359, 49] on input "Other" at bounding box center [375, 33] width 33 height 33
radio input "true"
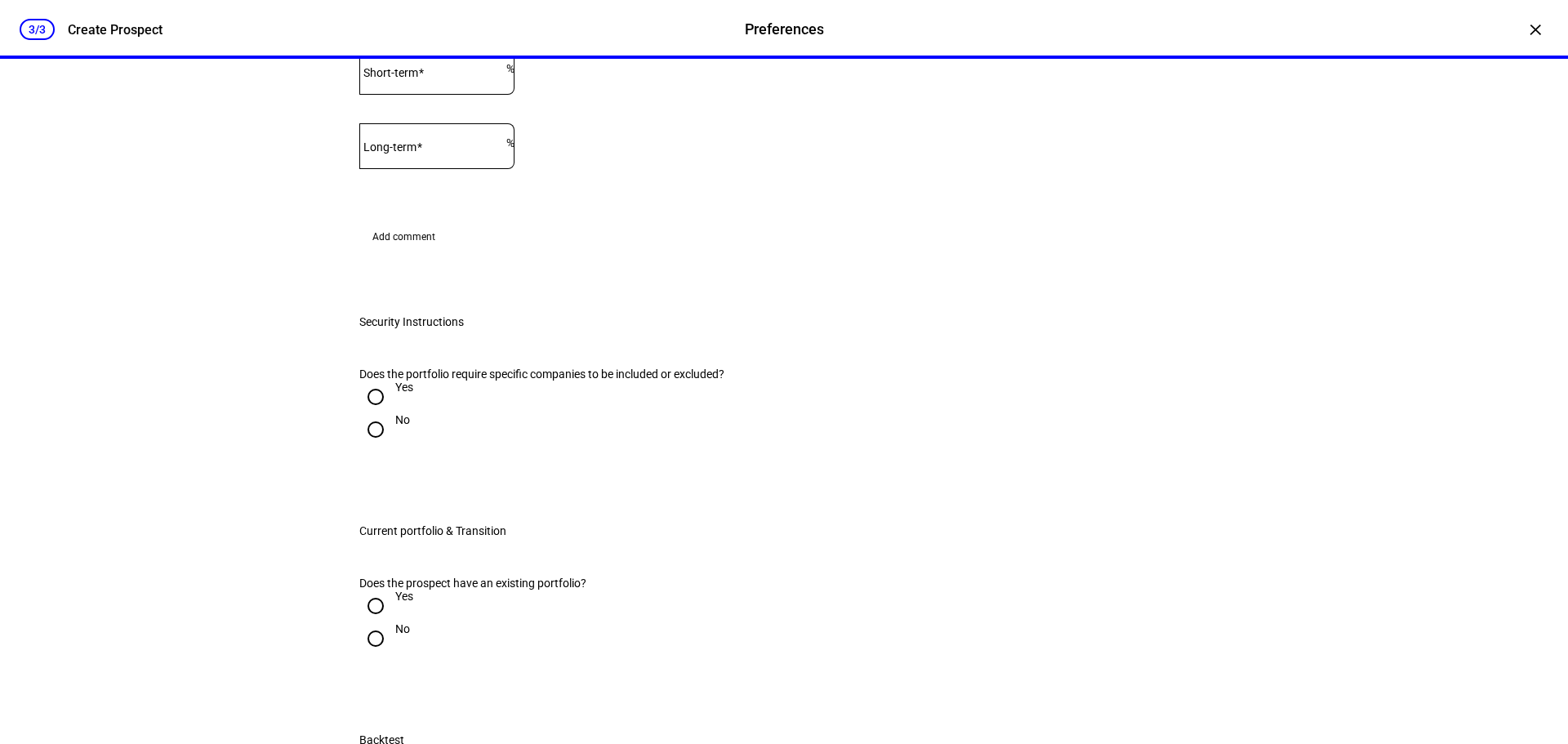
radio input "true"
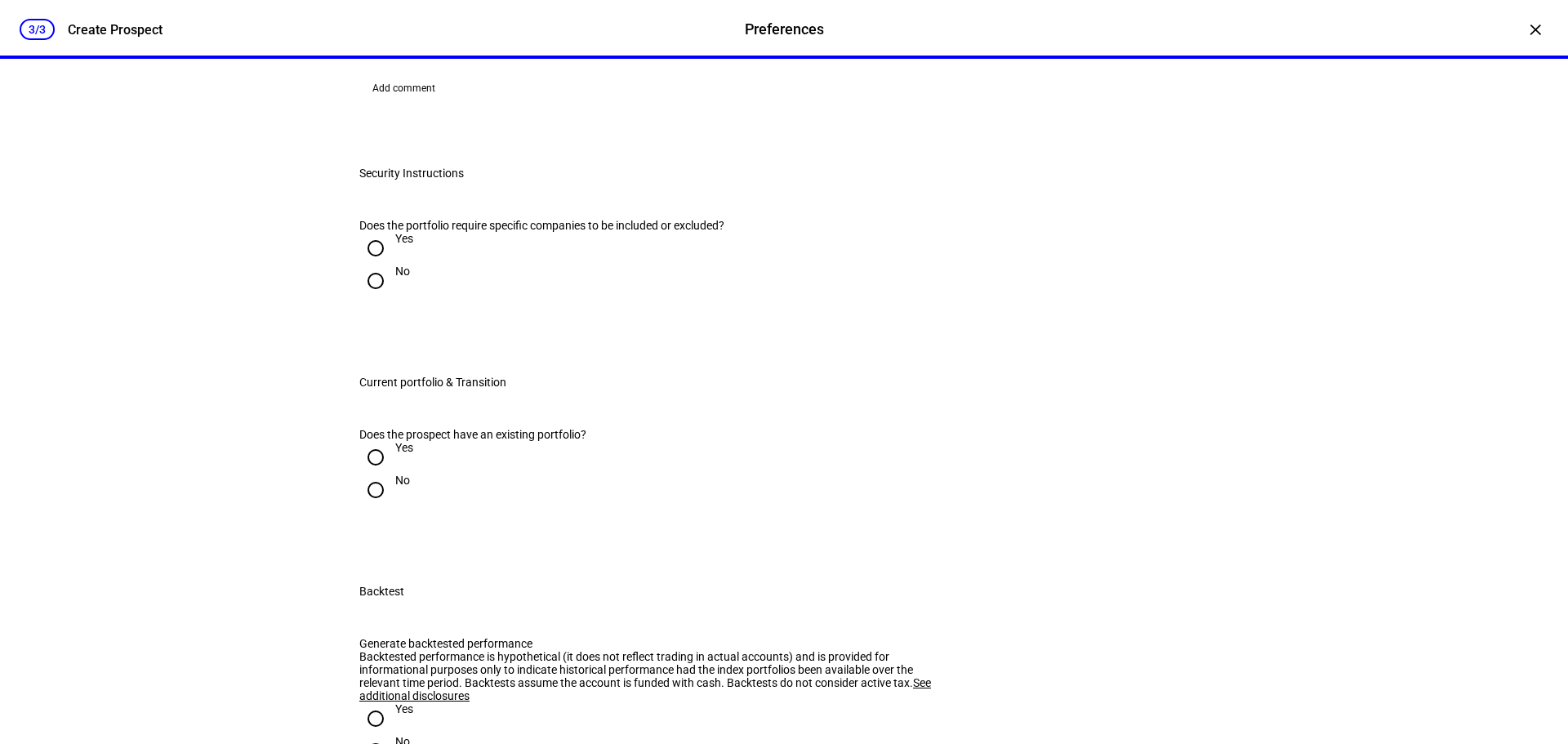
click at [370, 49] on input "Other" at bounding box center [375, 33] width 33 height 33
radio input "true"
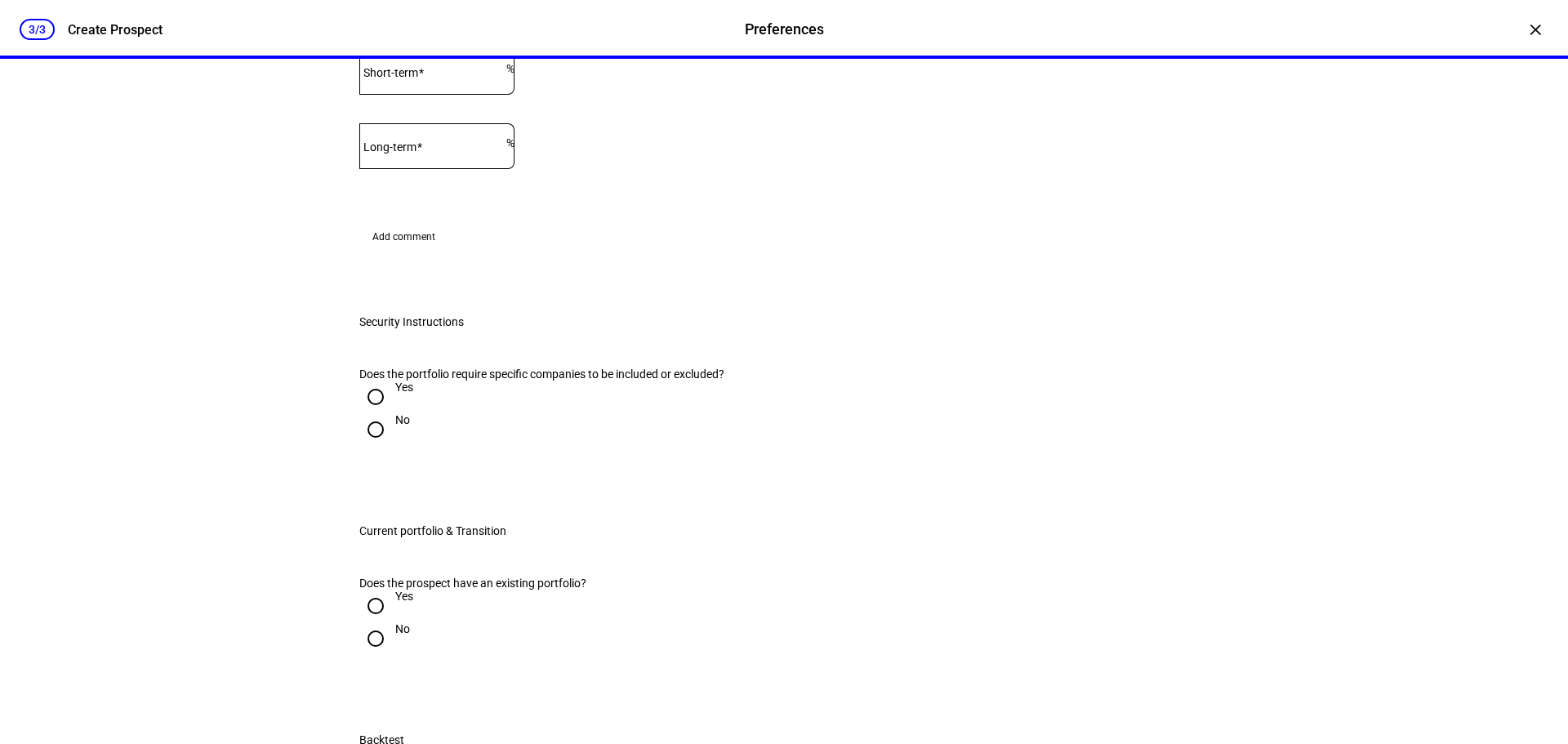
click at [418, 79] on mat-label "Short-term" at bounding box center [390, 73] width 55 height 13
click at [450, 75] on input "Short-term" at bounding box center [432, 69] width 147 height 13
click at [515, 75] on span "%" at bounding box center [511, 69] width 8 height 13
click at [489, 169] on div at bounding box center [432, 146] width 147 height 46
click at [634, 184] on eth-form-field-wrapper "Long-term % This field is required" at bounding box center [784, 153] width 849 height 61
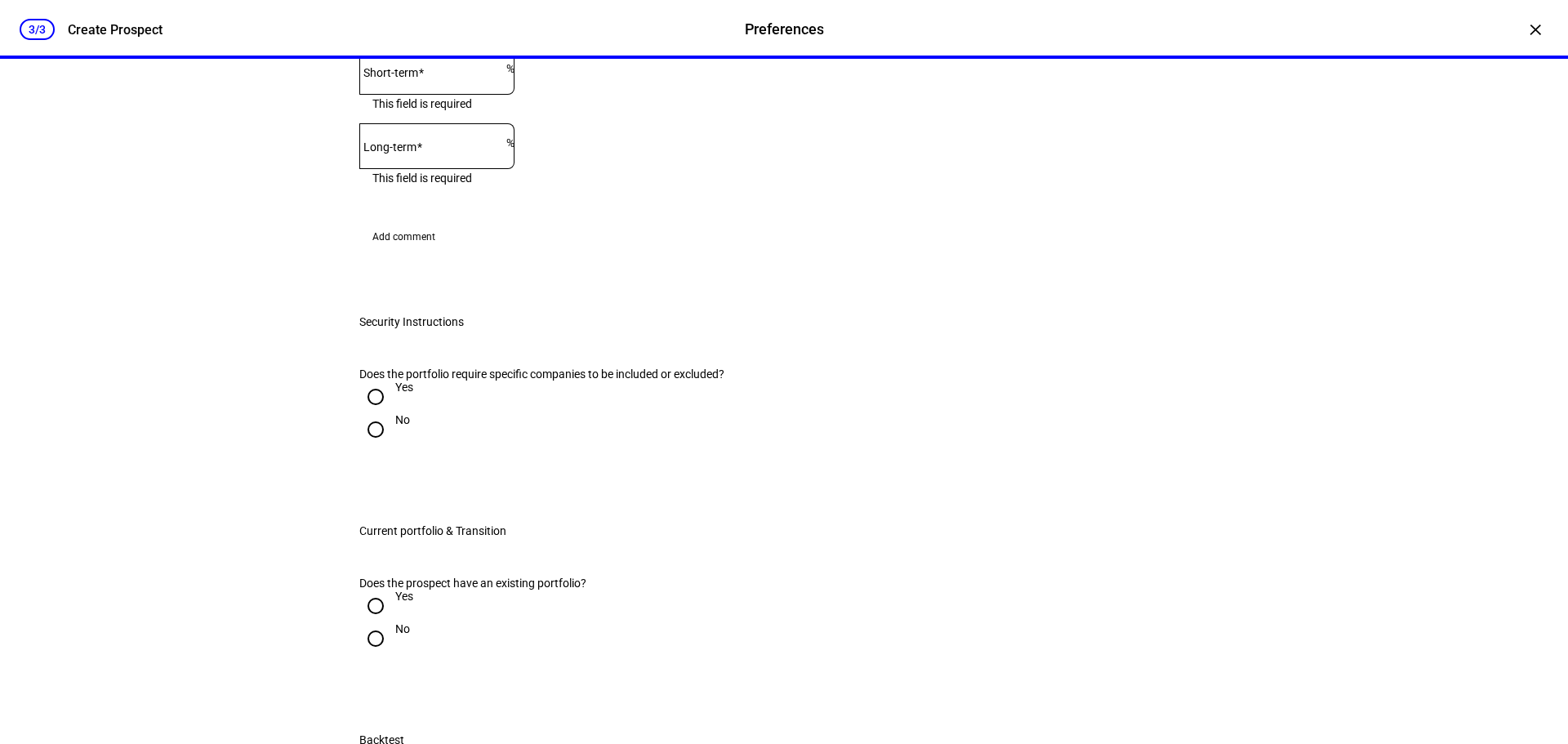
radio input "true"
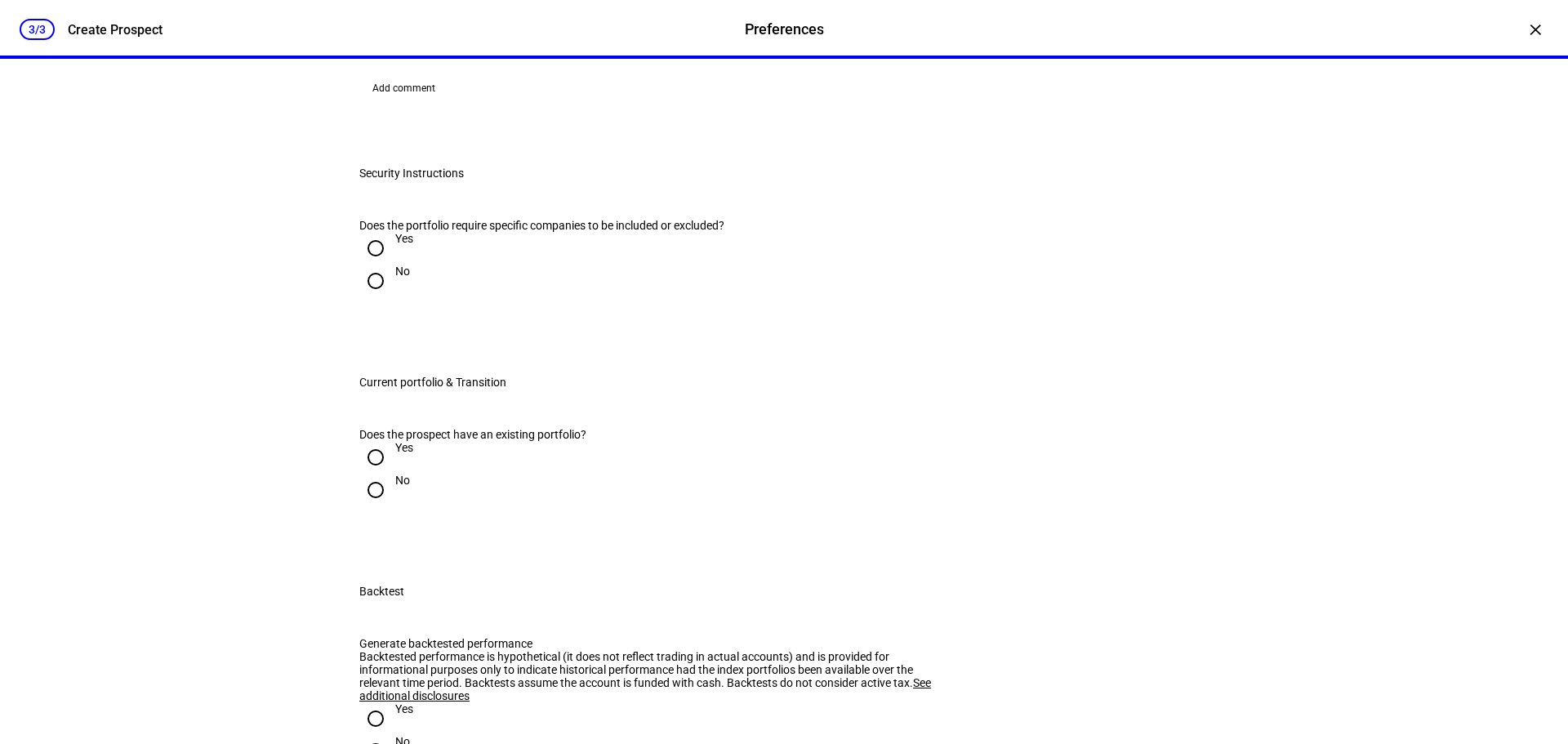
click at [363, 265] on input "Yes" at bounding box center [375, 248] width 33 height 33
radio input "true"
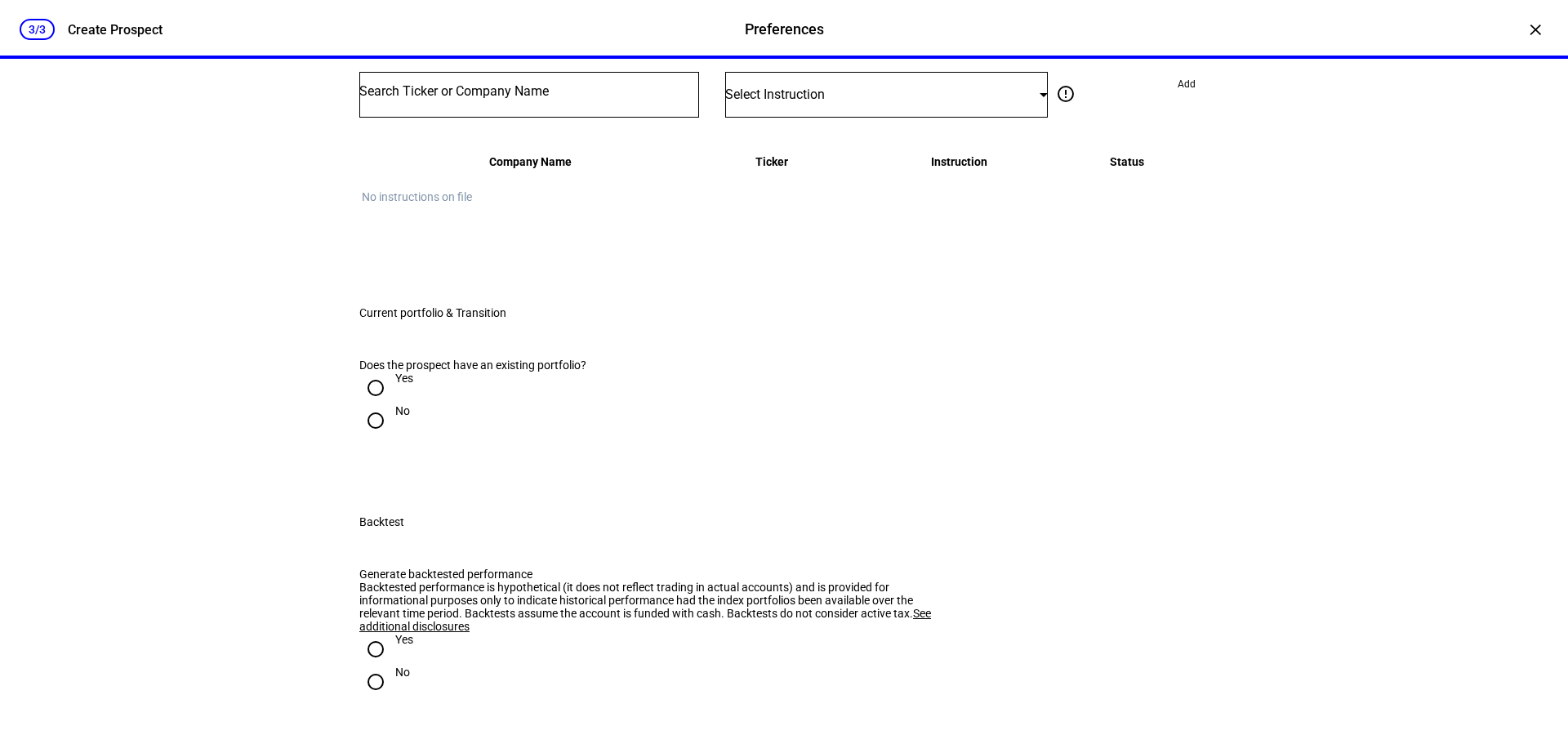
scroll to position [1878, 0]
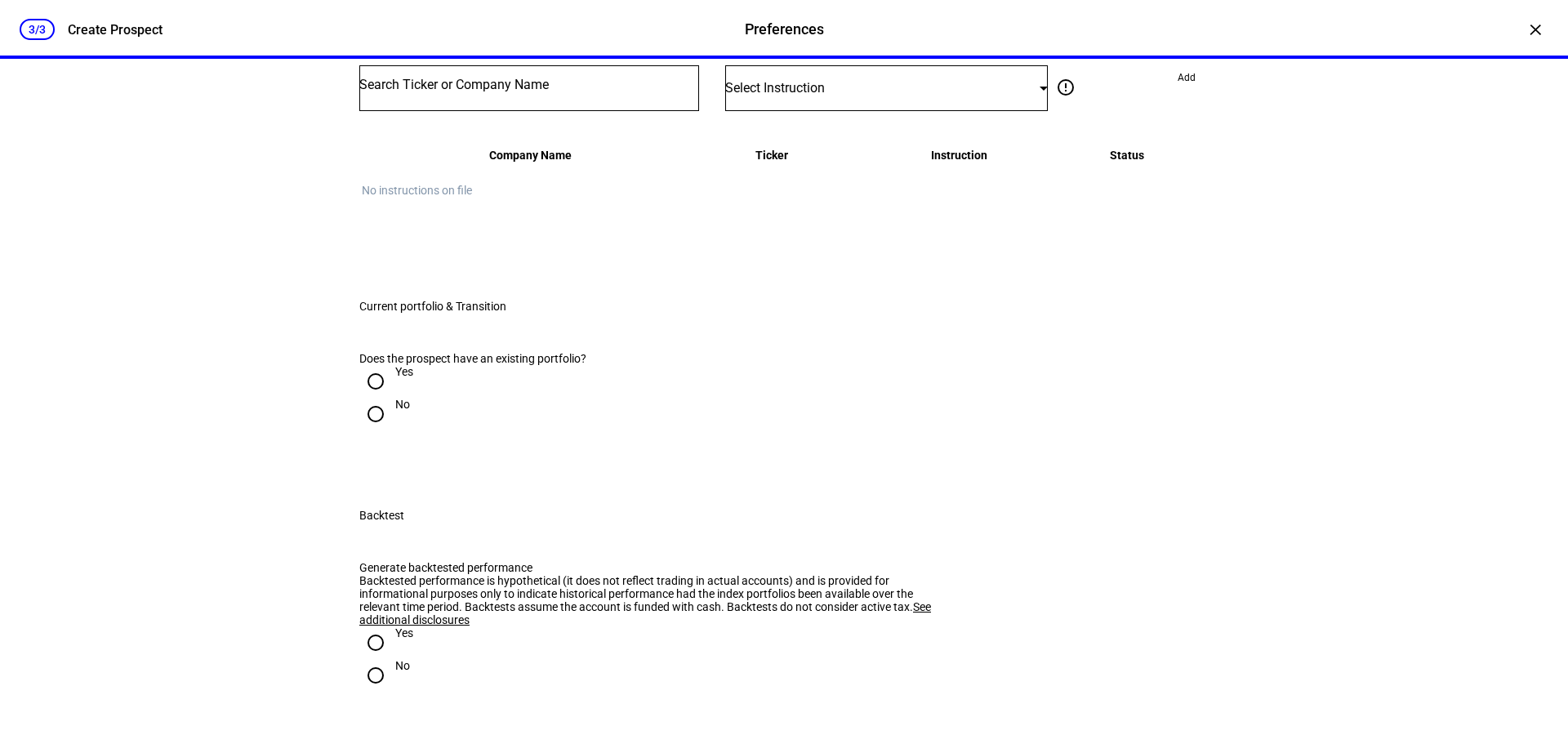
click at [834, 96] on div "Select Instruction" at bounding box center [883, 88] width 315 height 16
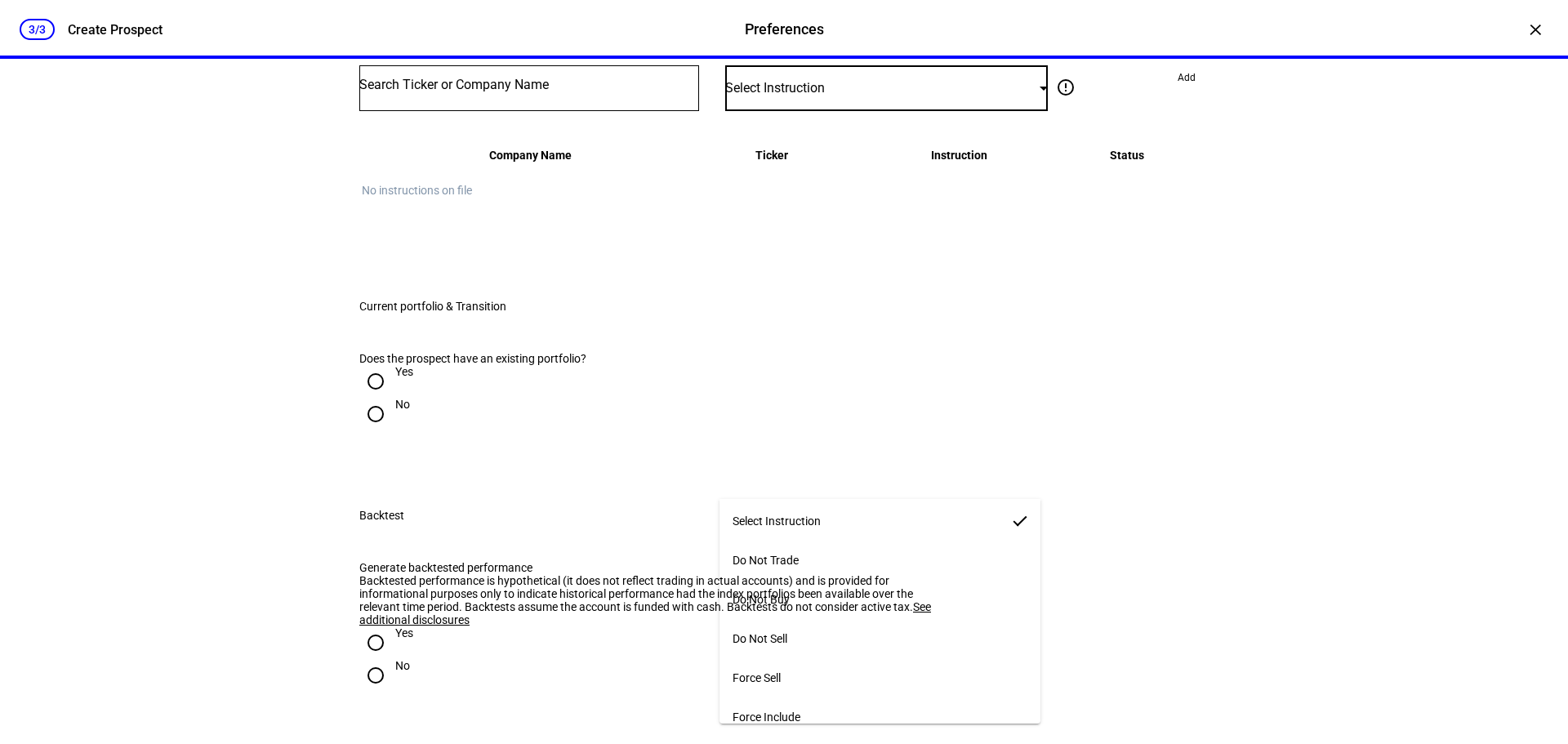
scroll to position [11, 0]
click at [262, 560] on div at bounding box center [784, 372] width 1568 height 744
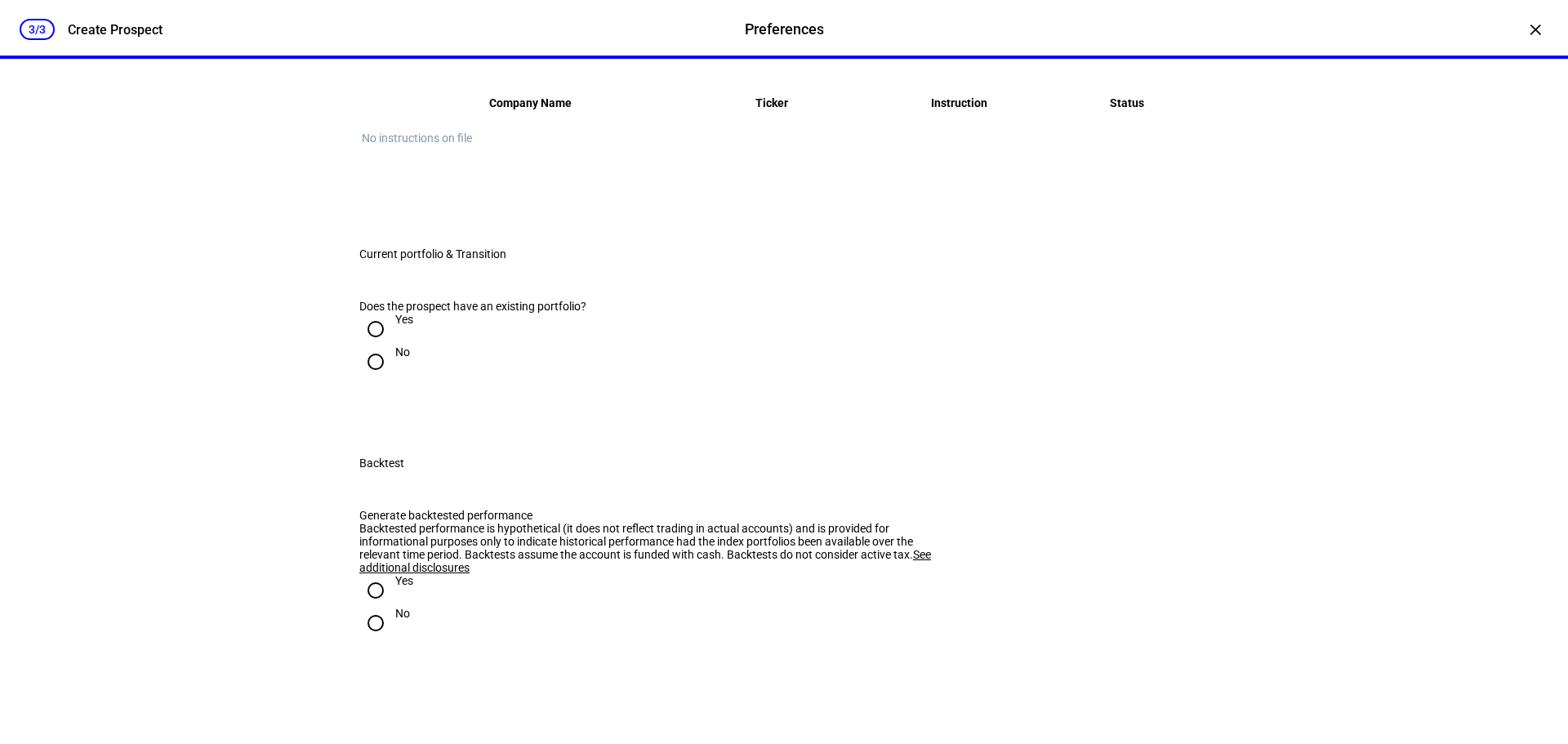
scroll to position [1959, 0]
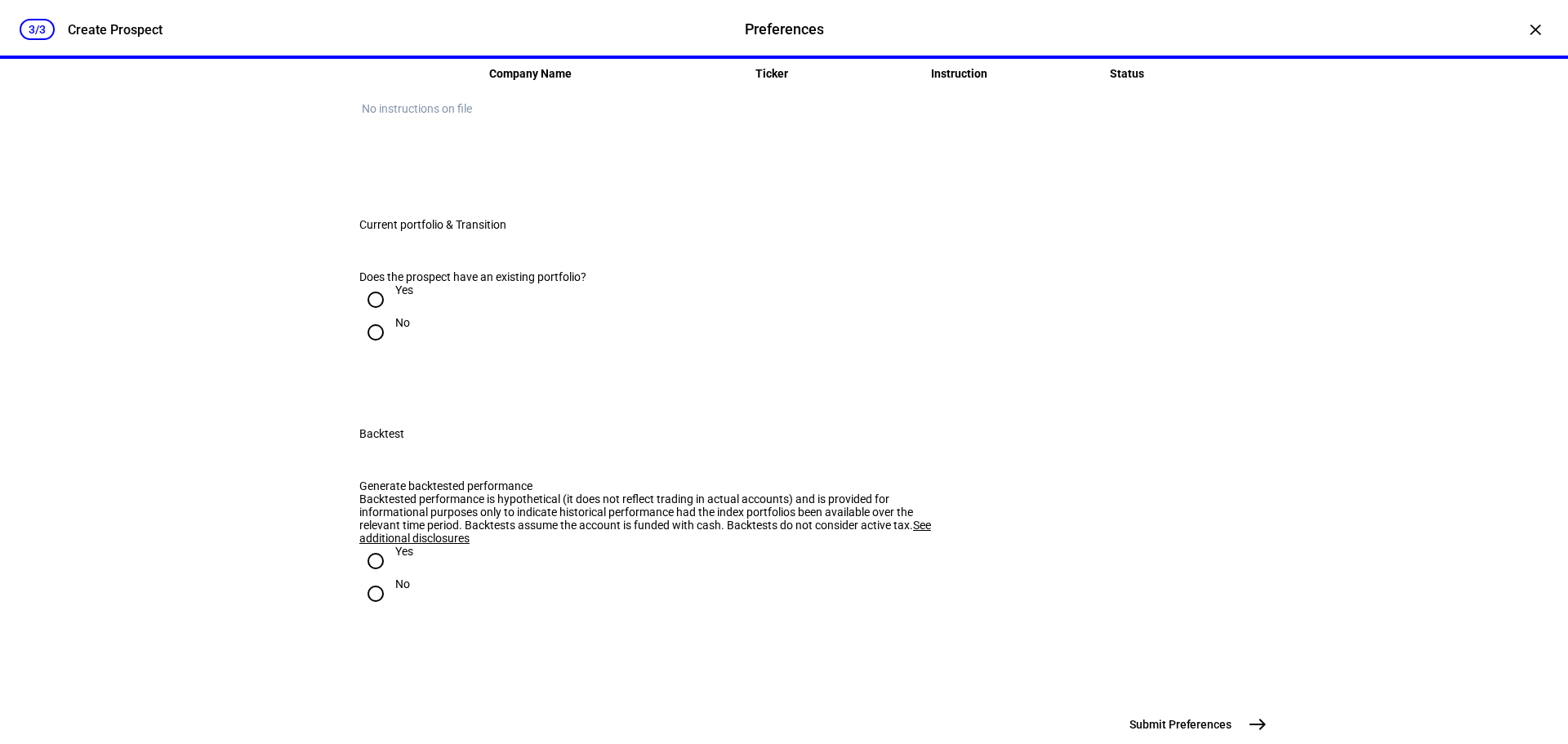
click at [535, 29] on div at bounding box center [529, 7] width 339 height 46
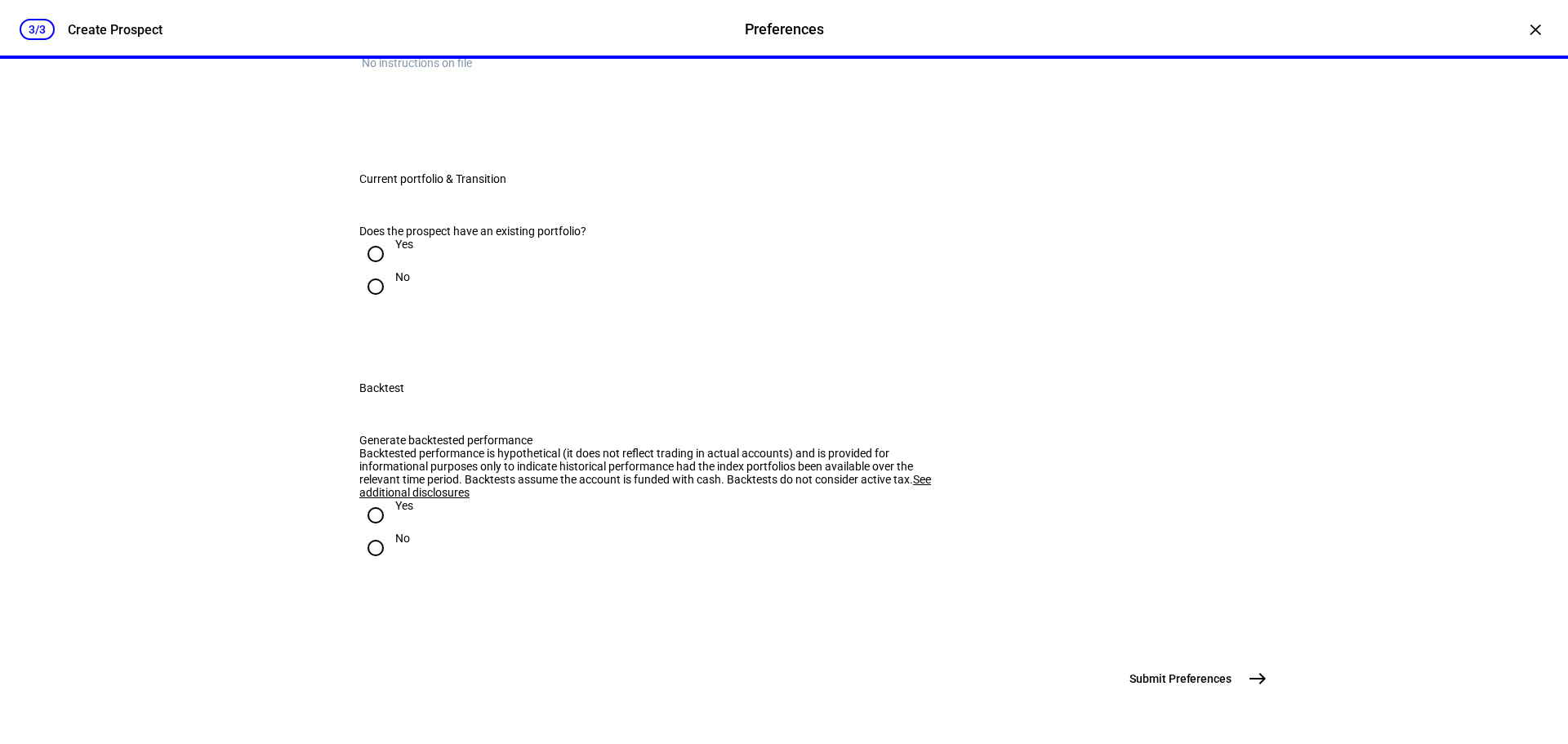
scroll to position [1991, 0]
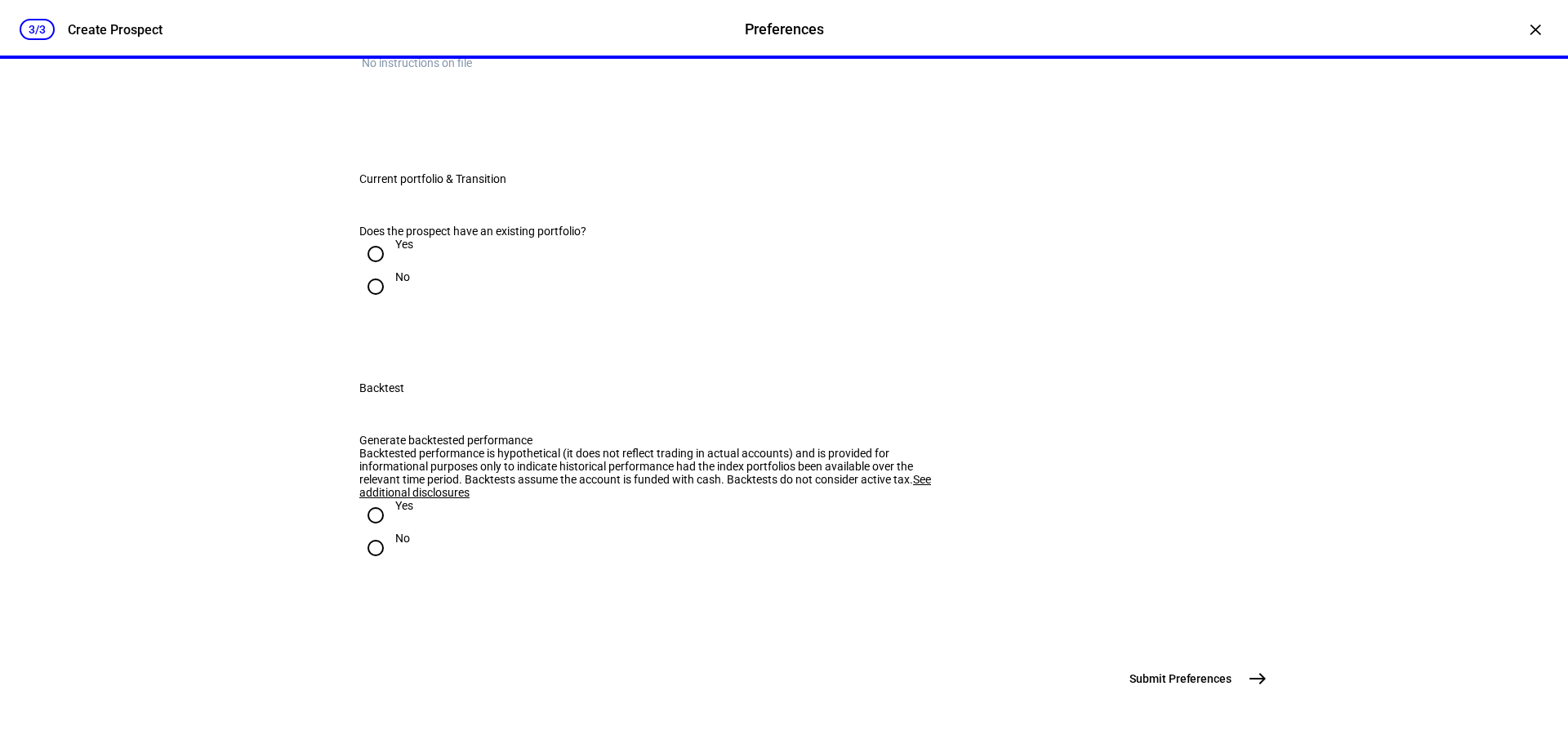
scroll to position [2481, 0]
click at [366, 238] on input "Yes" at bounding box center [375, 254] width 33 height 33
radio input "true"
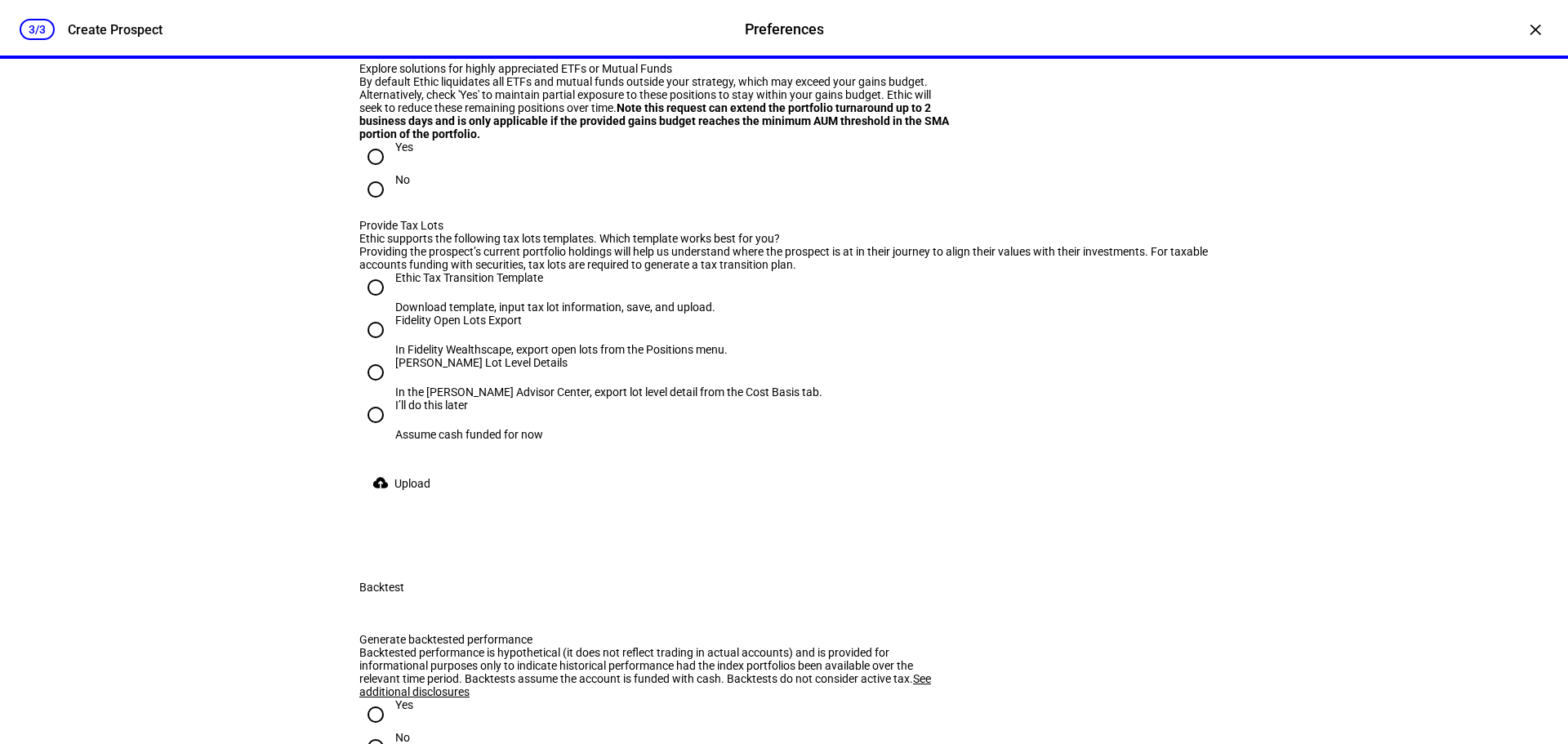
radio input "true"
click at [364, 49] on input "Accept gains up to a specific amount" at bounding box center [375, 33] width 33 height 33
radio input "true"
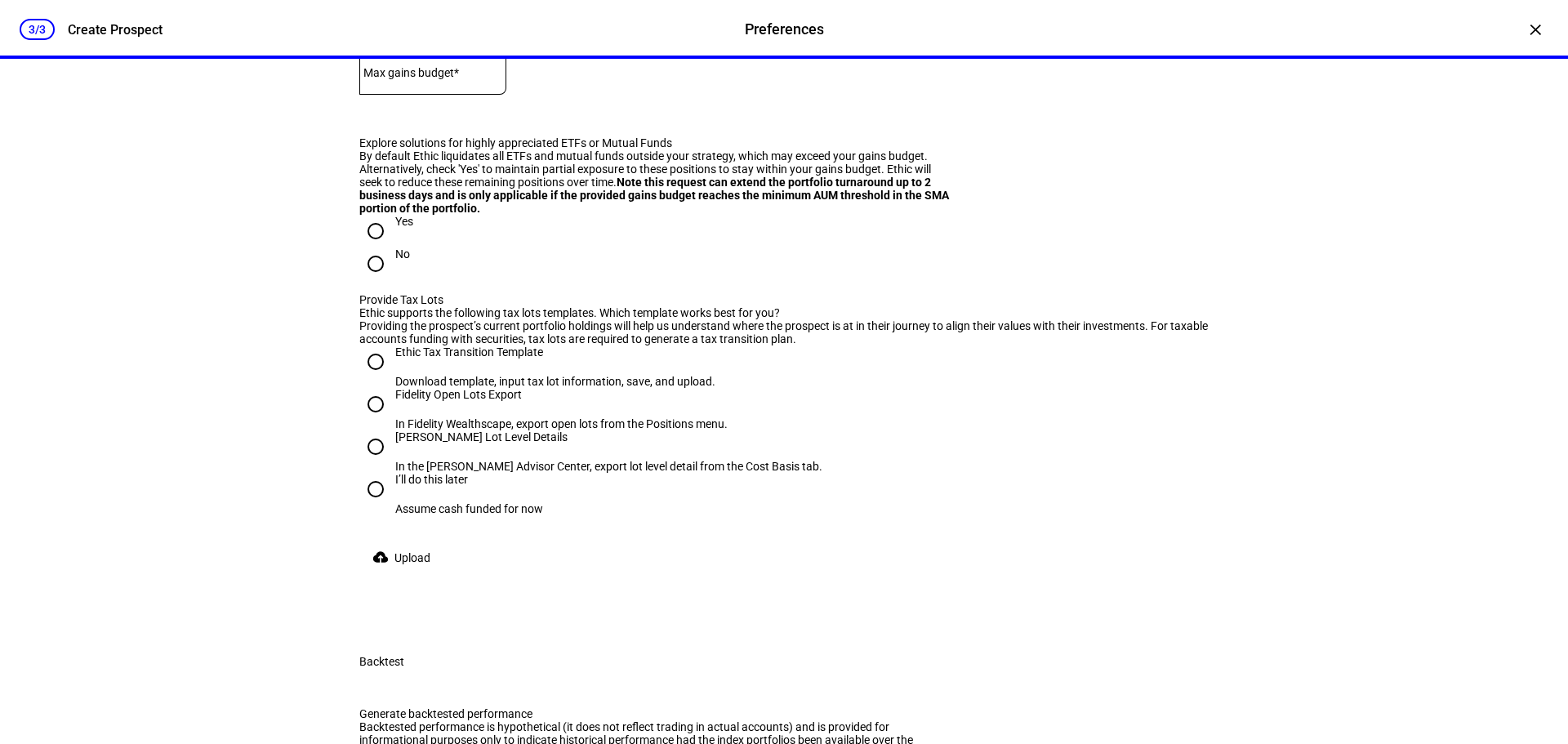
click at [428, 79] on mat-label "Max gains budget*" at bounding box center [411, 73] width 96 height 13
click at [374, 16] on input "Tax neutral. Don’t realize any net gains." at bounding box center [375, 0] width 33 height 33
radio input "true"
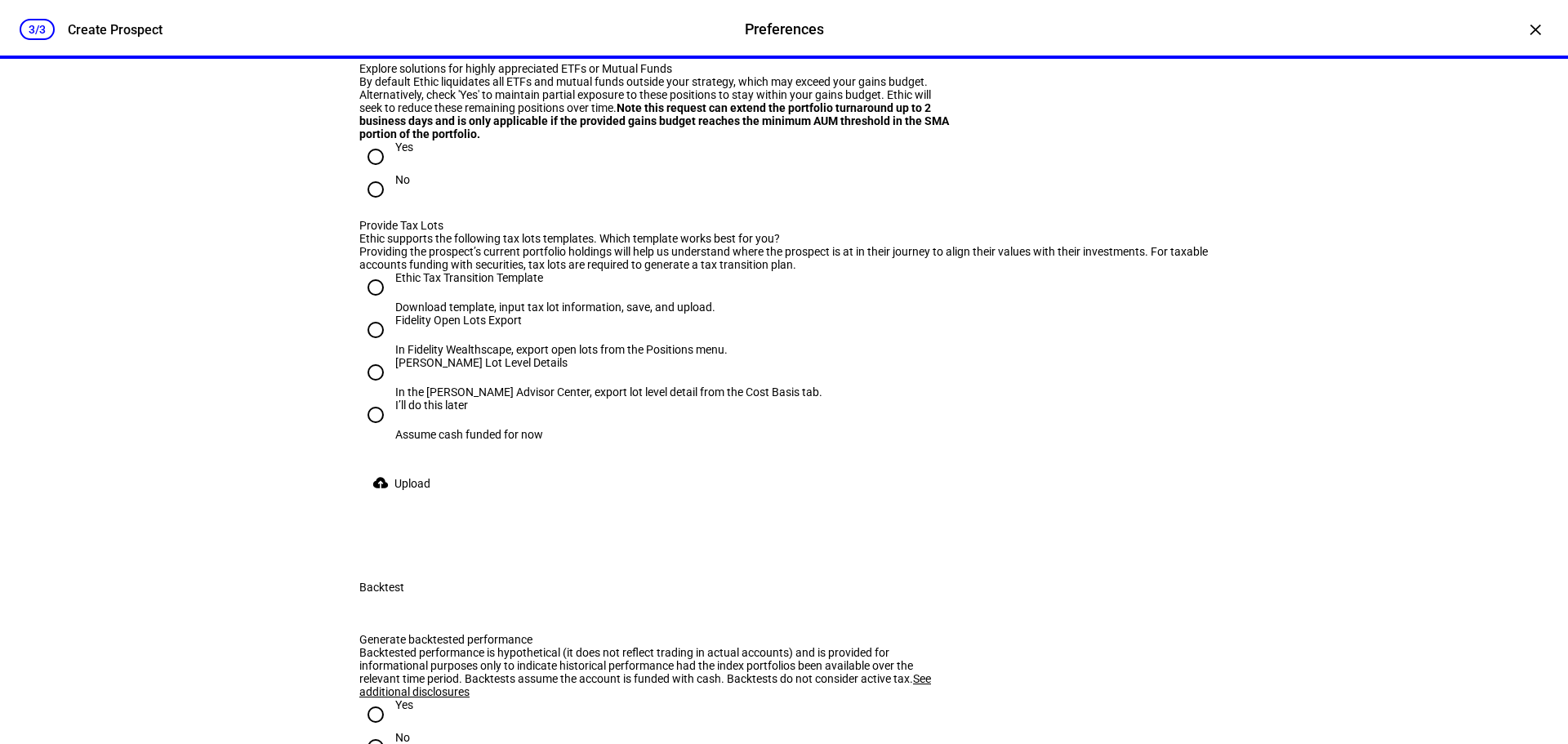
click at [361, 49] on input "Accept gains up to a specific amount" at bounding box center [375, 33] width 33 height 33
radio input "true"
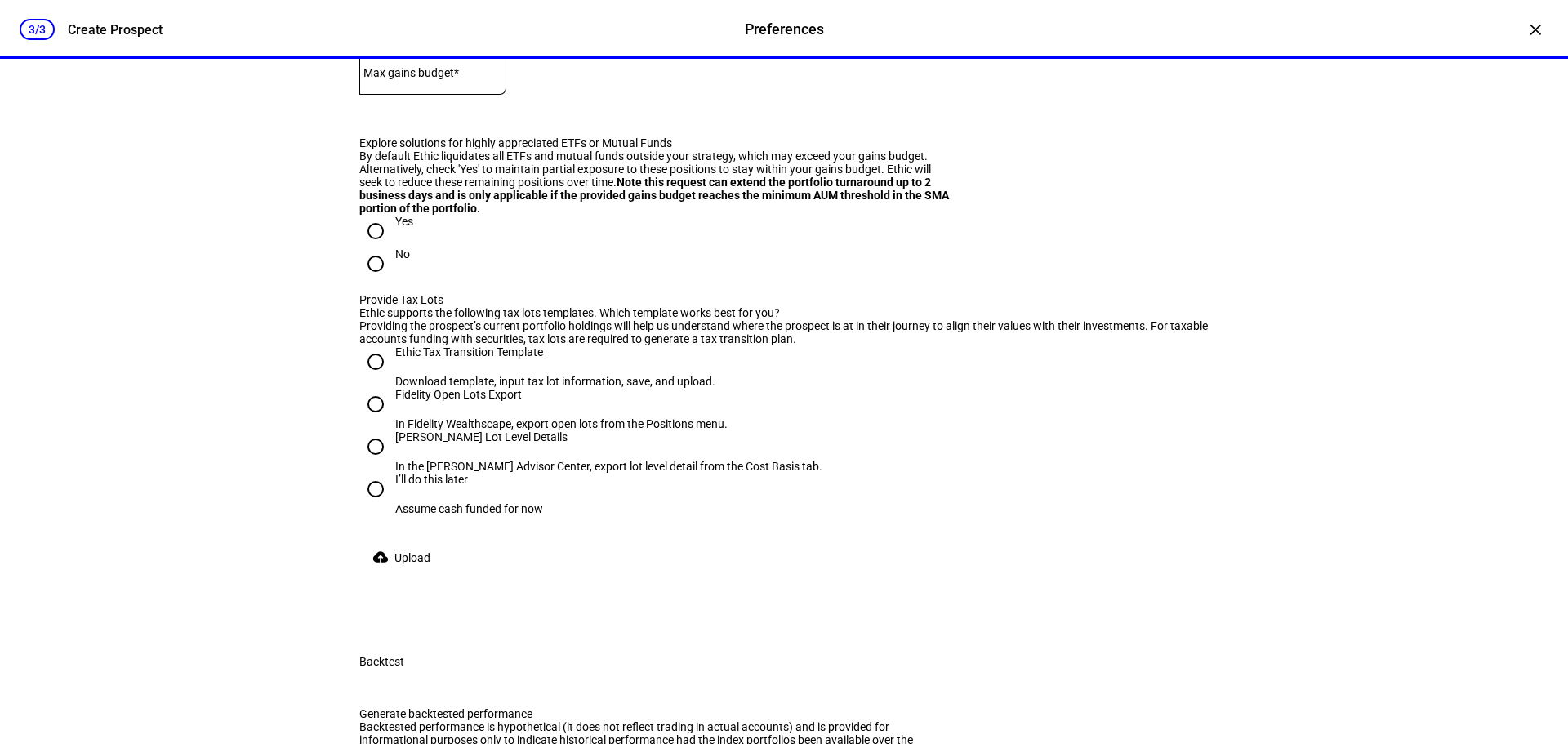
click at [443, 79] on mat-label "Max gains budget*" at bounding box center [411, 73] width 96 height 13
type input "10,000"
click at [781, 111] on eth-form-field-wrapper "Max gains budget* $ 10,000" at bounding box center [784, 79] width 849 height 61
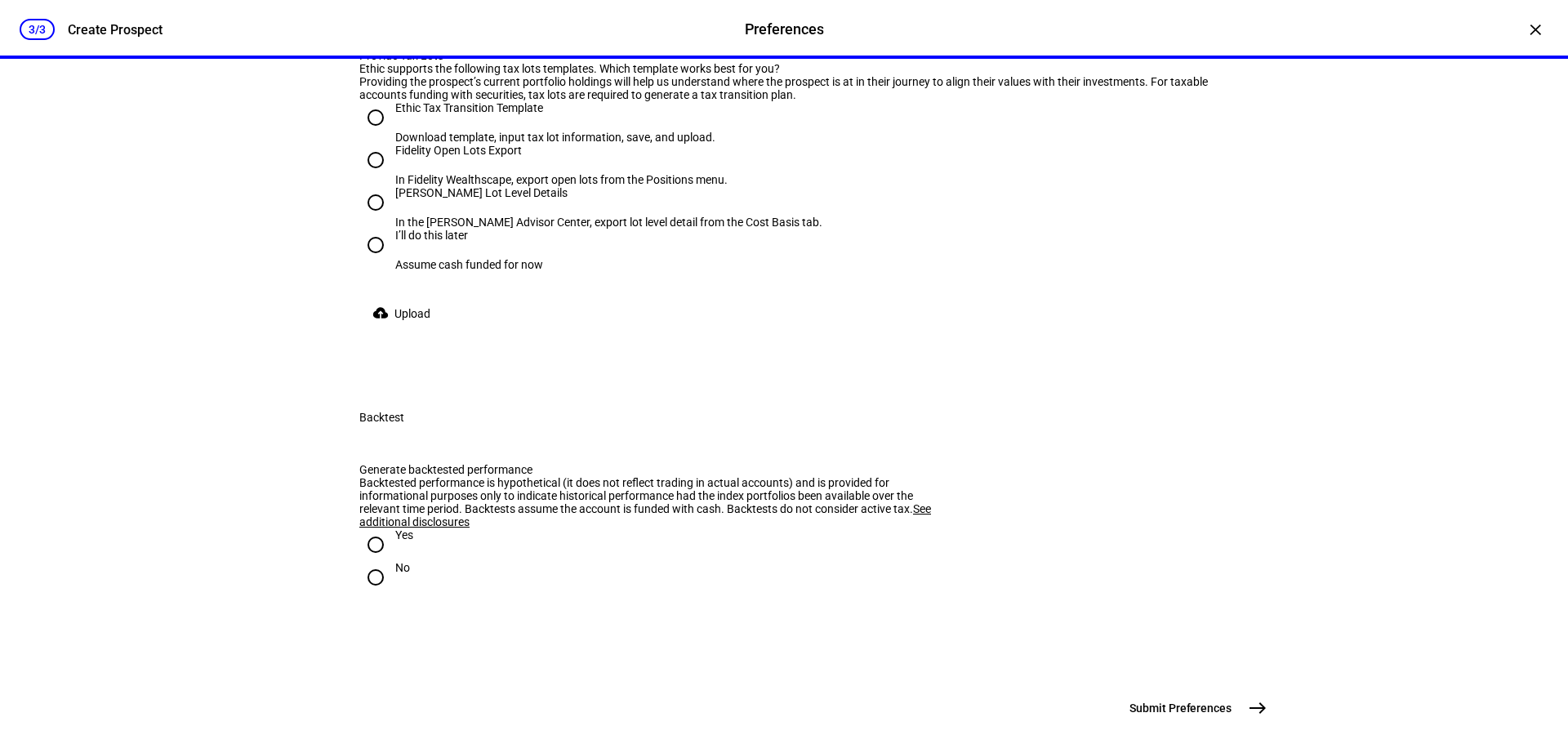
scroll to position [2726, 0]
click at [371, 35] on input "No" at bounding box center [375, 19] width 33 height 33
radio input "true"
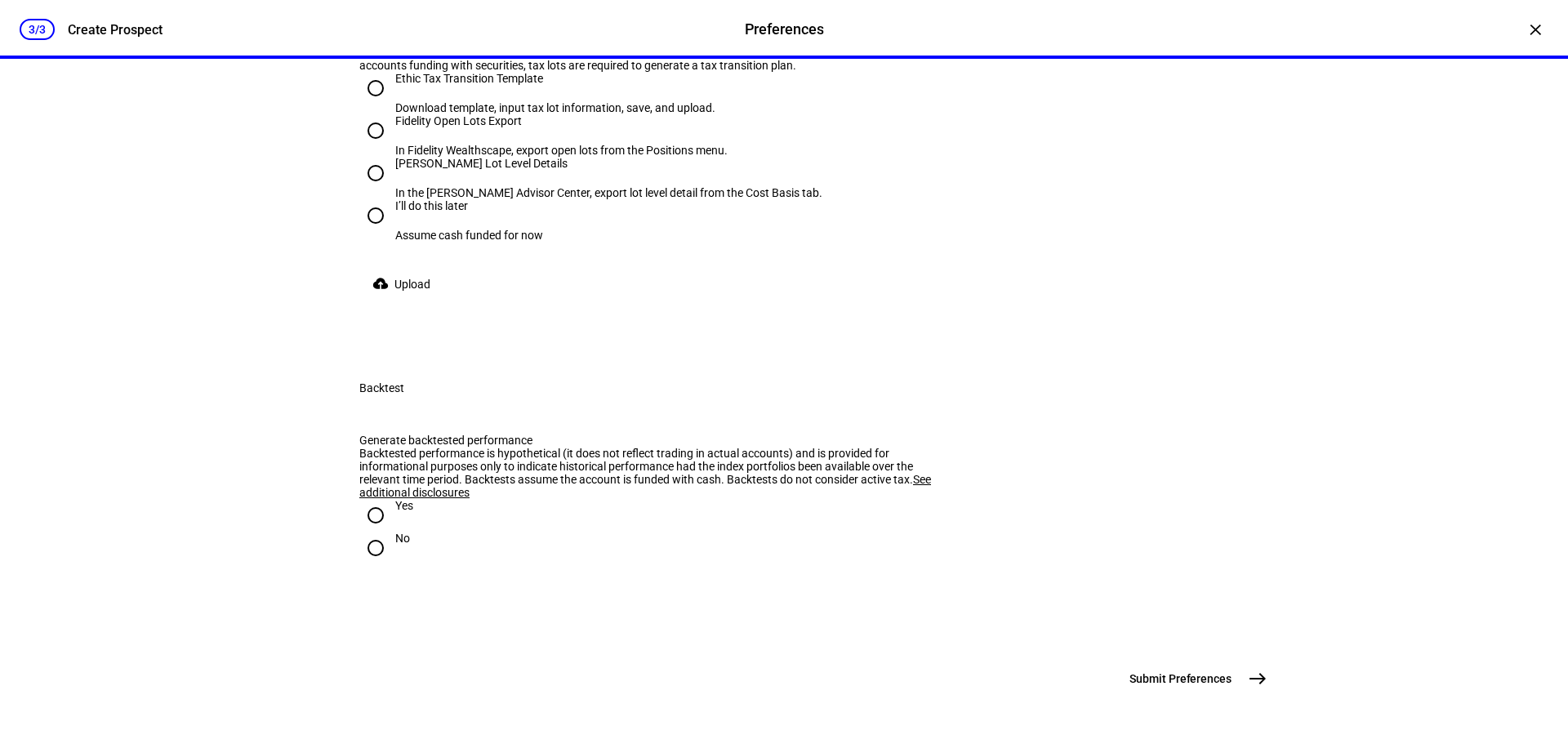
scroll to position [2889, 0]
click at [368, 232] on input "I’ll do this later Assume cash funded for now" at bounding box center [375, 215] width 33 height 33
radio input "true"
click at [366, 532] on input "Yes" at bounding box center [375, 515] width 33 height 33
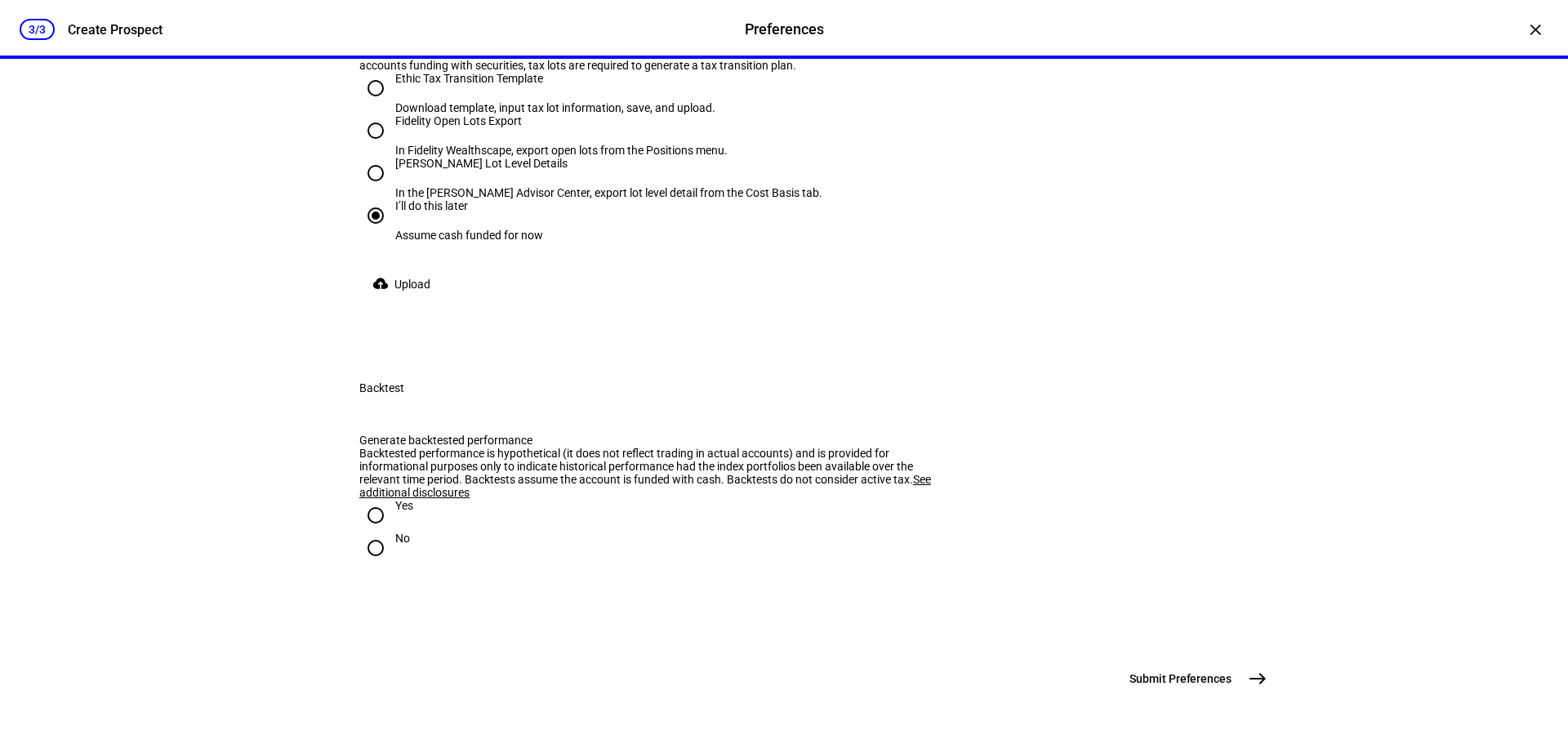
radio input "true"
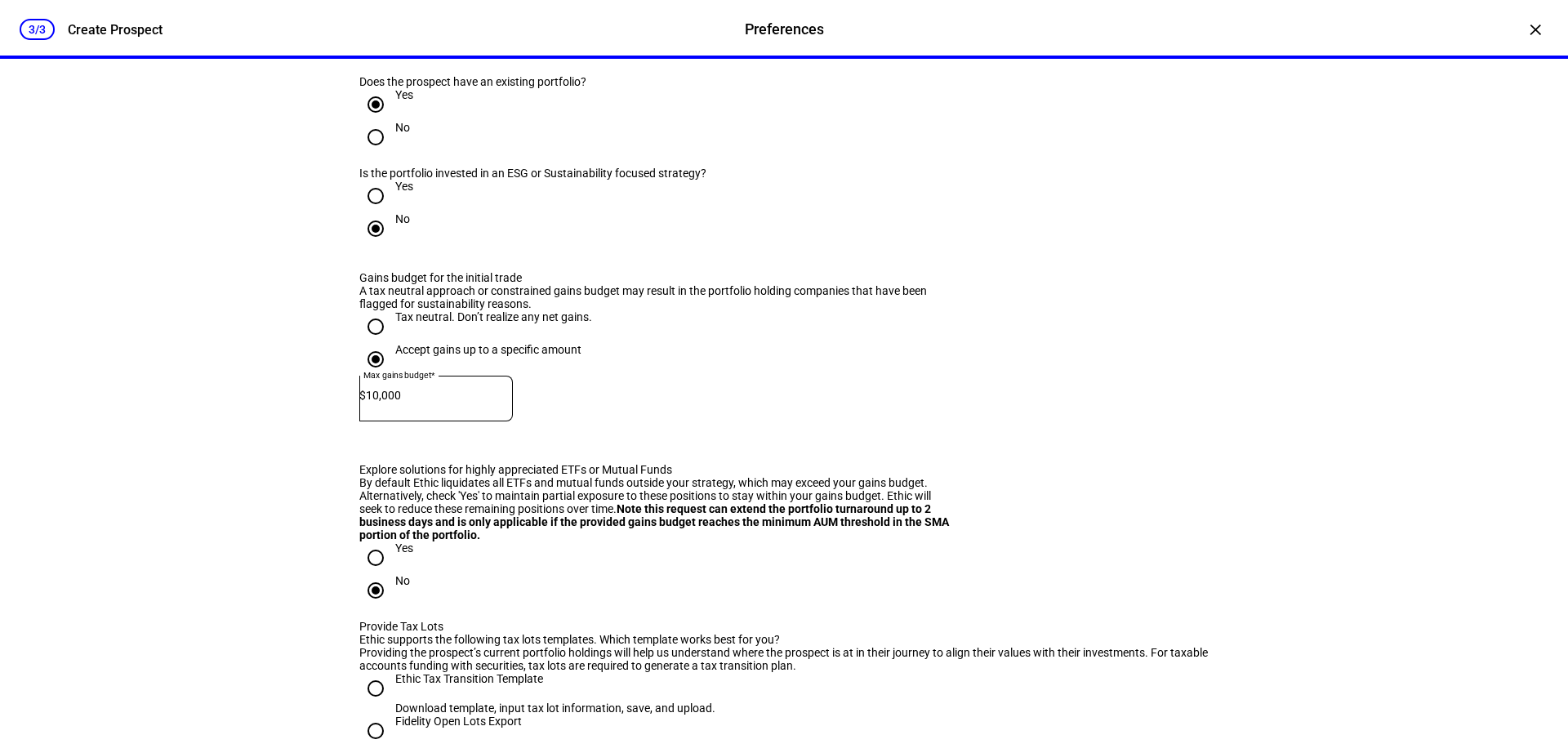
scroll to position [1991, 0]
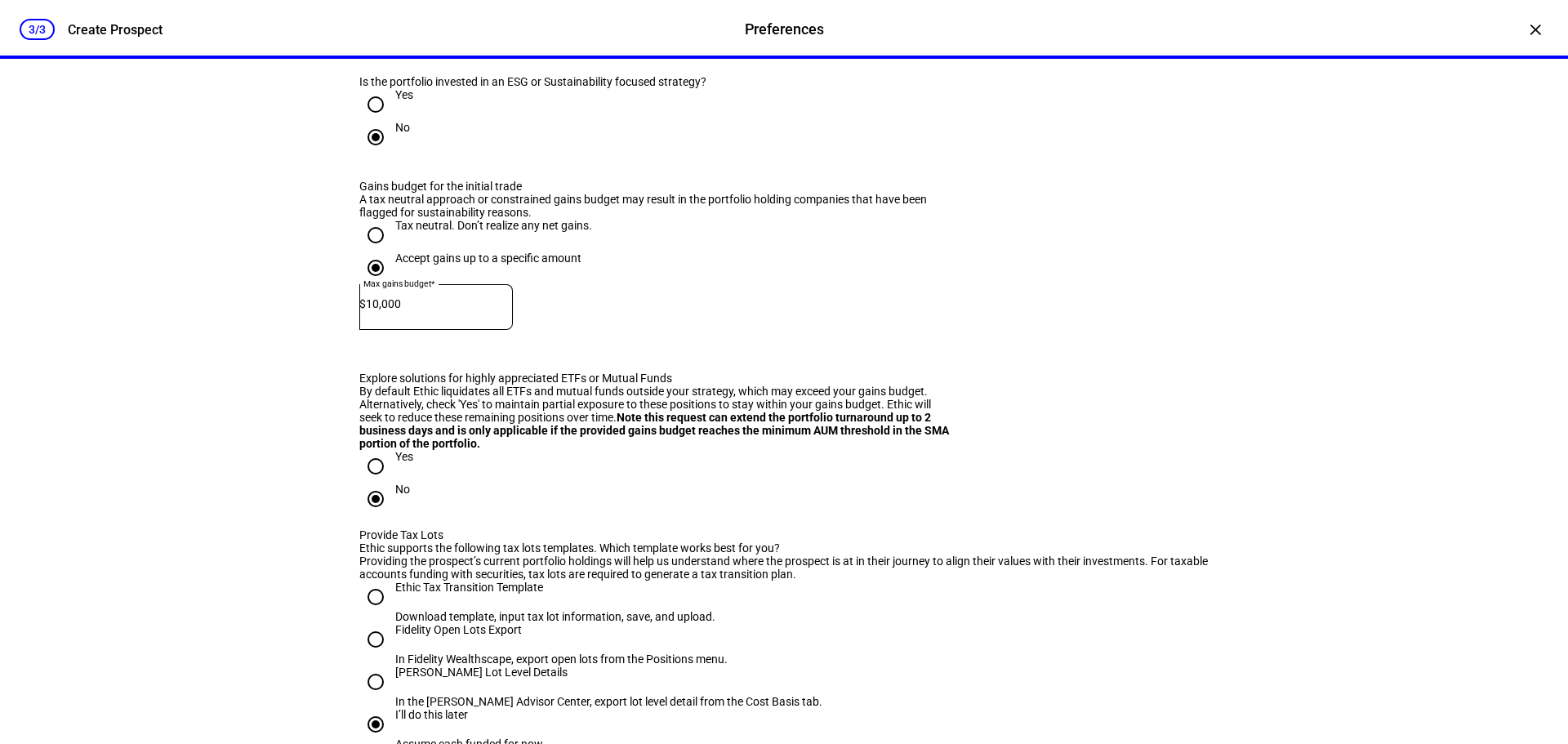
scroll to position [2073, 0]
